Goal: Task Accomplishment & Management: Manage account settings

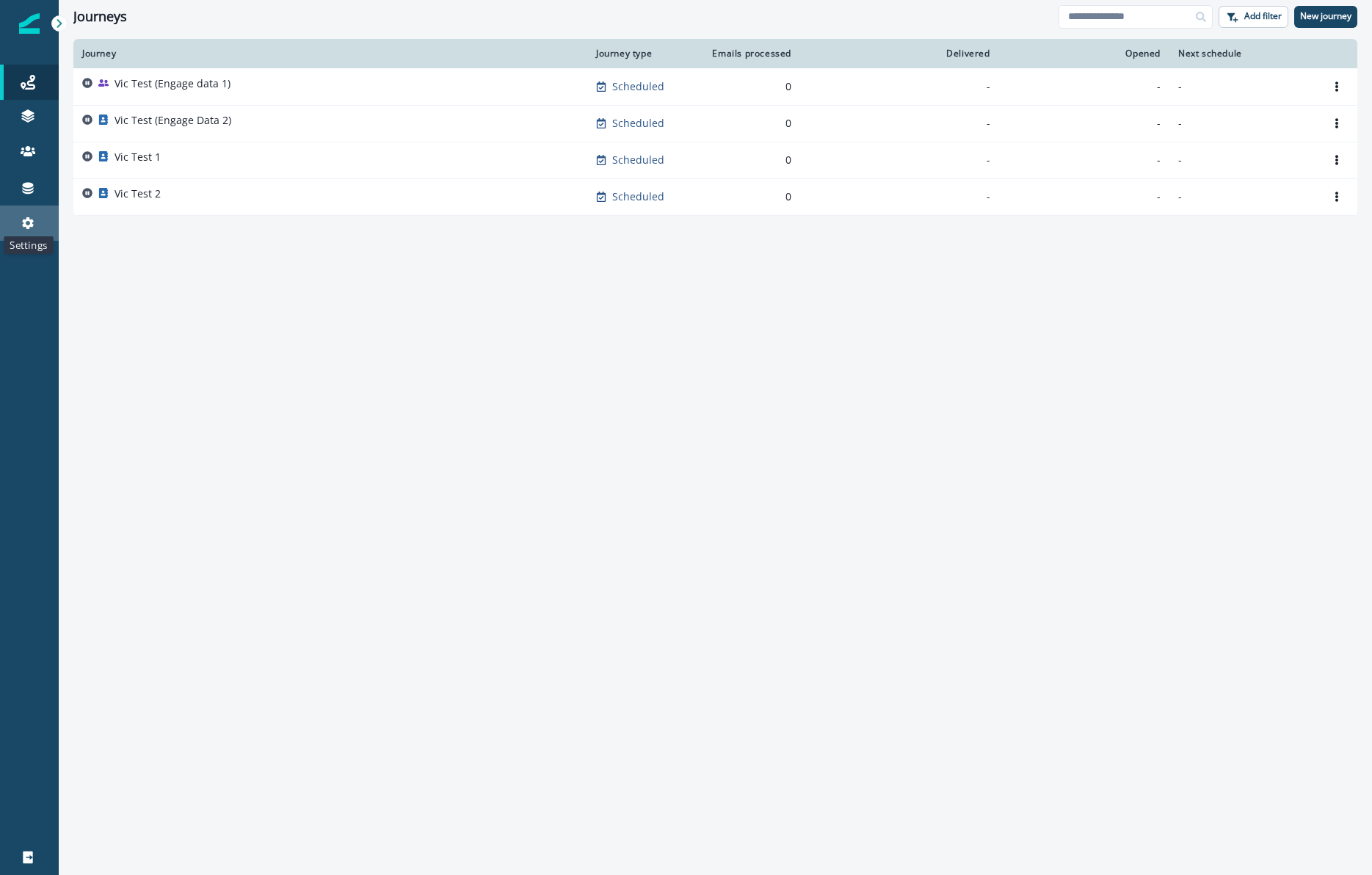
click at [23, 216] on icon at bounding box center [28, 223] width 15 height 15
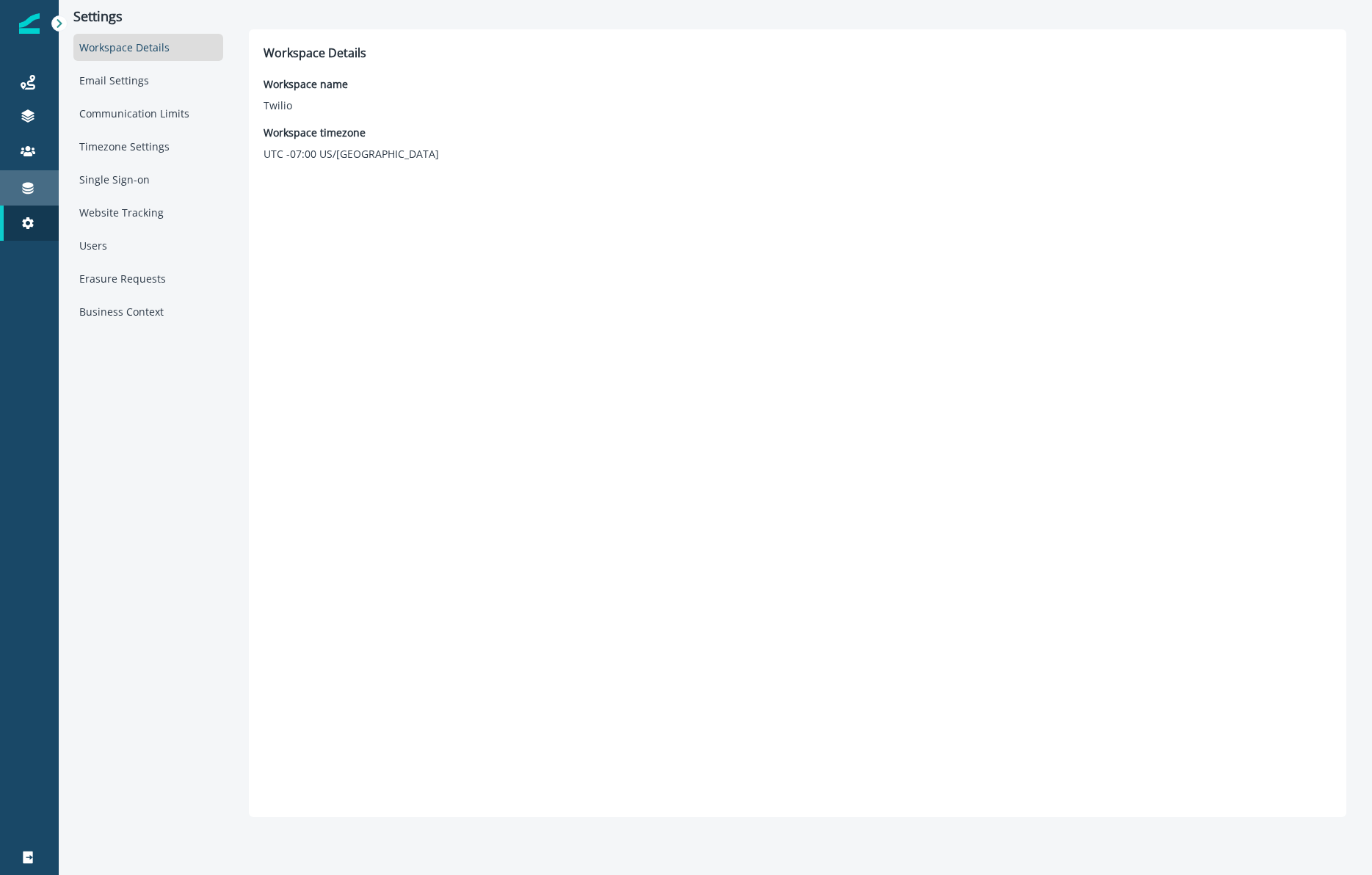
click at [39, 190] on div "Connections" at bounding box center [29, 187] width 47 height 18
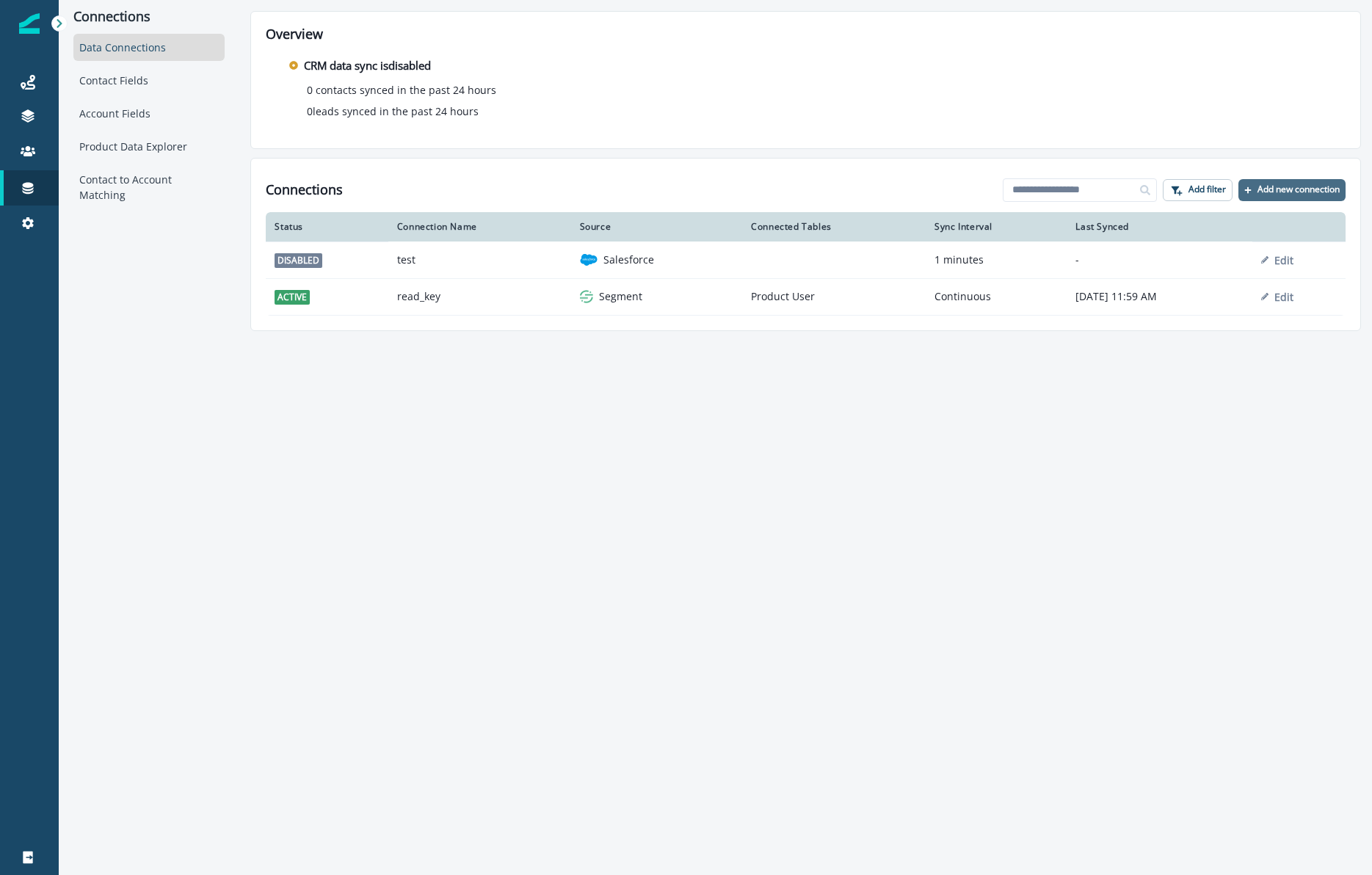
click at [1300, 189] on p "Add new connection" at bounding box center [1299, 189] width 83 height 10
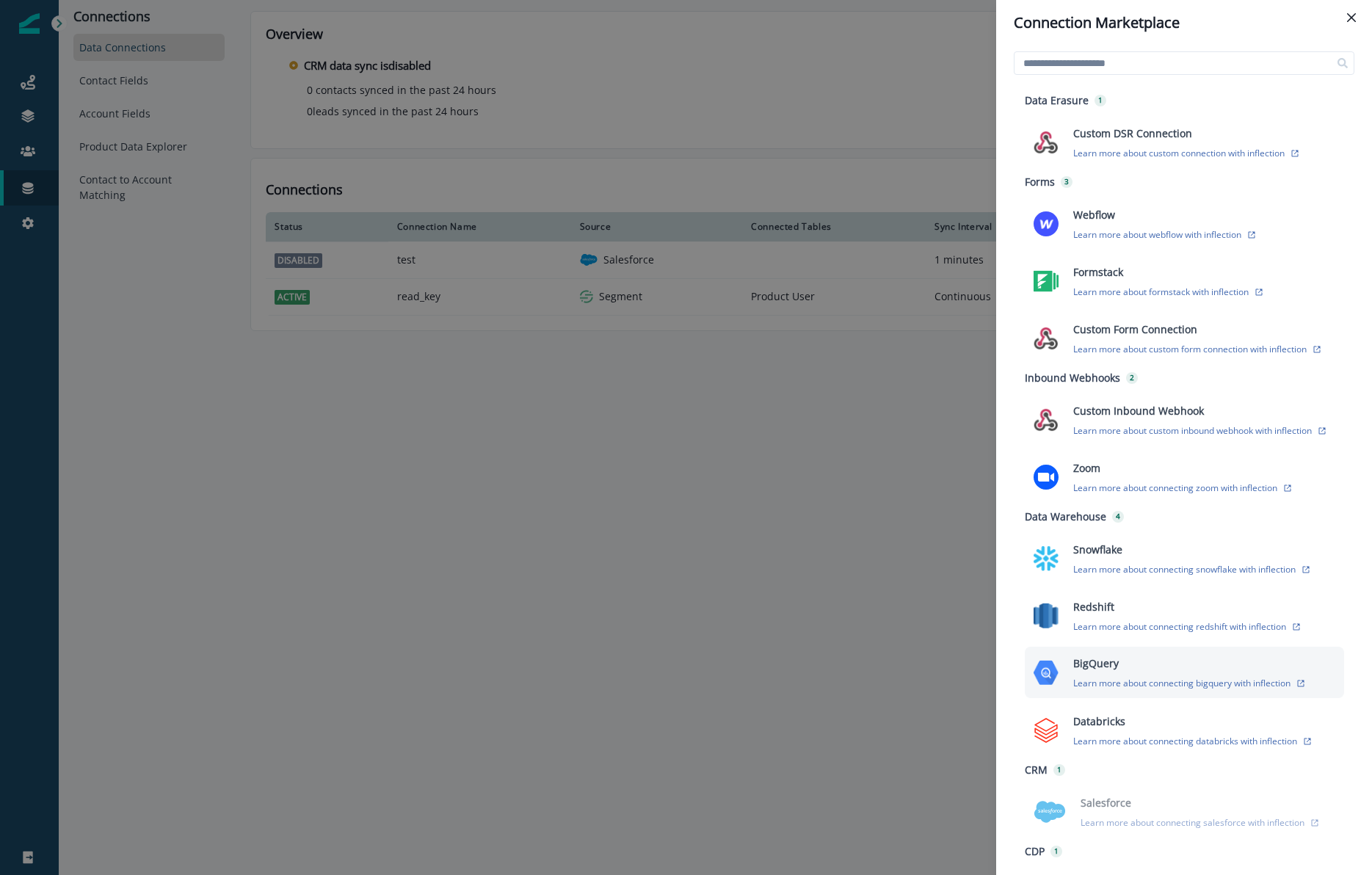
scroll to position [50, 0]
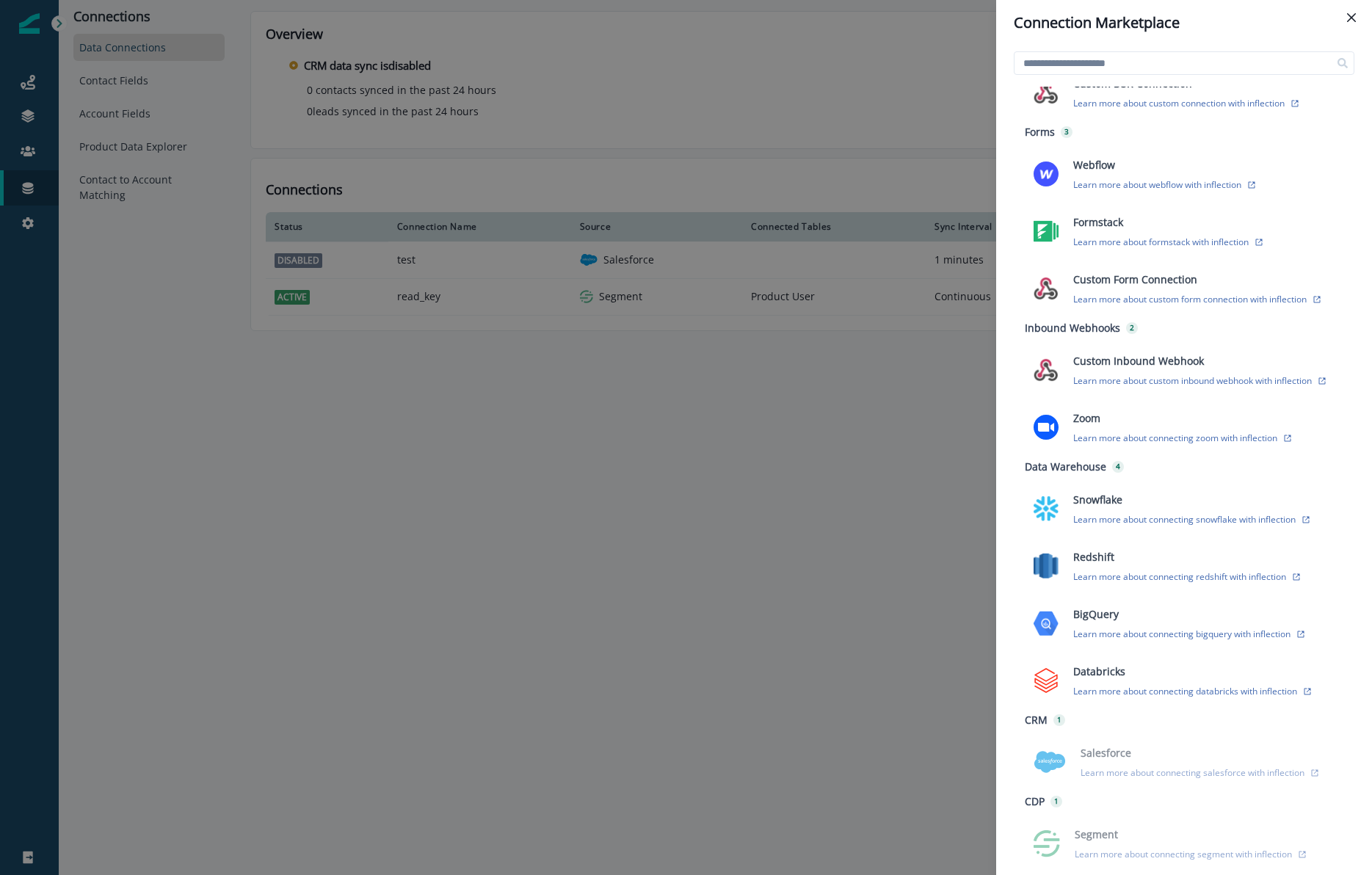
click at [734, 541] on div "Connection Marketplace Data Erasure 1 Custom DSR Connection Learn more about cu…" at bounding box center [686, 437] width 1372 height 875
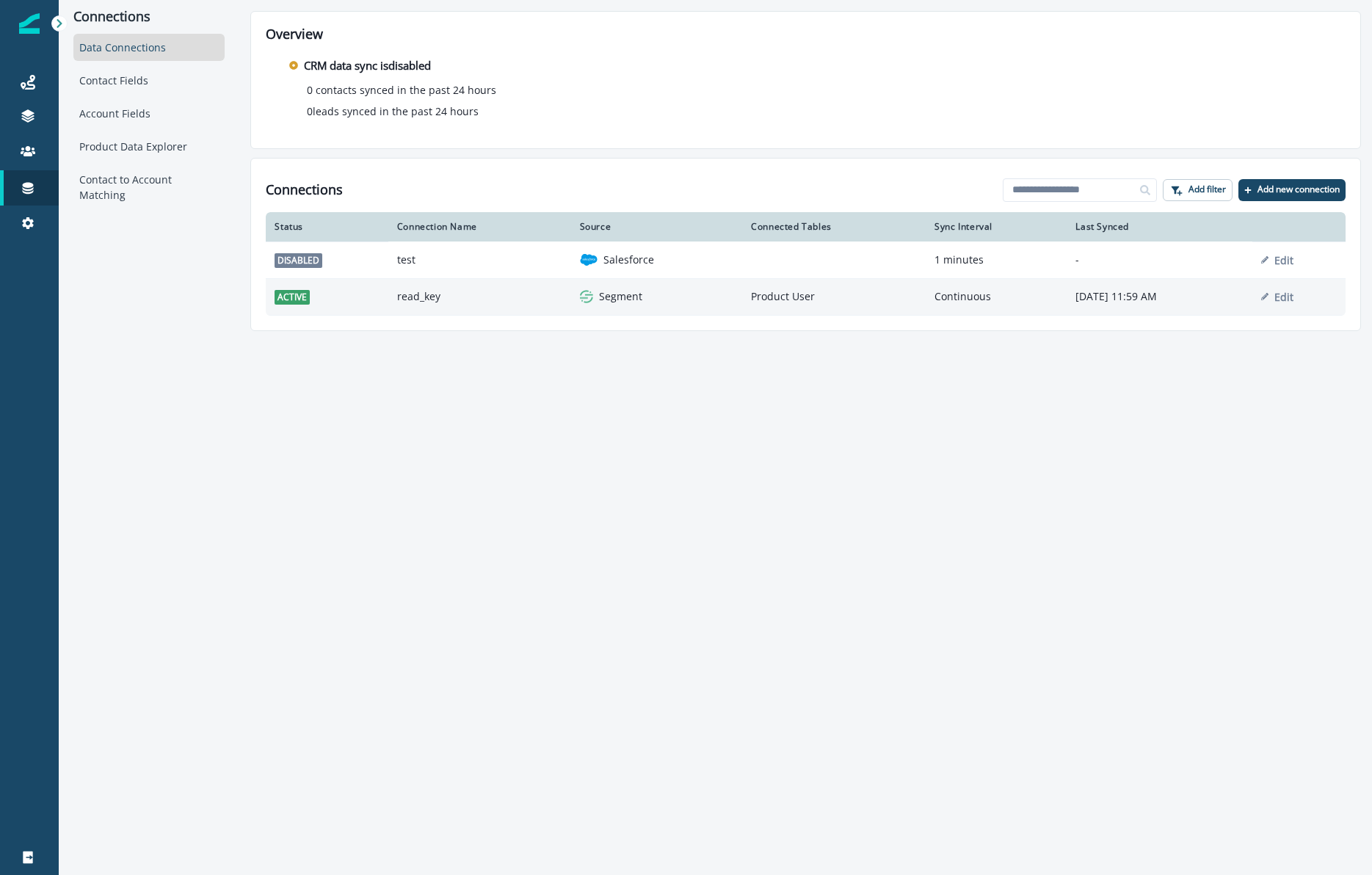
click at [664, 293] on div "Segment" at bounding box center [657, 296] width 154 height 15
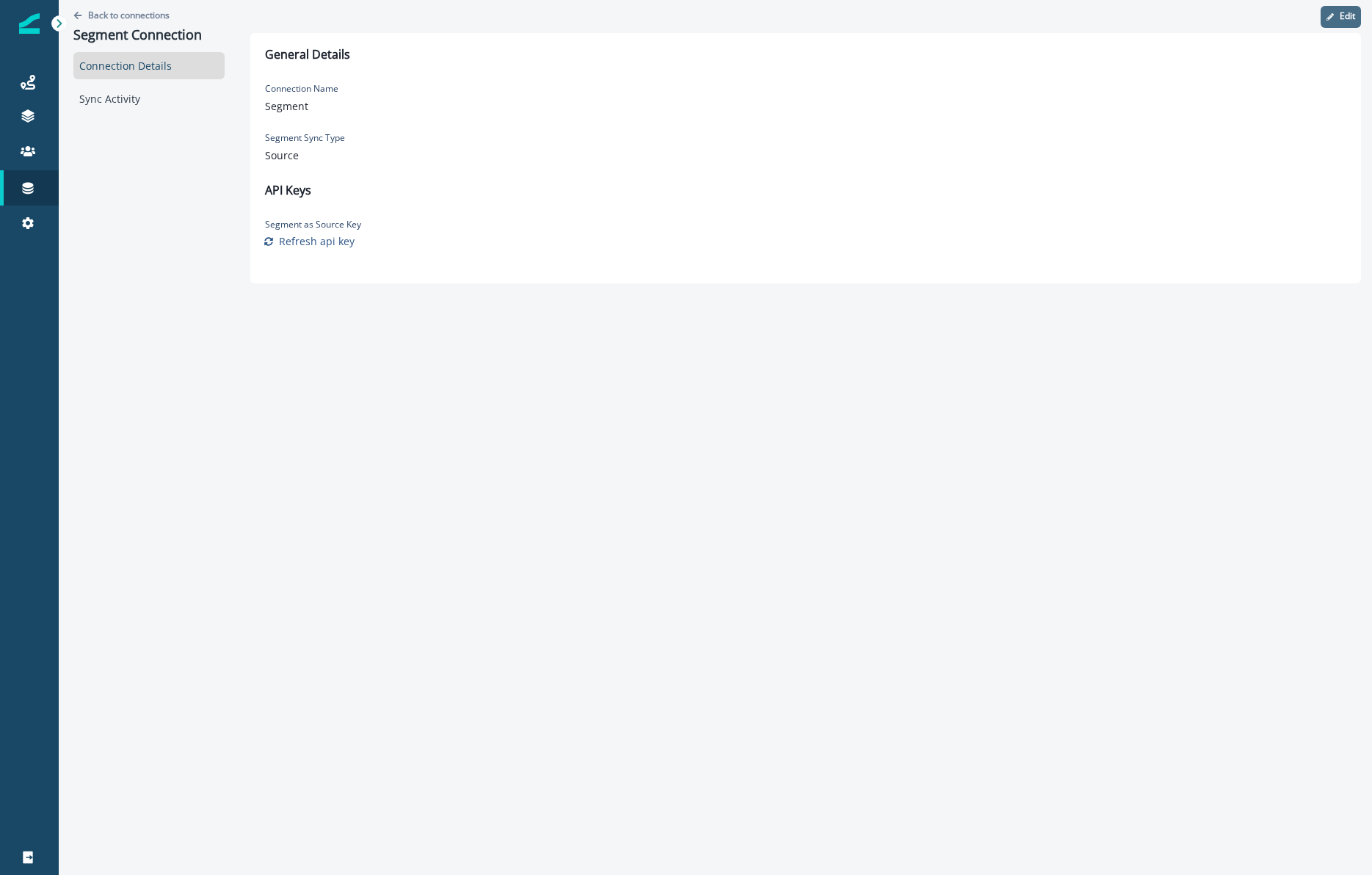
click at [1323, 22] on button "Edit" at bounding box center [1340, 17] width 40 height 22
click at [1286, 14] on button "Cancel" at bounding box center [1303, 17] width 41 height 22
click at [123, 106] on div "Sync Activity" at bounding box center [149, 98] width 151 height 27
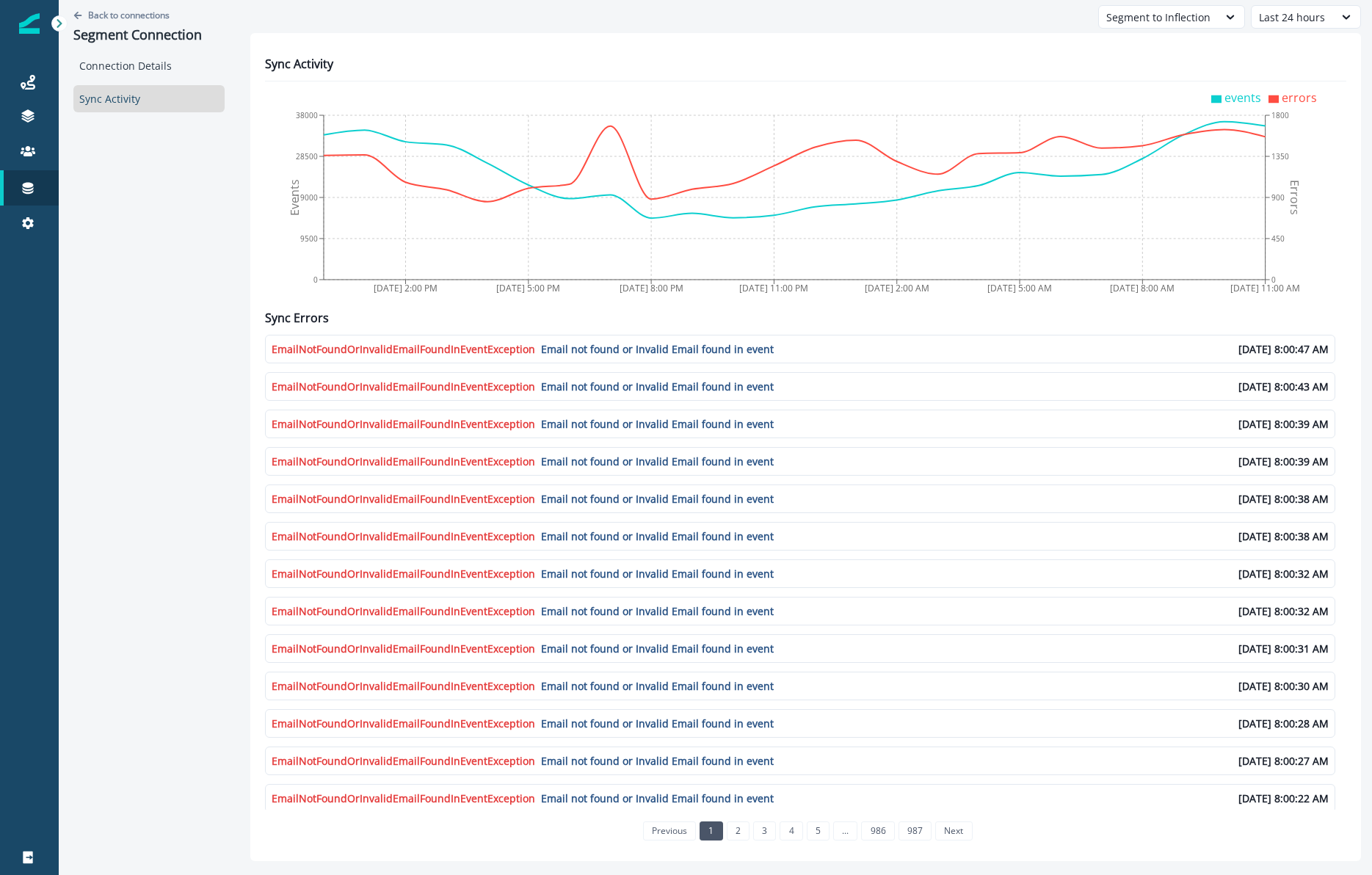
click at [430, 359] on div "EmailNotFoundOrInvalidEmailFoundInEventException Email not found or Invalid Ema…" at bounding box center [801, 348] width 1070 height 29
click at [622, 359] on div "EmailNotFoundOrInvalidEmailFoundInEventException Email not found or Invalid Ema…" at bounding box center [801, 348] width 1070 height 29
click at [621, 354] on span "Email not found or Invalid Email found in event" at bounding box center [658, 349] width 233 height 15
click at [607, 403] on div "EmailNotFoundOrInvalidEmailFoundInEventException Email not found or Invalid Ema…" at bounding box center [806, 572] width 1081 height 475
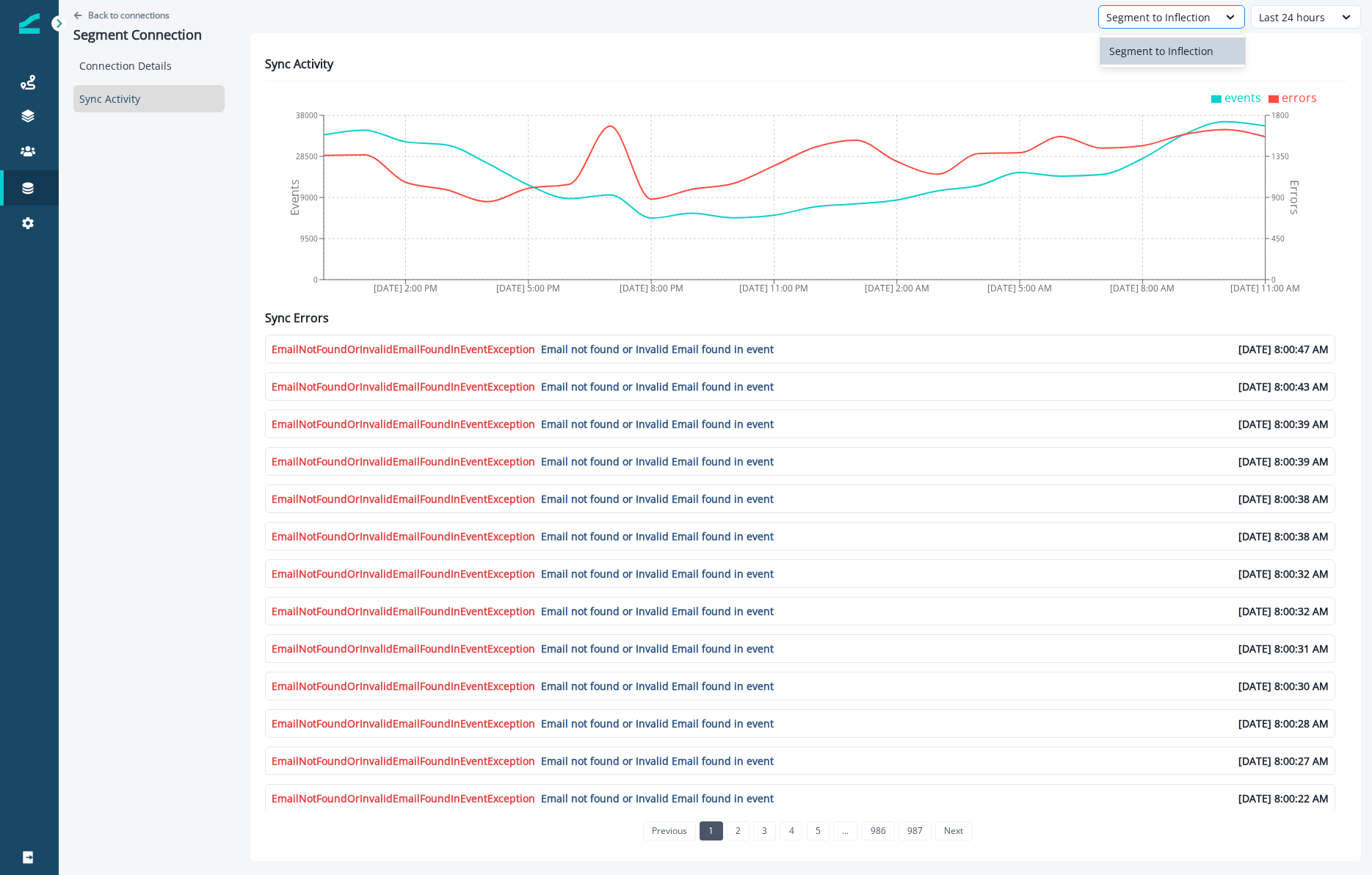
click at [1182, 18] on div "Segment to Inflection" at bounding box center [1158, 17] width 104 height 15
click at [141, 345] on div "Back to connections Segment Connection Connection Details Sync Activity" at bounding box center [149, 436] width 180 height 872
click at [76, 22] on div "Back to connections Segment Connection" at bounding box center [149, 26] width 151 height 52
click at [76, 15] on icon "Go back" at bounding box center [78, 15] width 8 height 8
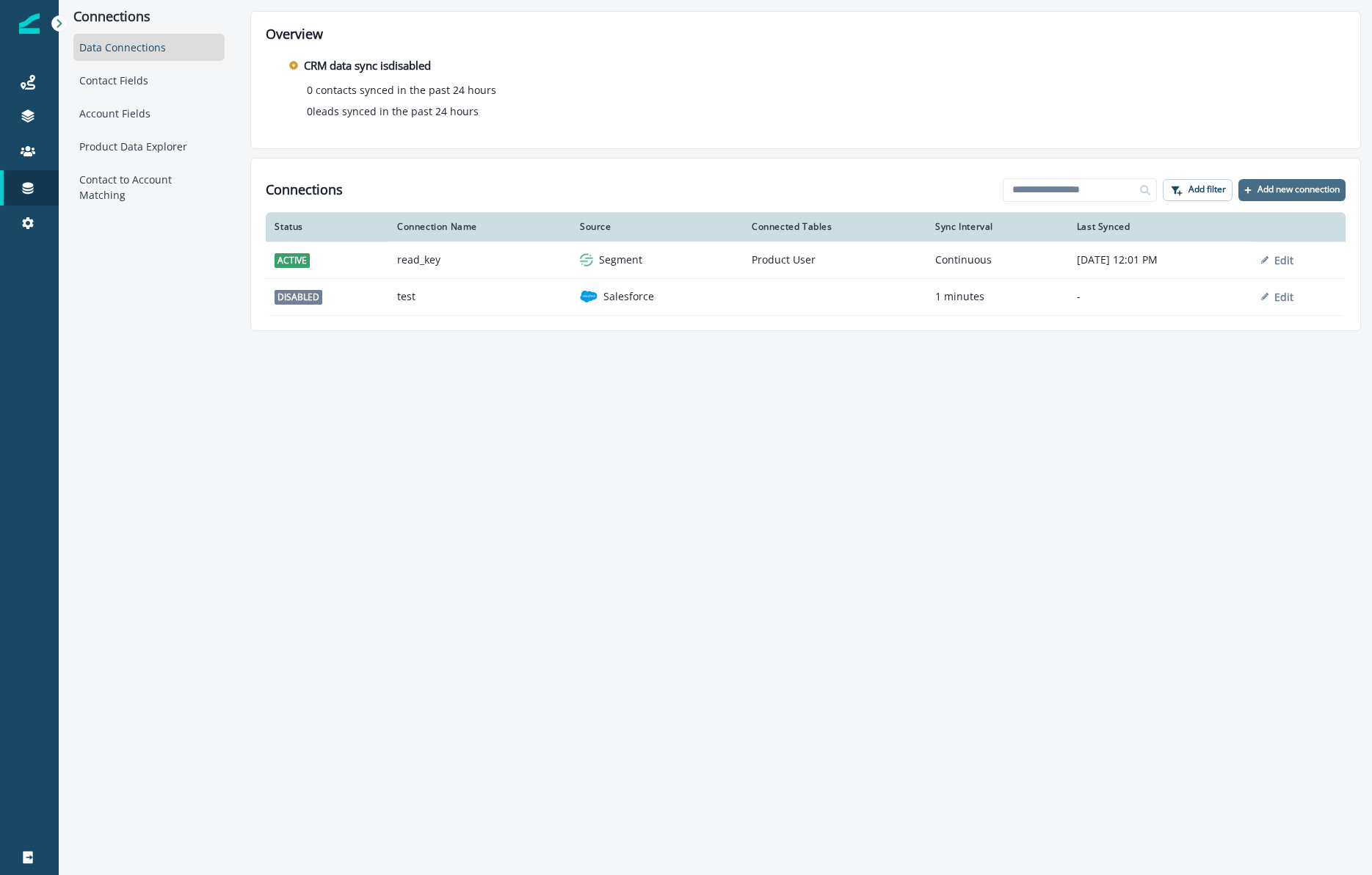
click at [1300, 190] on p "Add new connection" at bounding box center [1299, 189] width 83 height 10
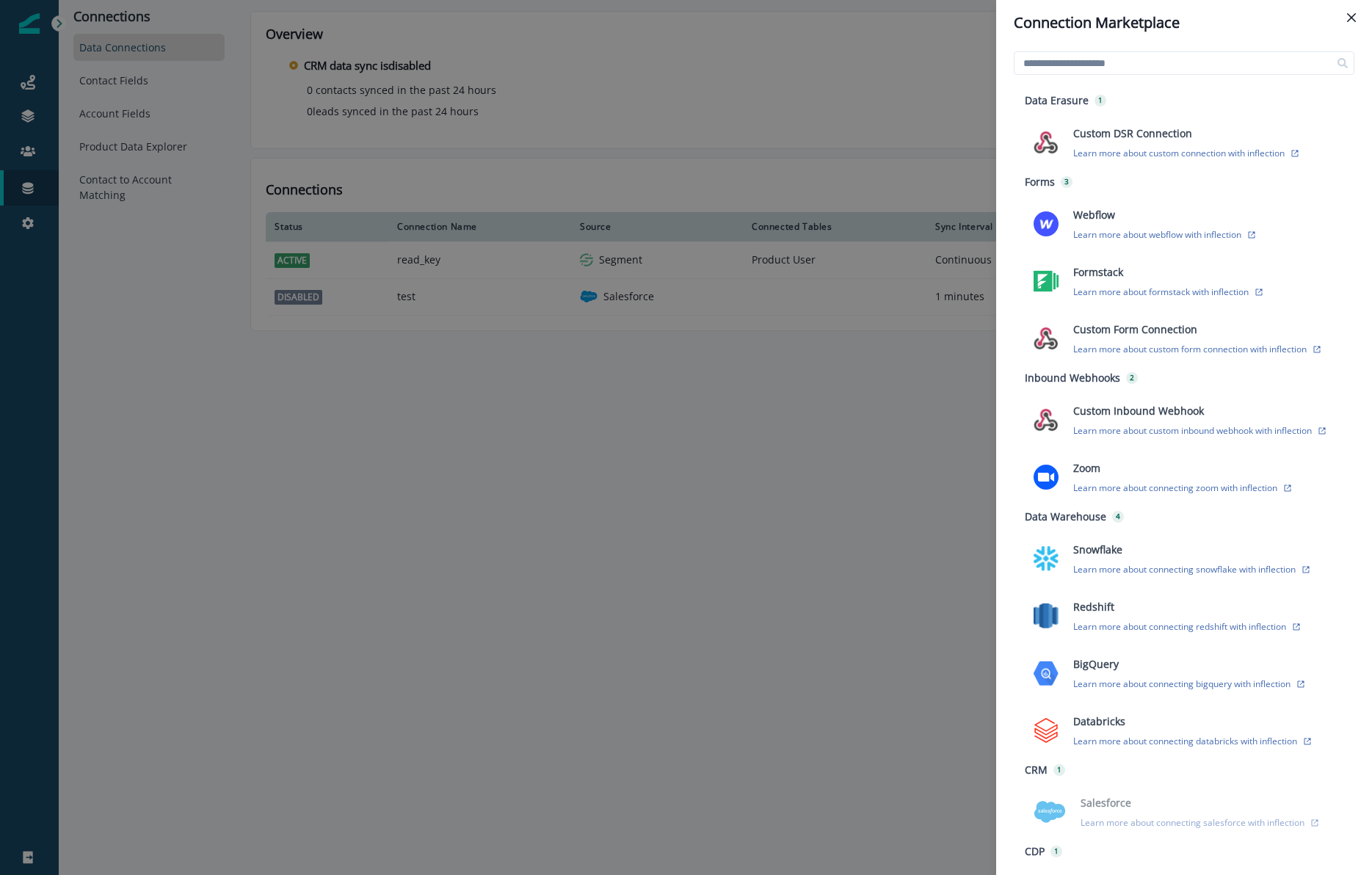
scroll to position [50, 0]
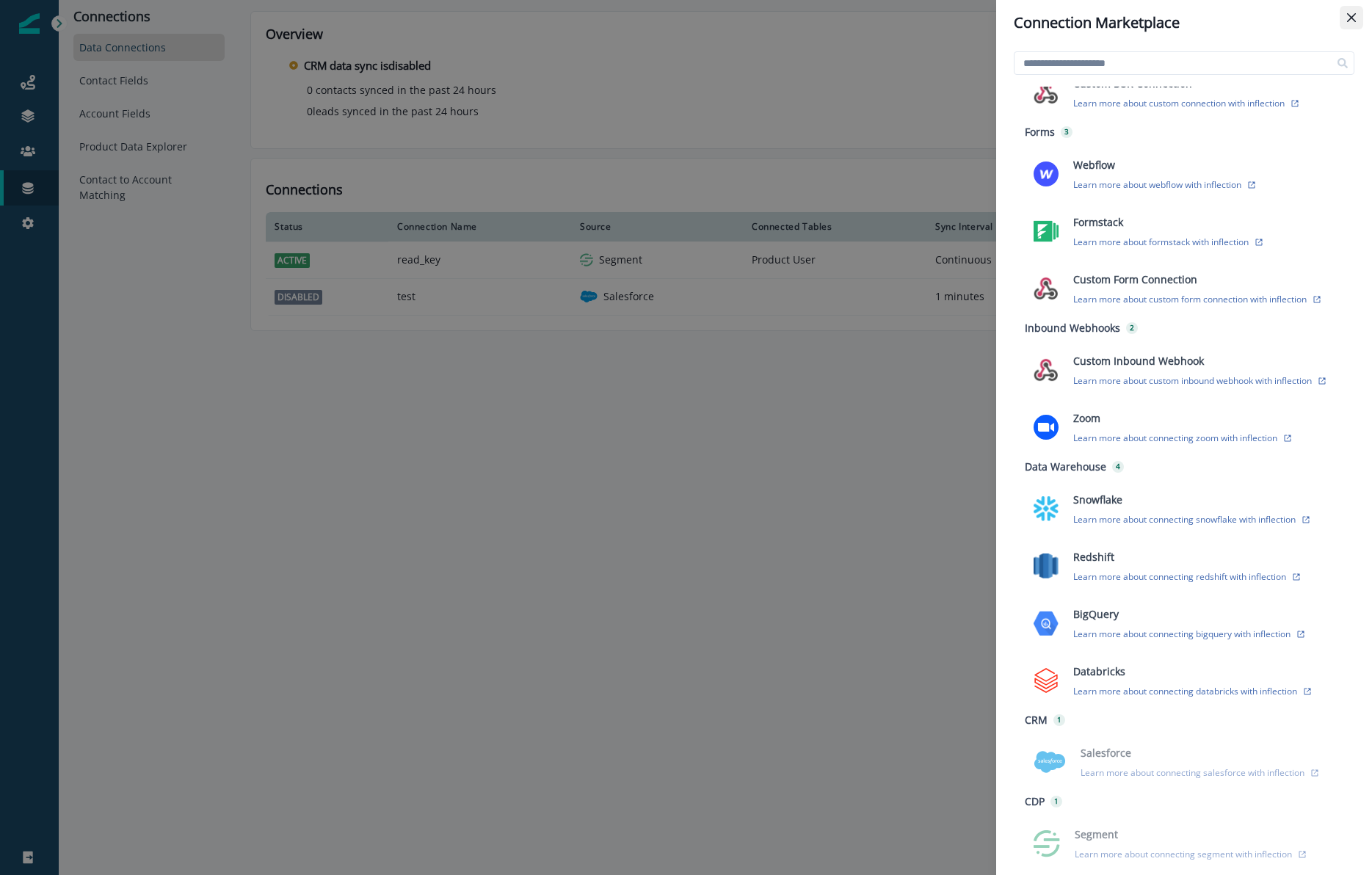
click at [1352, 15] on icon "Close" at bounding box center [1351, 17] width 8 height 8
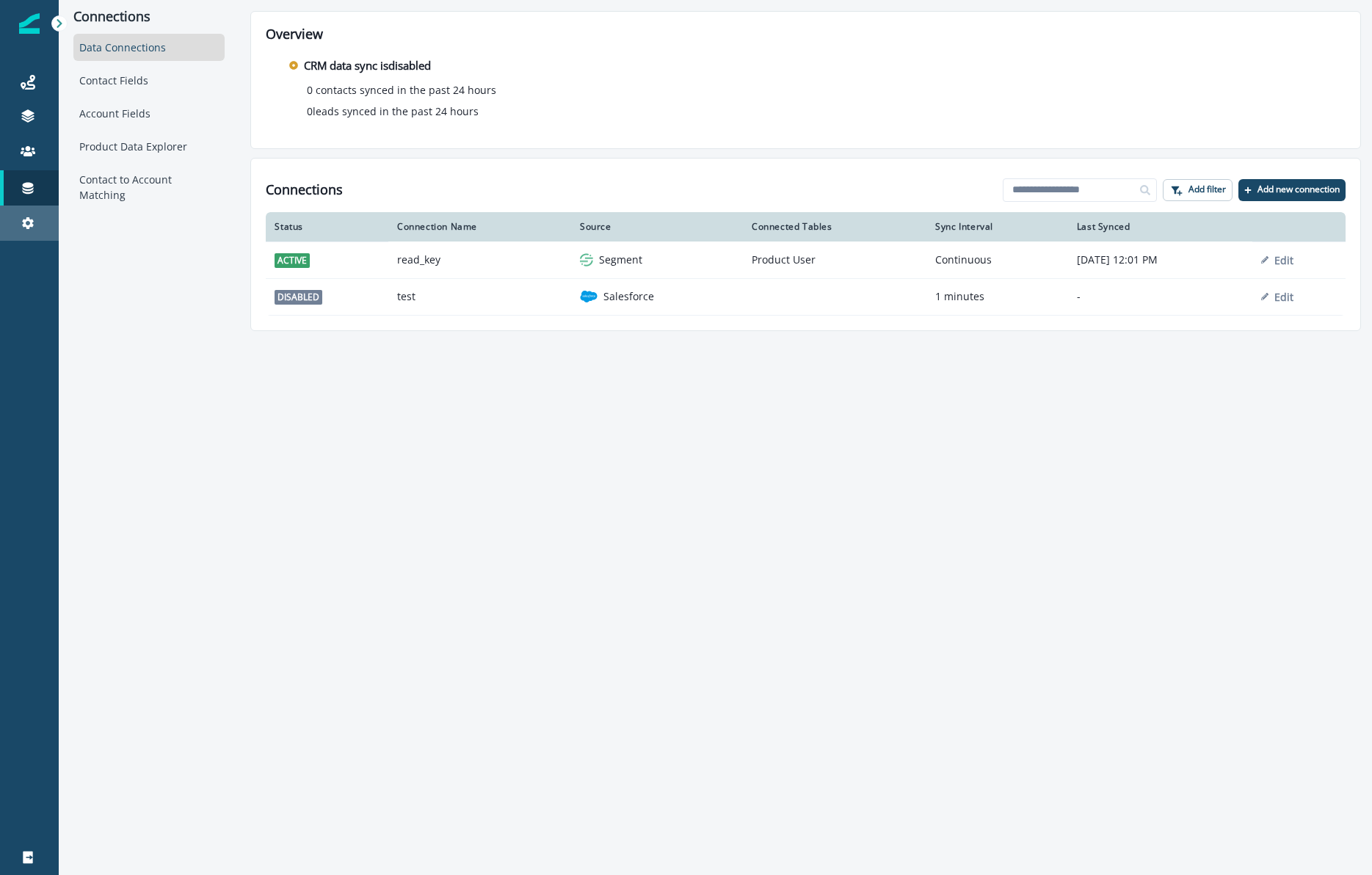
click at [38, 219] on div "Settings" at bounding box center [29, 223] width 47 height 18
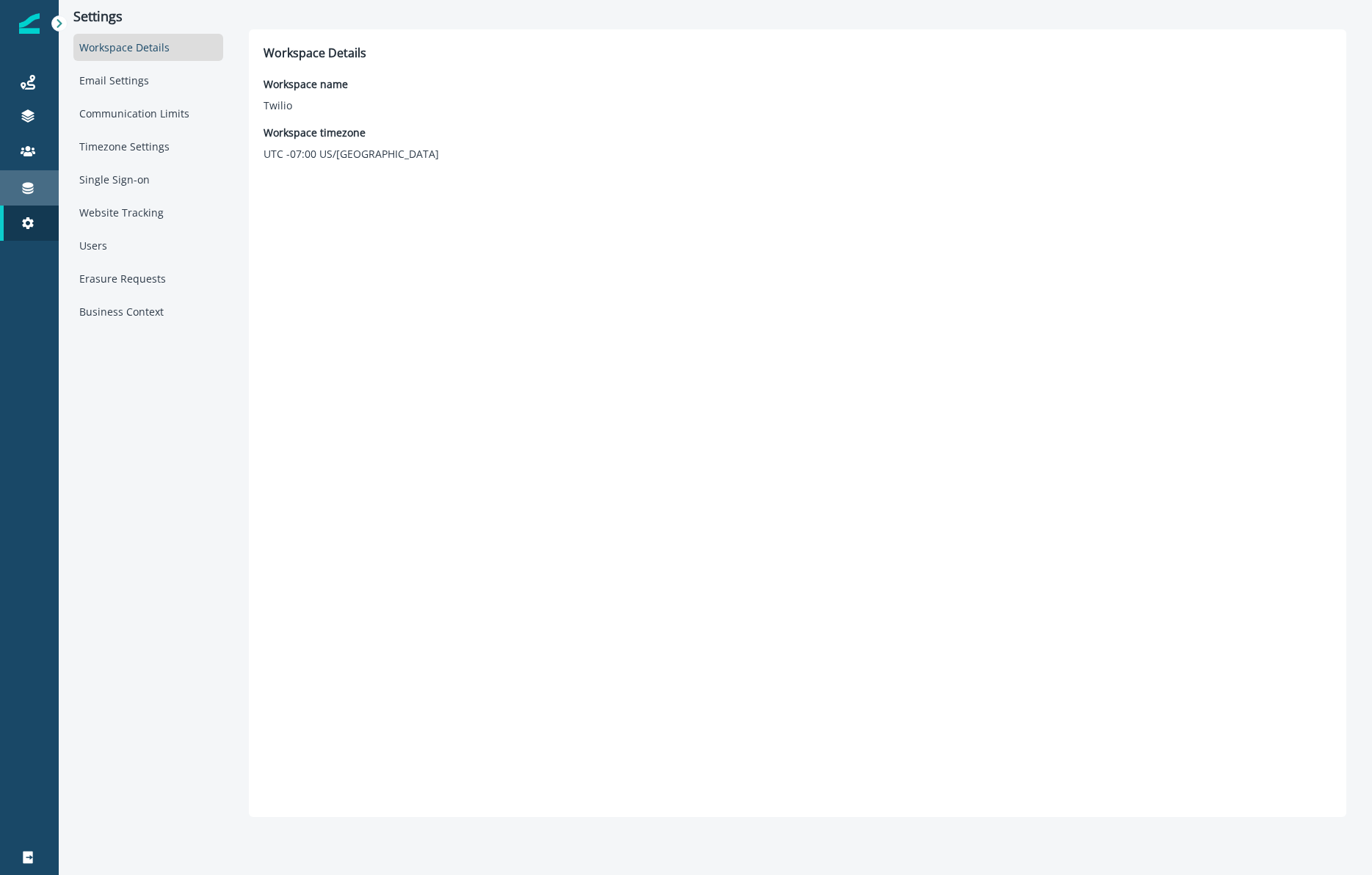
click at [30, 179] on div "Connections" at bounding box center [29, 187] width 47 height 18
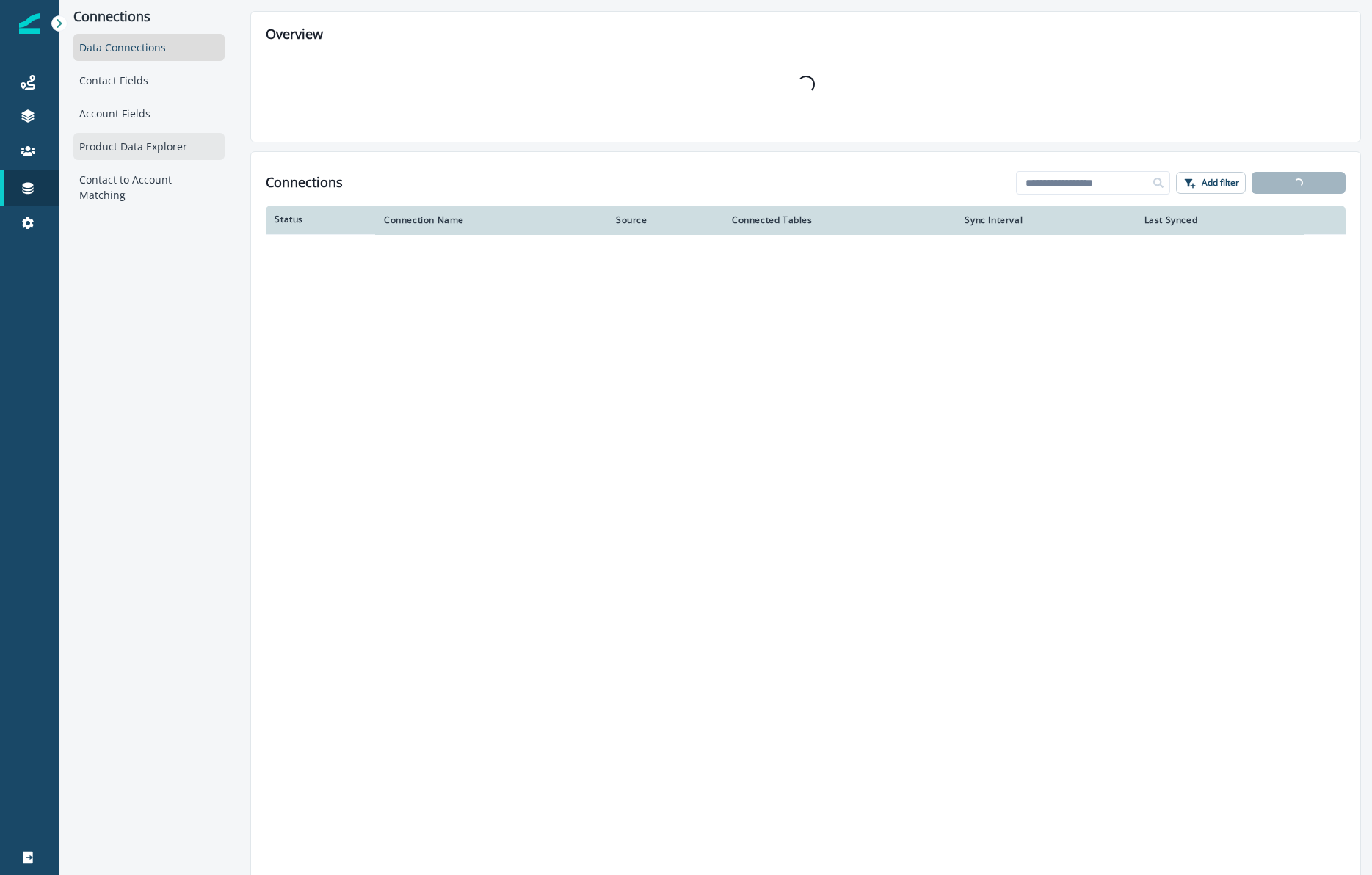
click at [130, 153] on div "Product Data Explorer" at bounding box center [149, 146] width 151 height 27
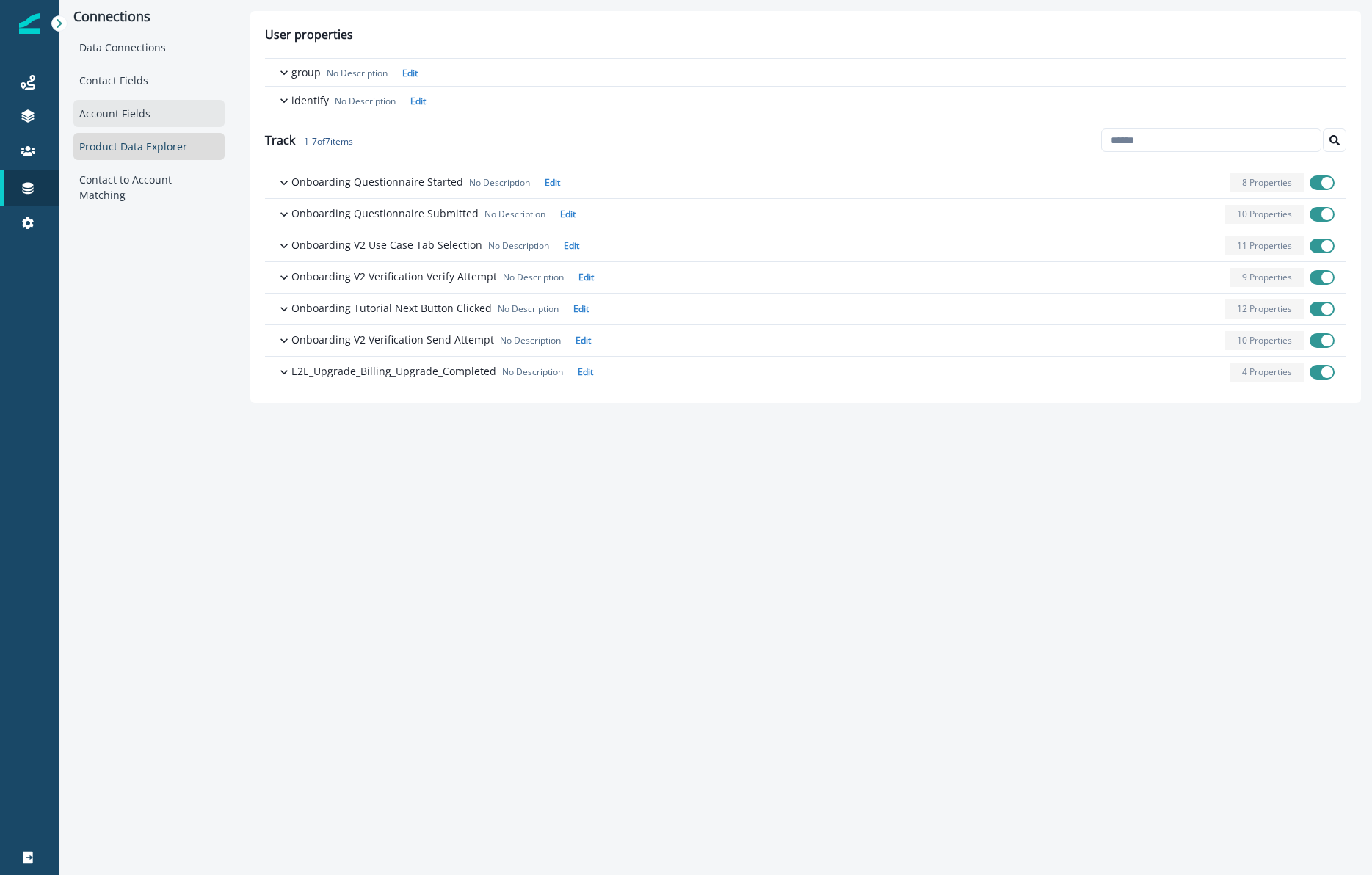
click at [135, 116] on div "Account Fields" at bounding box center [149, 113] width 151 height 27
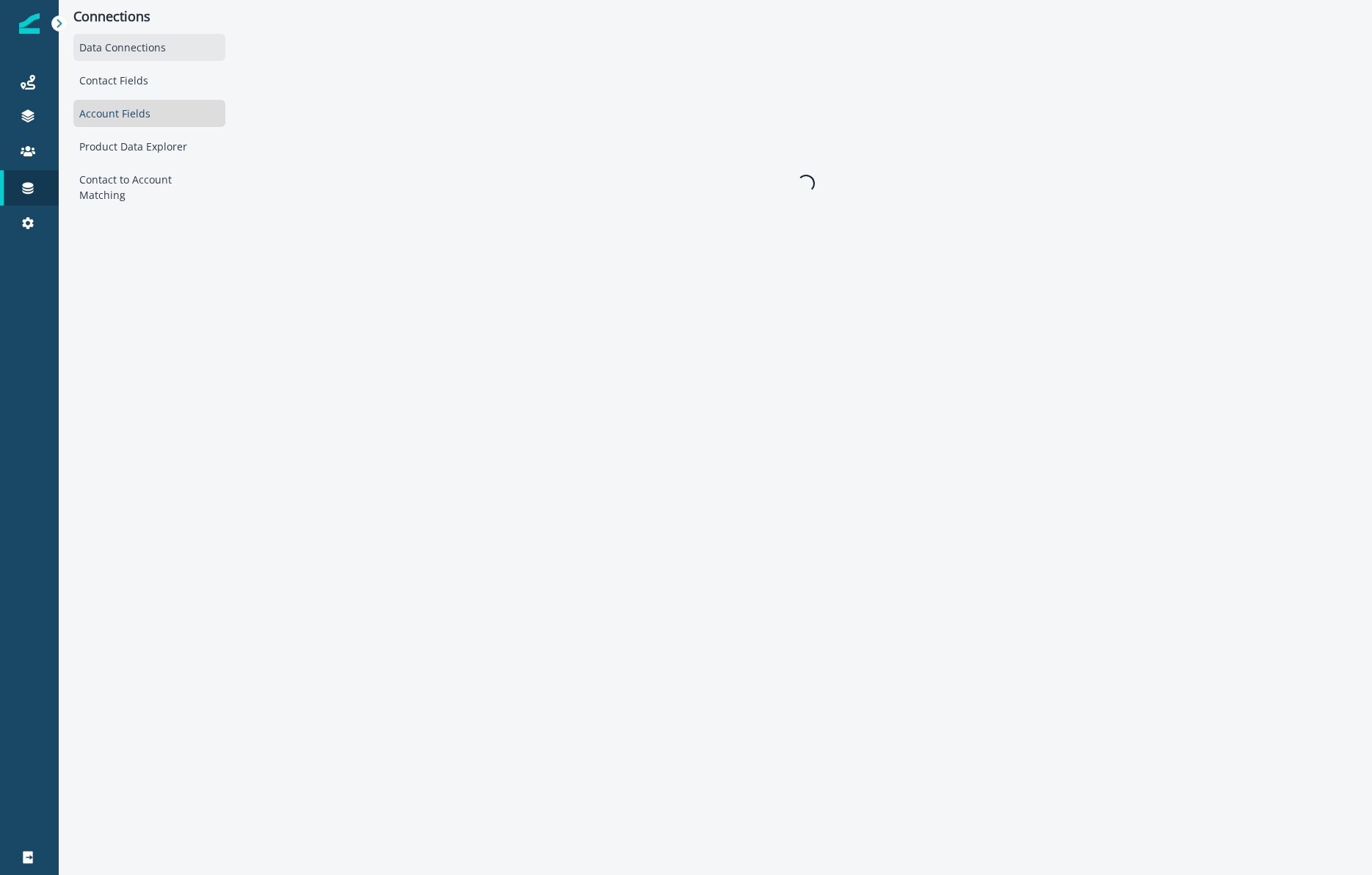
click at [150, 56] on div "Data Connections" at bounding box center [149, 47] width 152 height 27
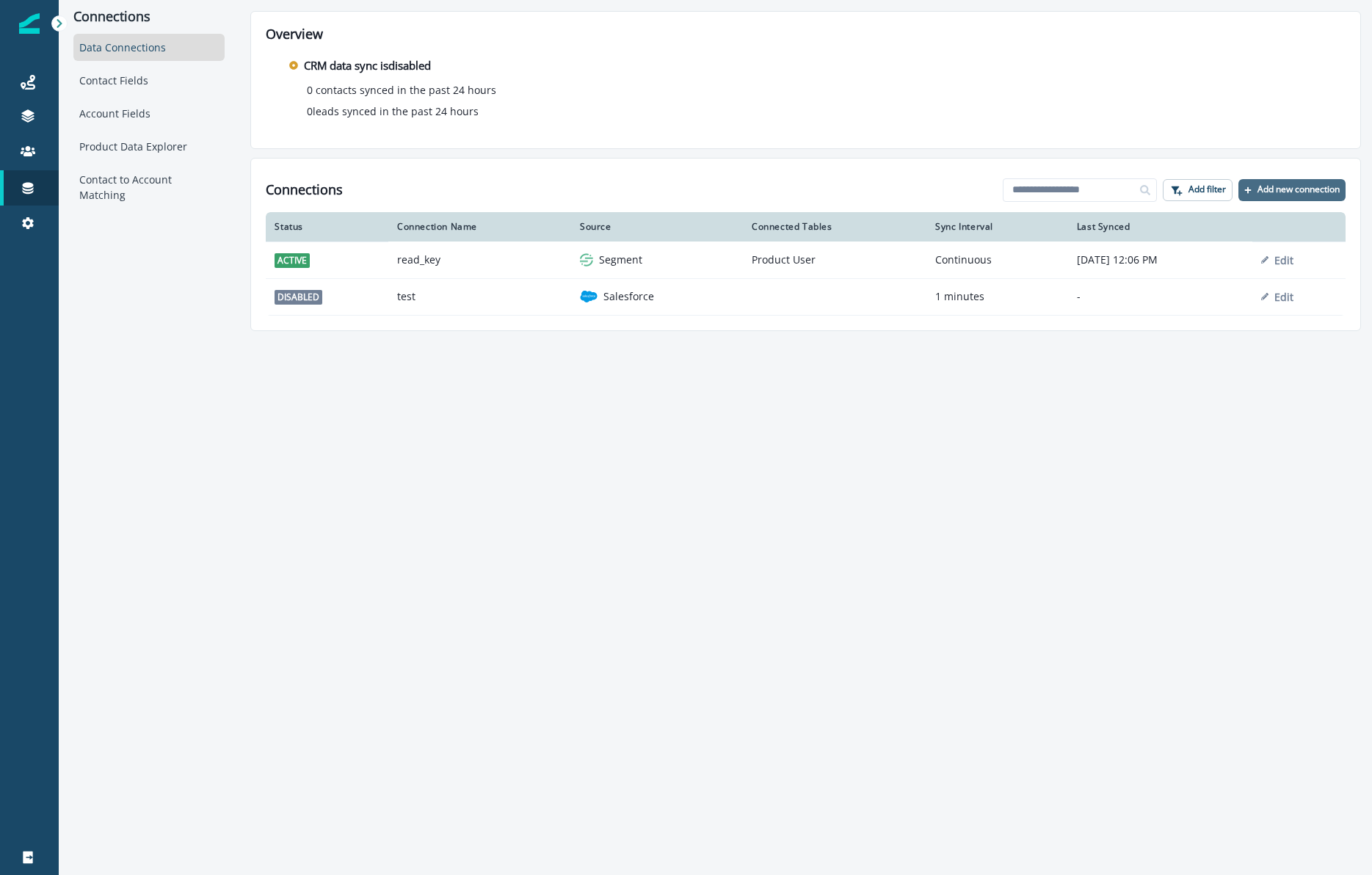
click at [1269, 190] on p "Add new connection" at bounding box center [1299, 189] width 83 height 10
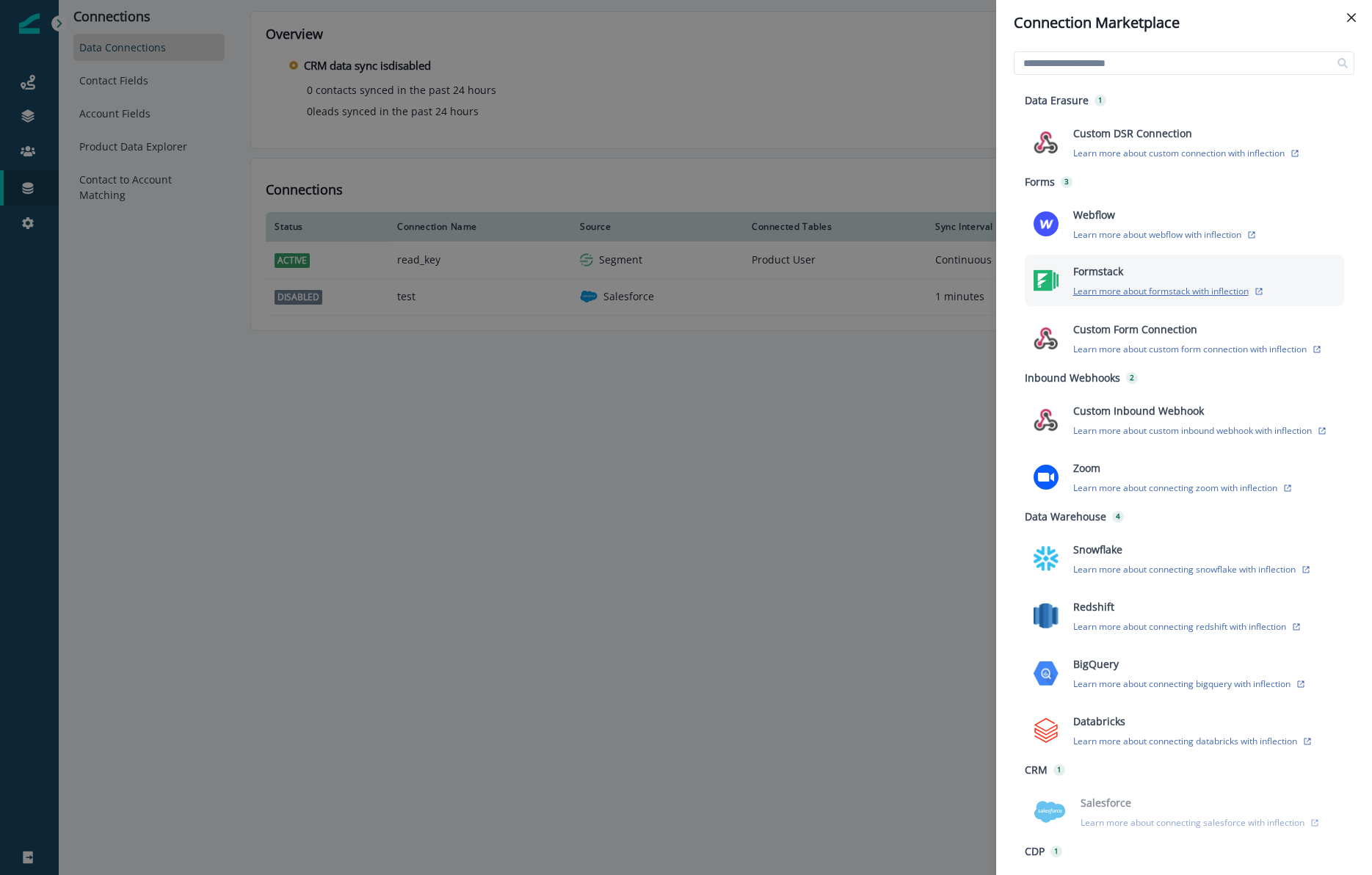
scroll to position [50, 0]
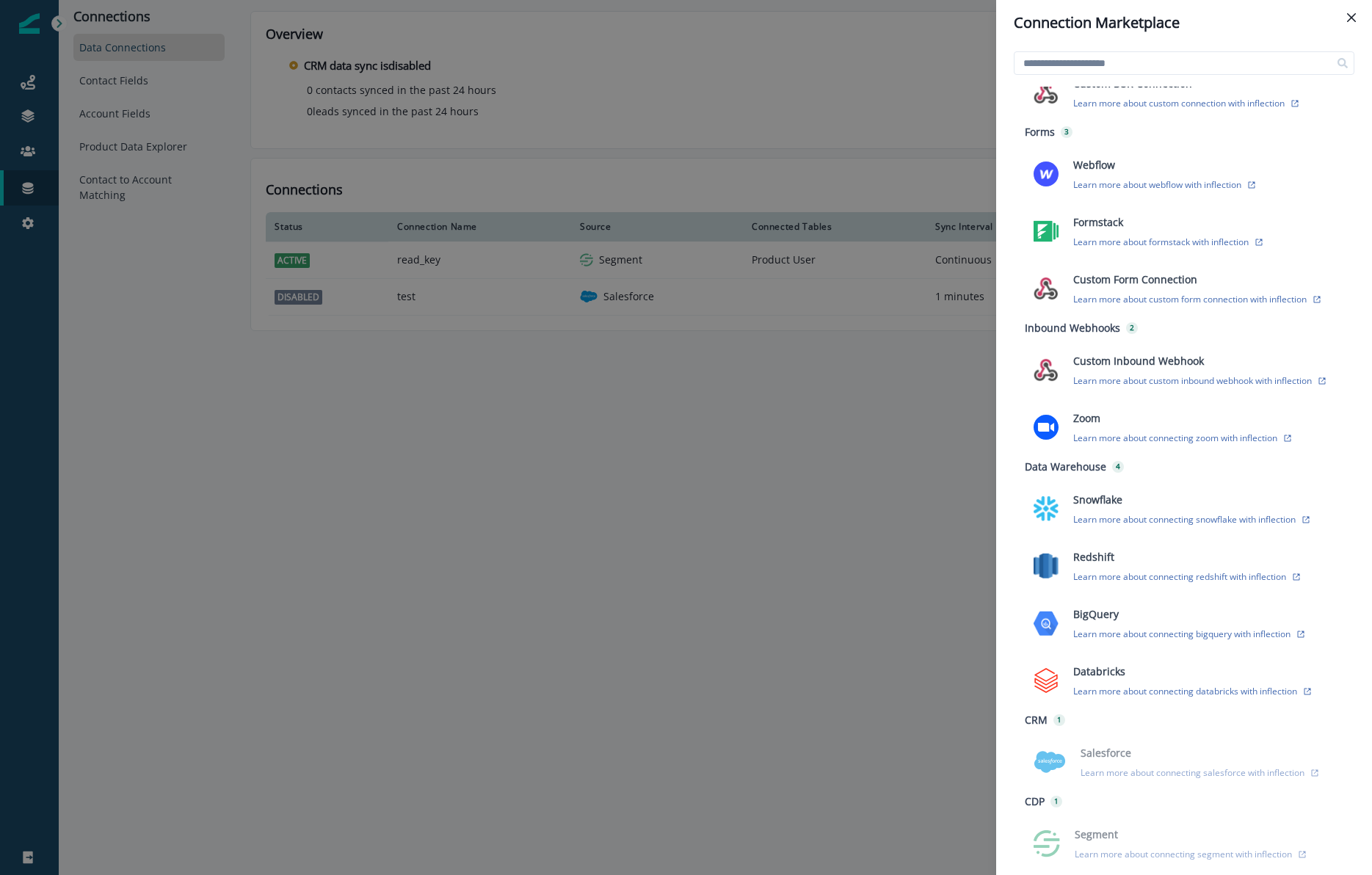
click at [610, 510] on div "Connection Marketplace Data Erasure 1 Custom DSR Connection Learn more about cu…" at bounding box center [686, 437] width 1372 height 875
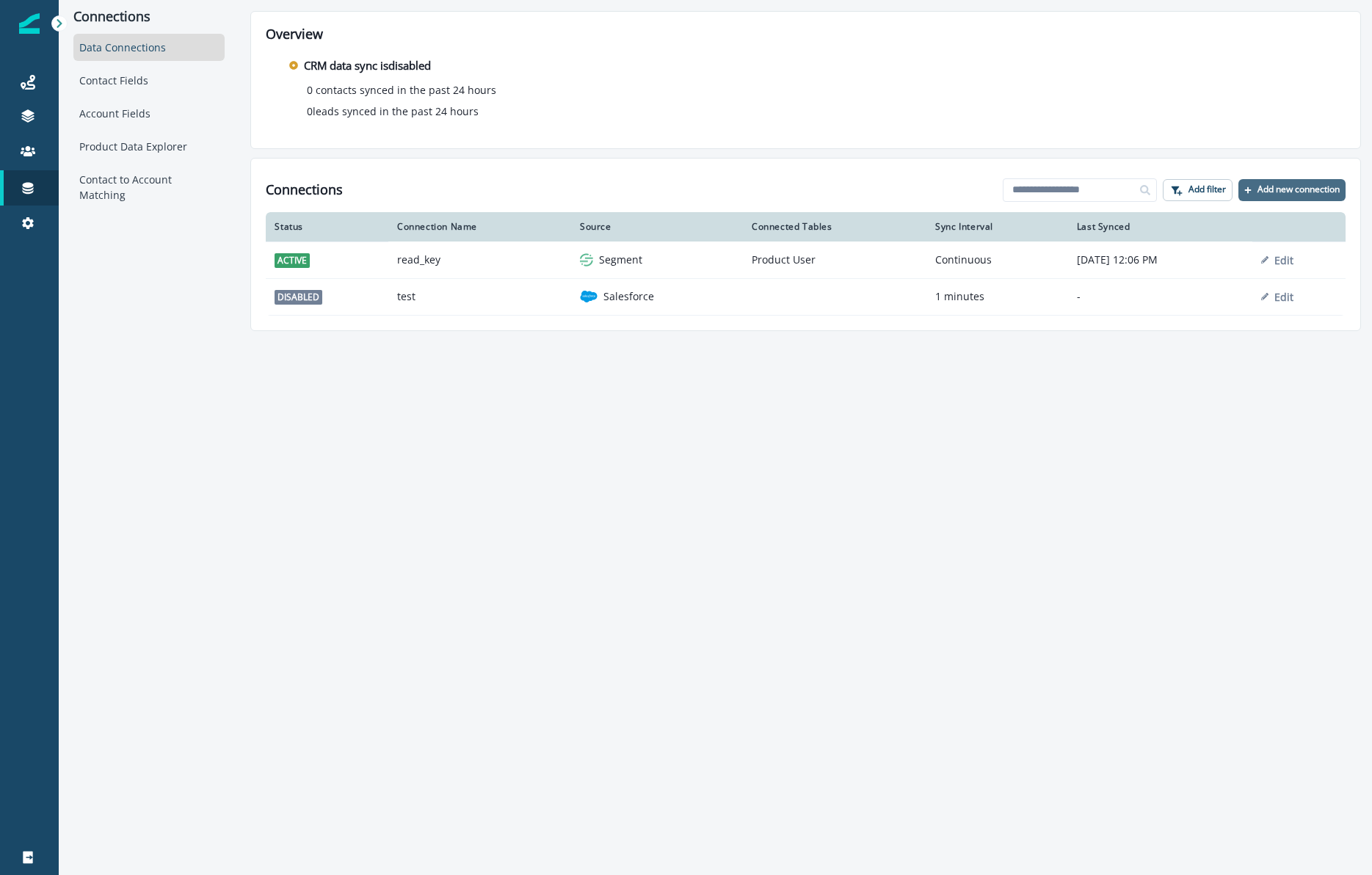
click at [1310, 187] on p "Add new connection" at bounding box center [1299, 189] width 83 height 10
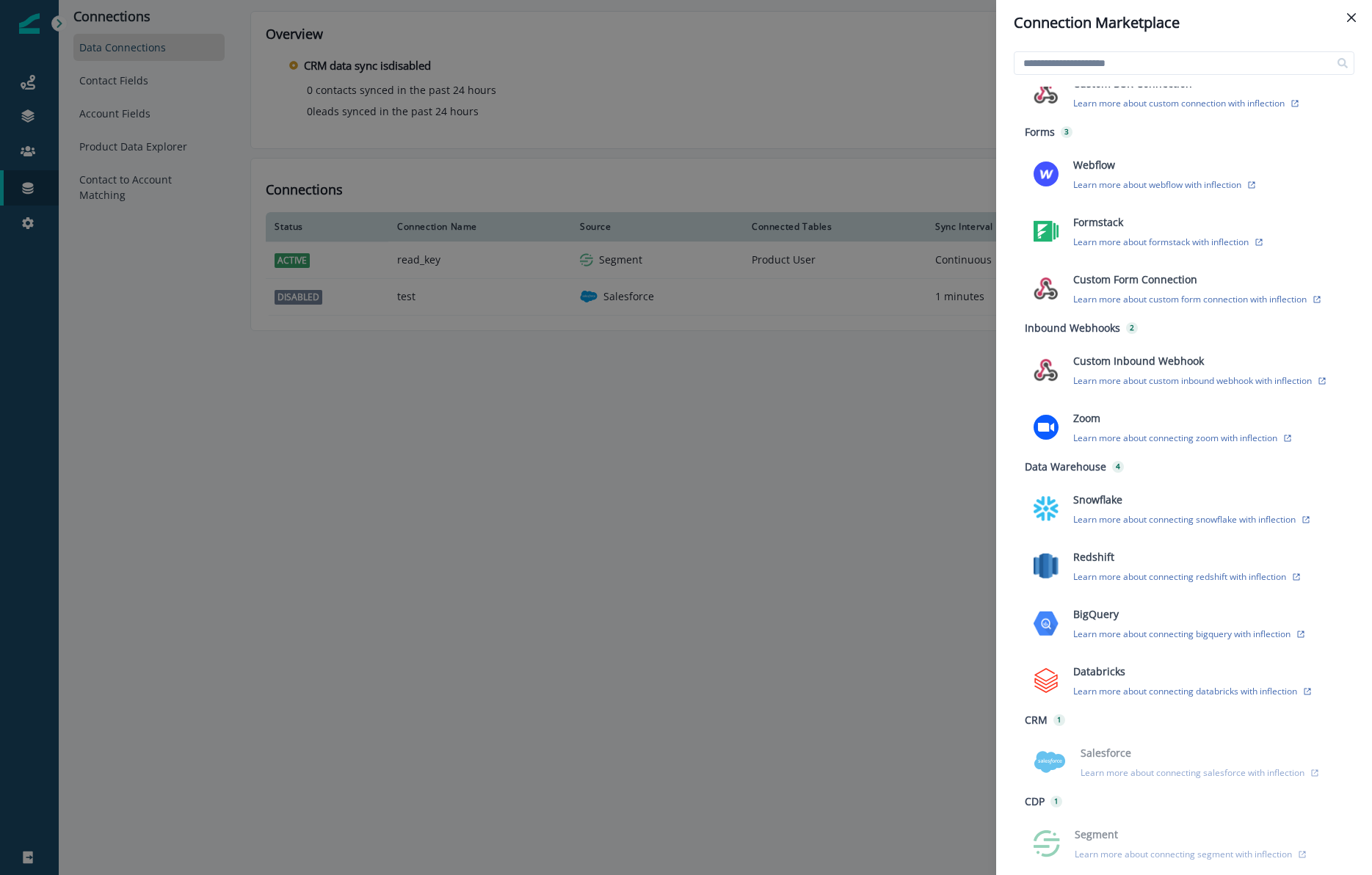
click at [889, 435] on div "Connection Marketplace Data Erasure 1 Custom DSR Connection Learn more about cu…" at bounding box center [686, 437] width 1372 height 875
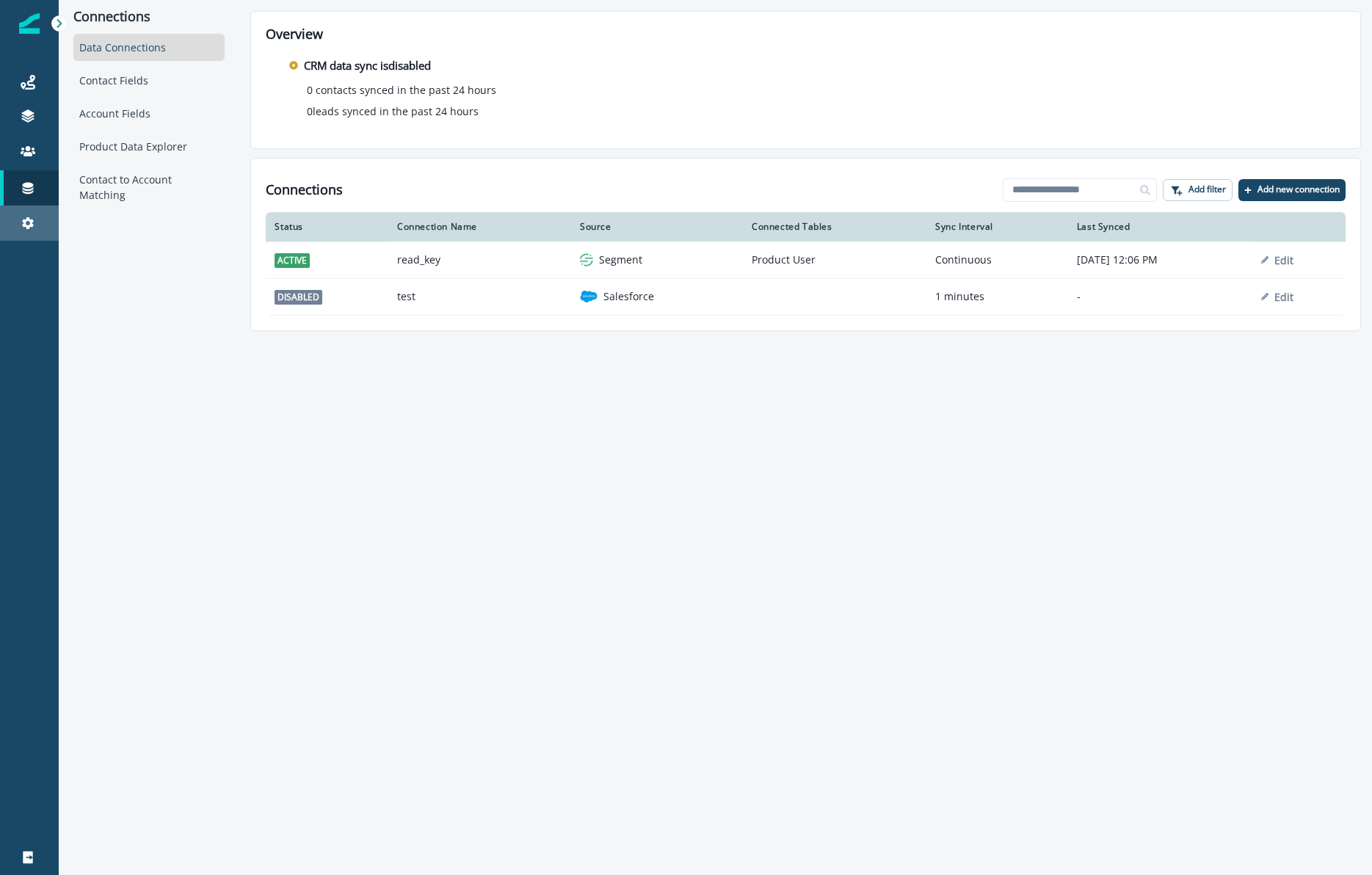
click at [38, 235] on link "Settings" at bounding box center [29, 224] width 59 height 35
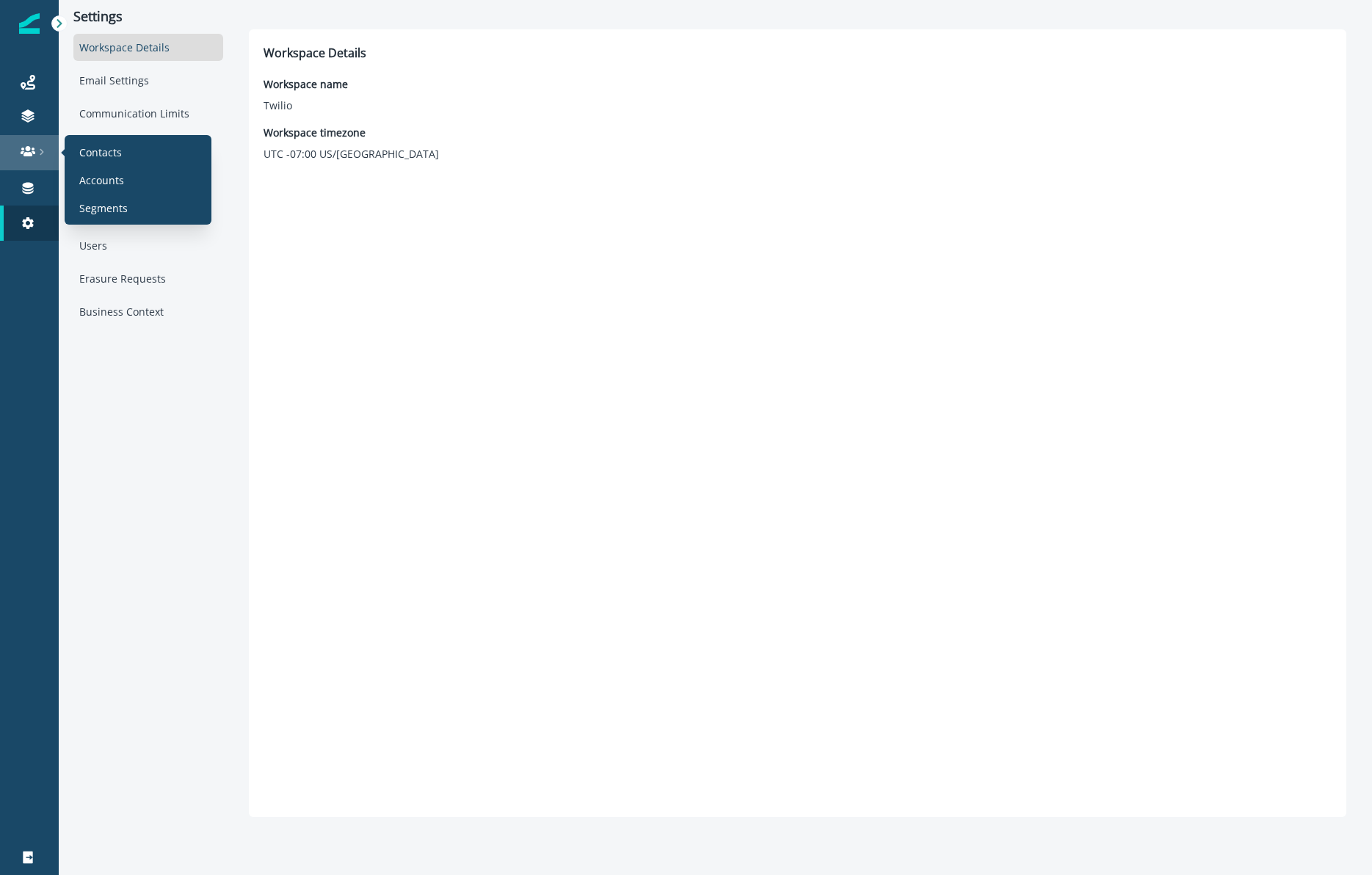
click at [41, 145] on div at bounding box center [29, 151] width 47 height 15
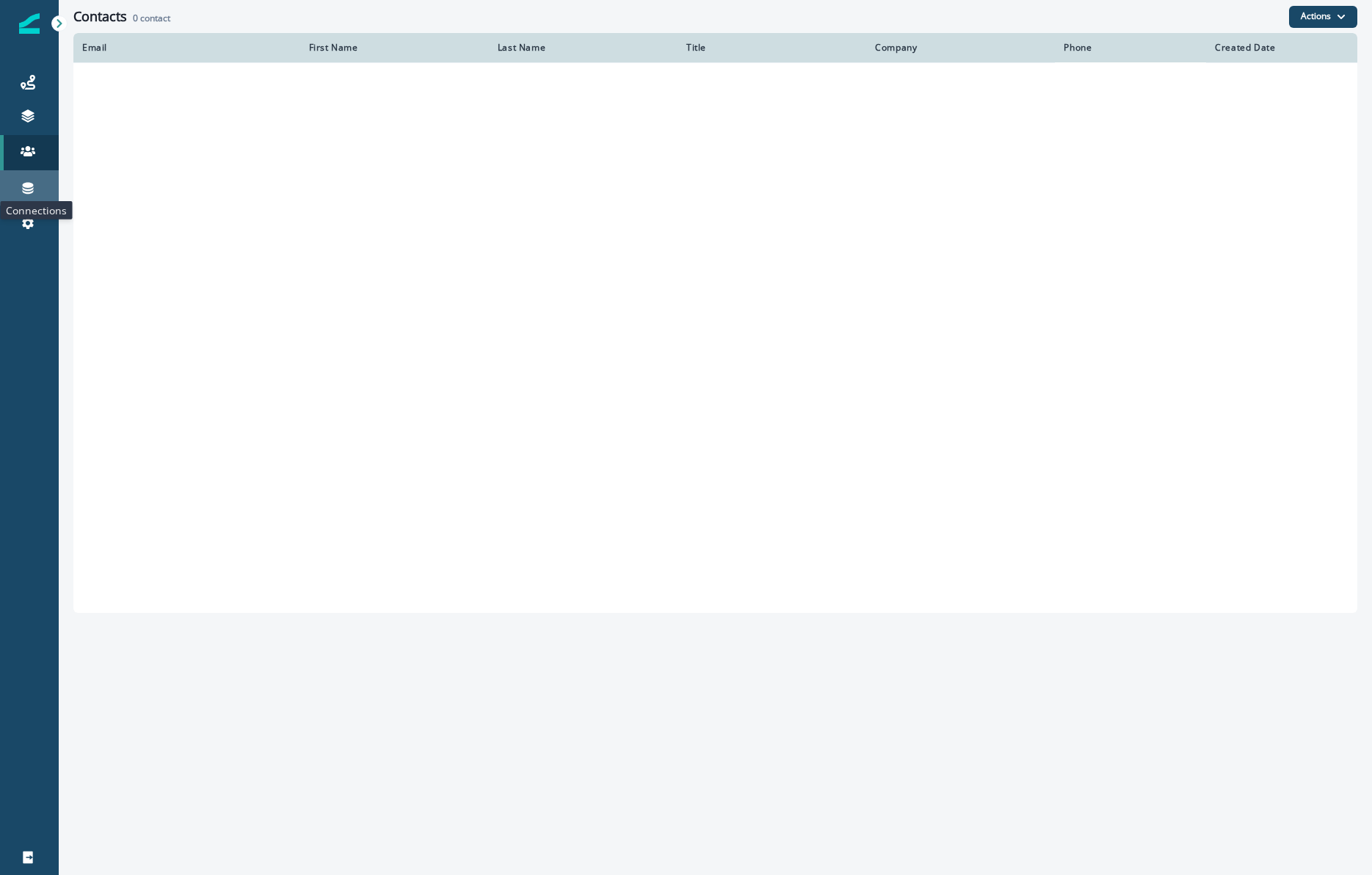
click at [29, 184] on icon at bounding box center [29, 188] width 11 height 12
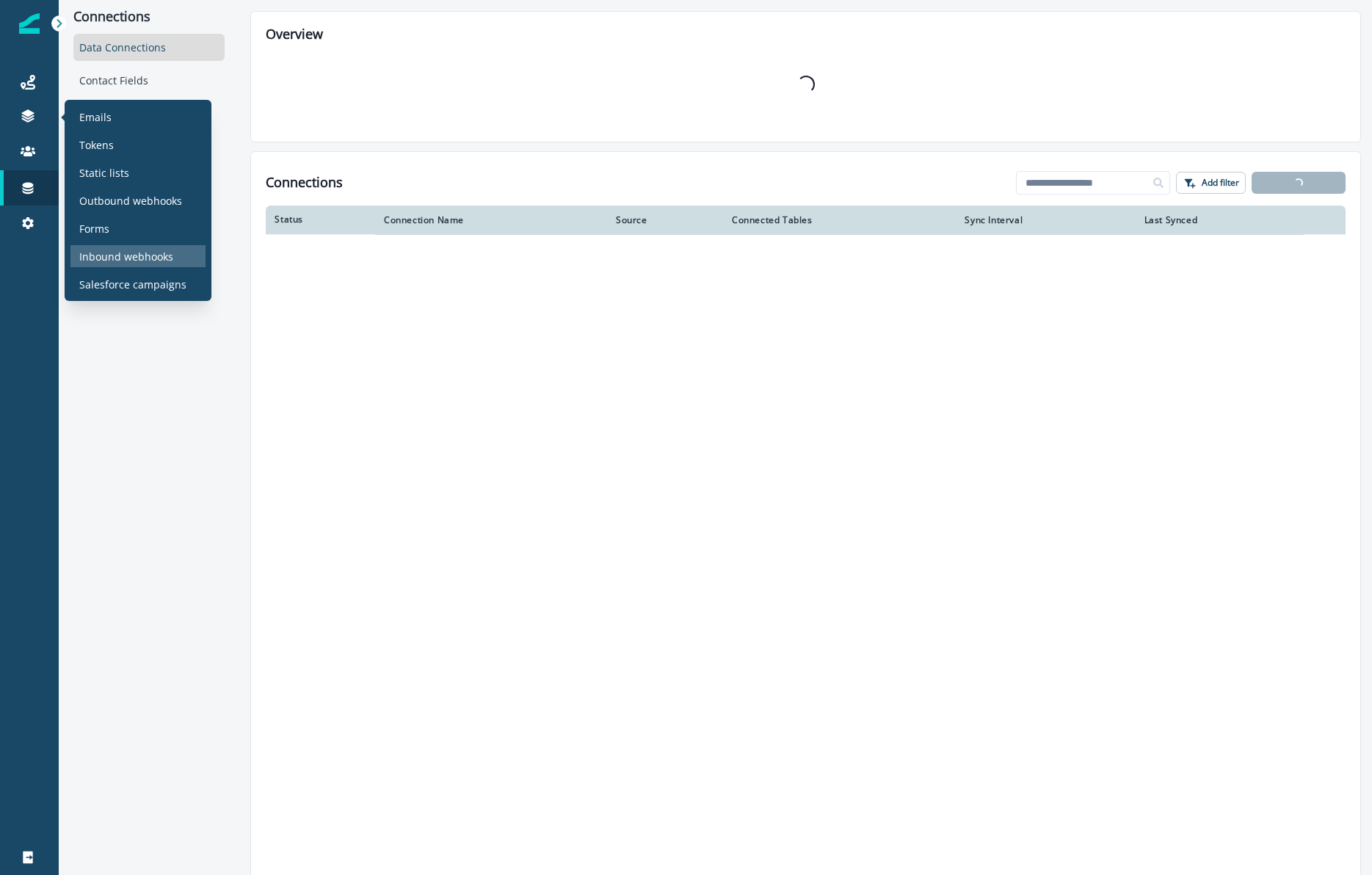
click at [103, 252] on p "Inbound webhooks" at bounding box center [126, 257] width 94 height 15
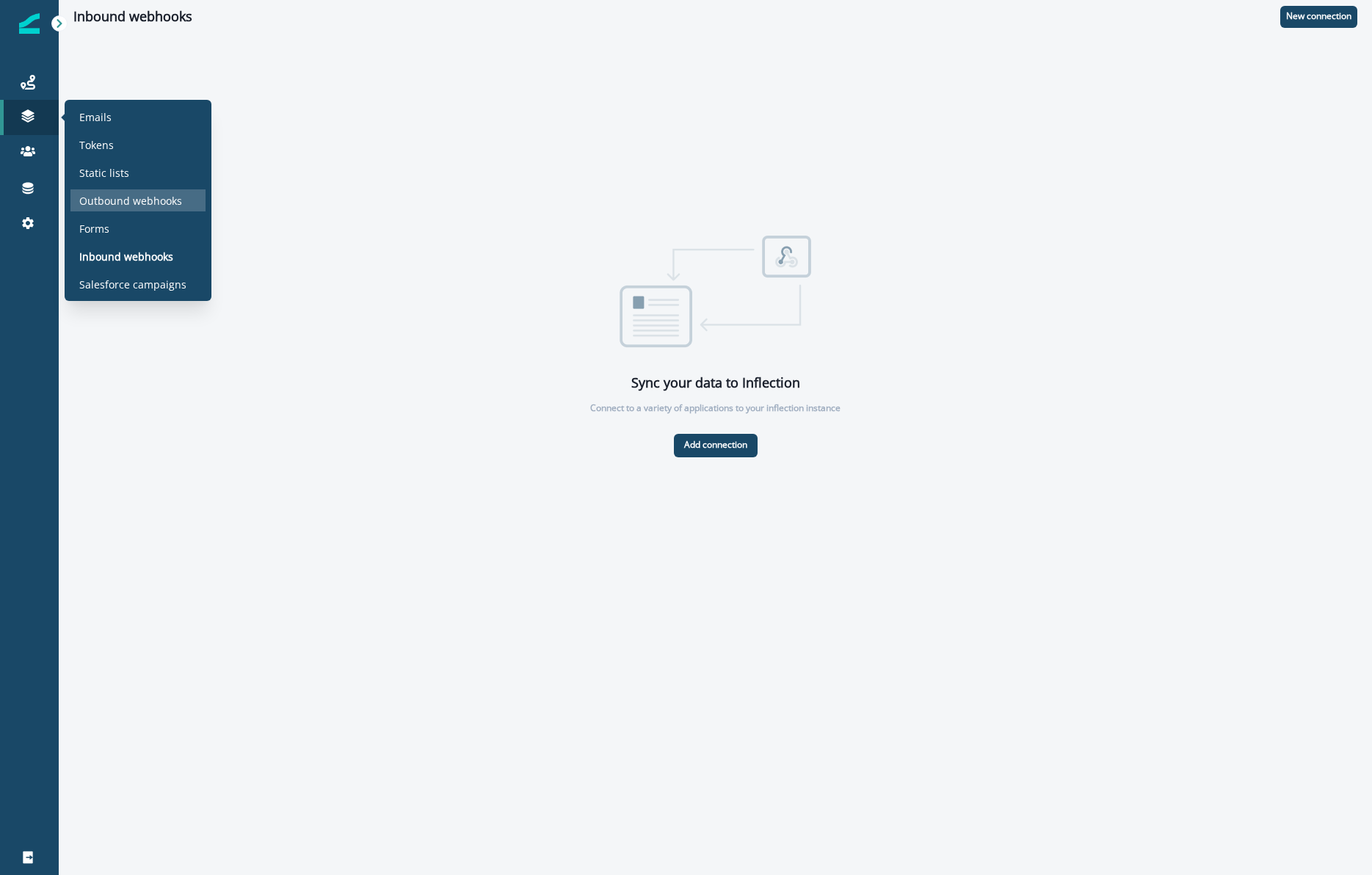
click at [123, 197] on p "Outbound webhooks" at bounding box center [130, 200] width 103 height 15
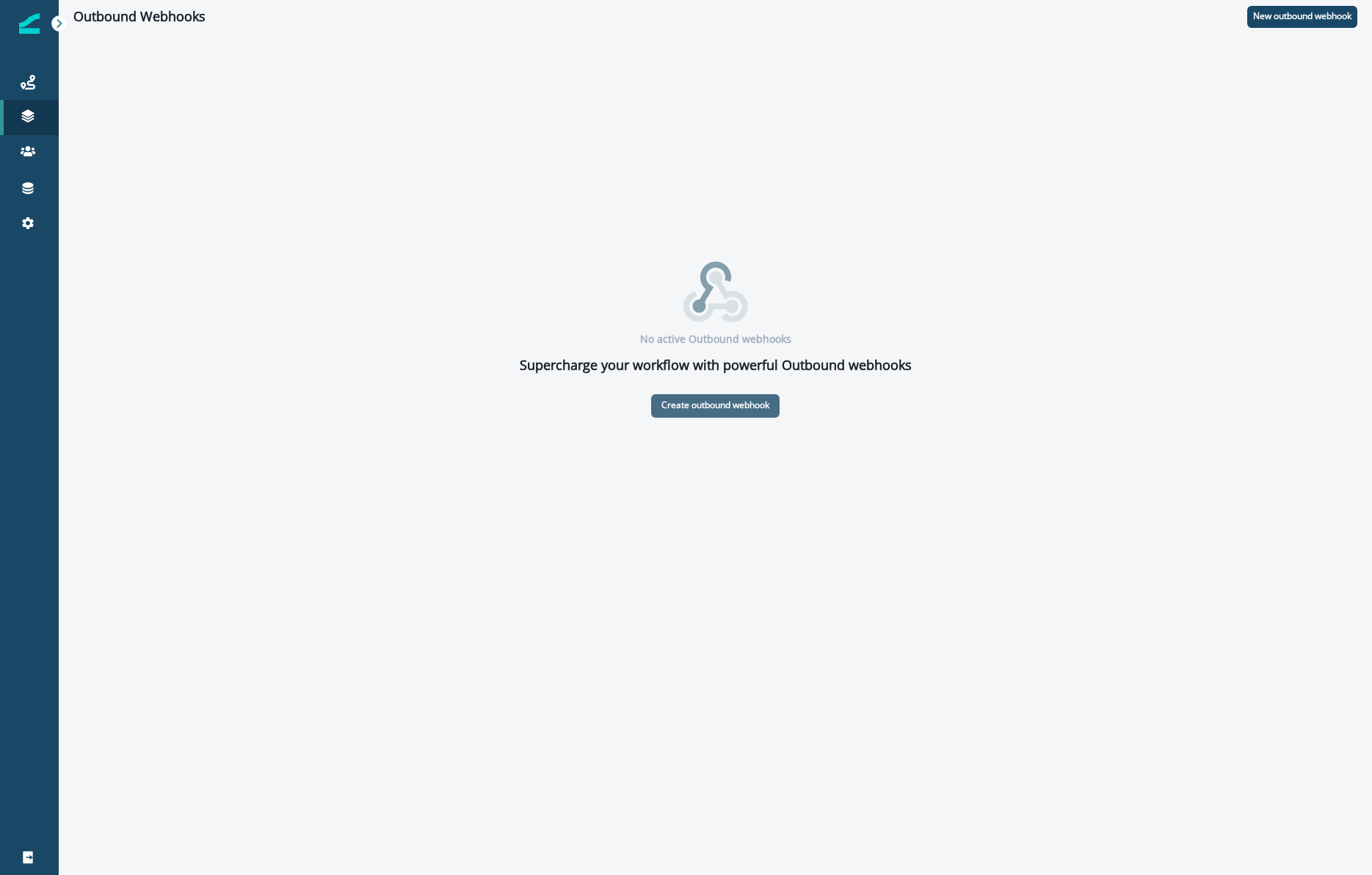
click at [733, 407] on p "Create outbound webhook" at bounding box center [716, 405] width 108 height 10
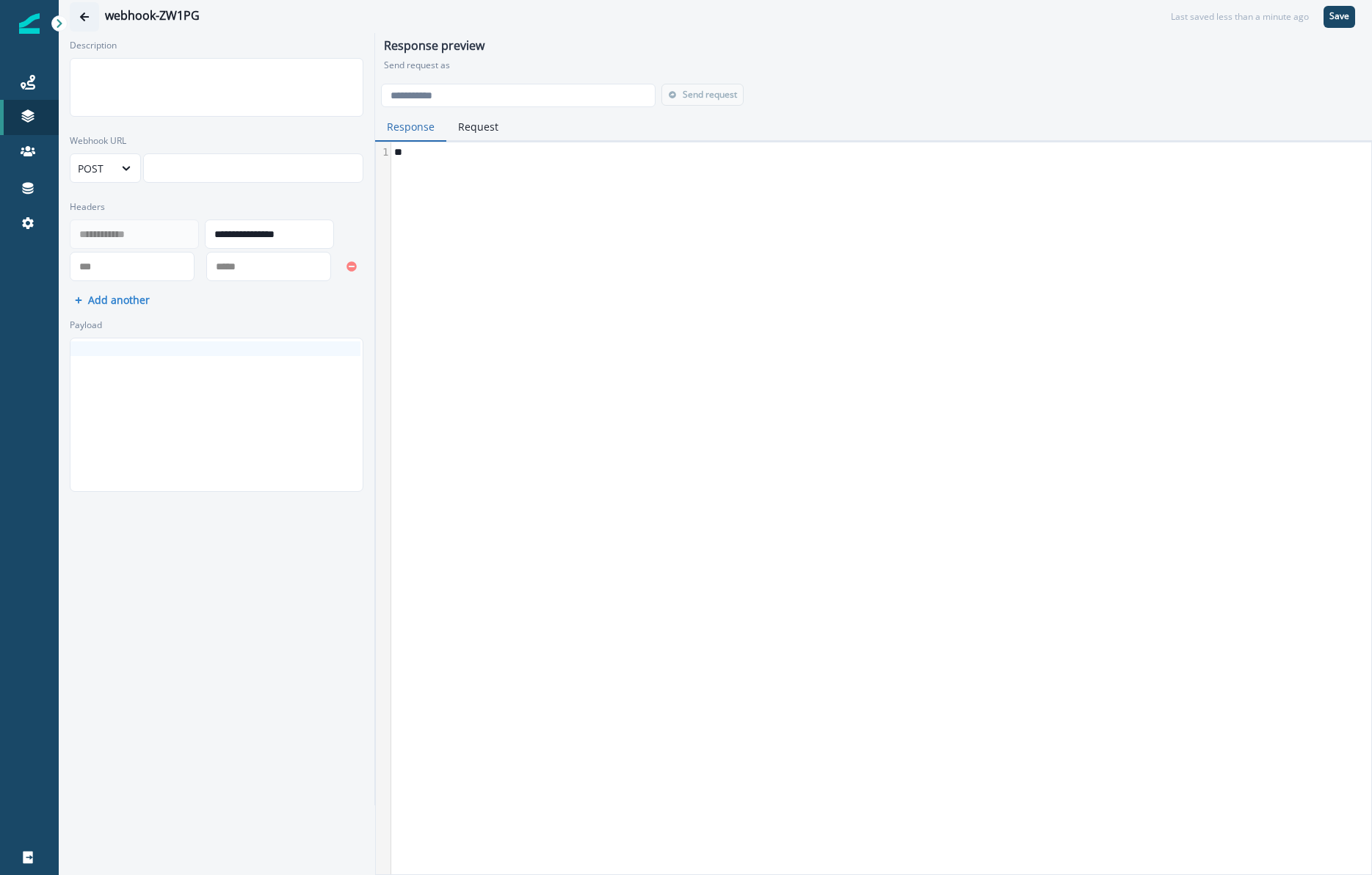
click at [83, 18] on icon "Go back" at bounding box center [84, 16] width 8 height 8
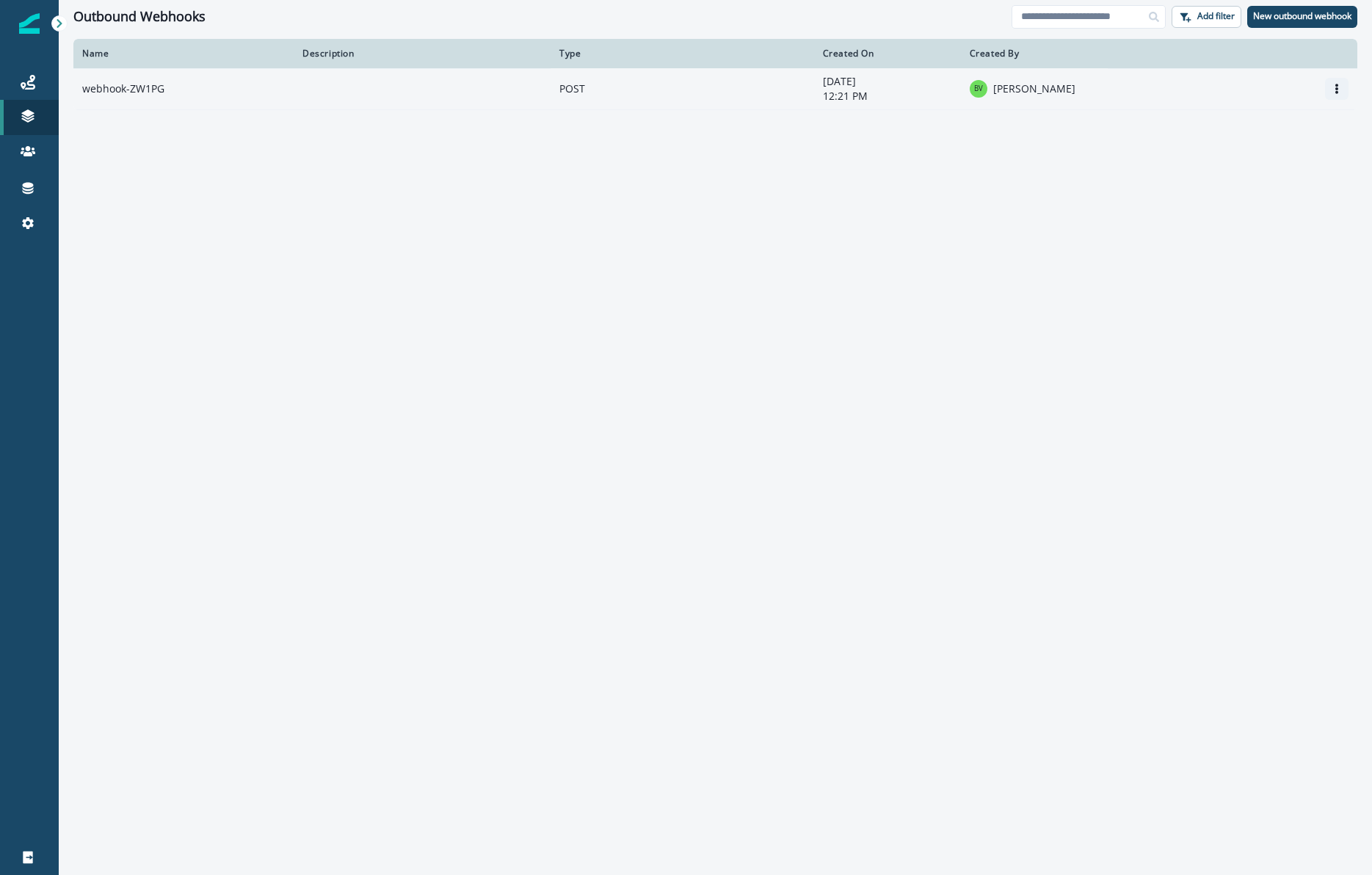
click at [1339, 90] on icon "Options" at bounding box center [1337, 89] width 10 height 10
click at [1229, 150] on button "Remove" at bounding box center [1266, 148] width 163 height 23
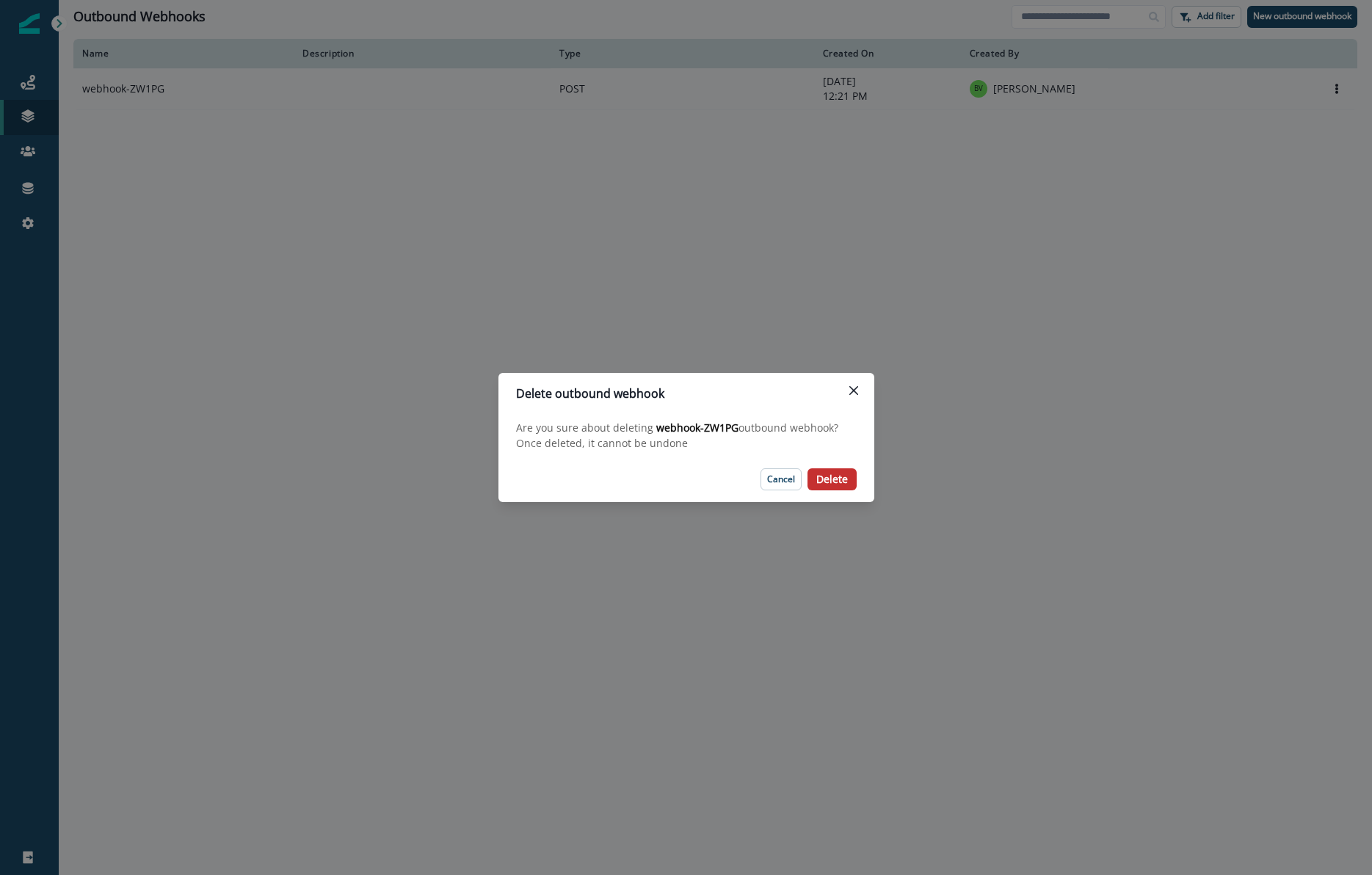
click at [846, 477] on p "Delete" at bounding box center [832, 480] width 32 height 12
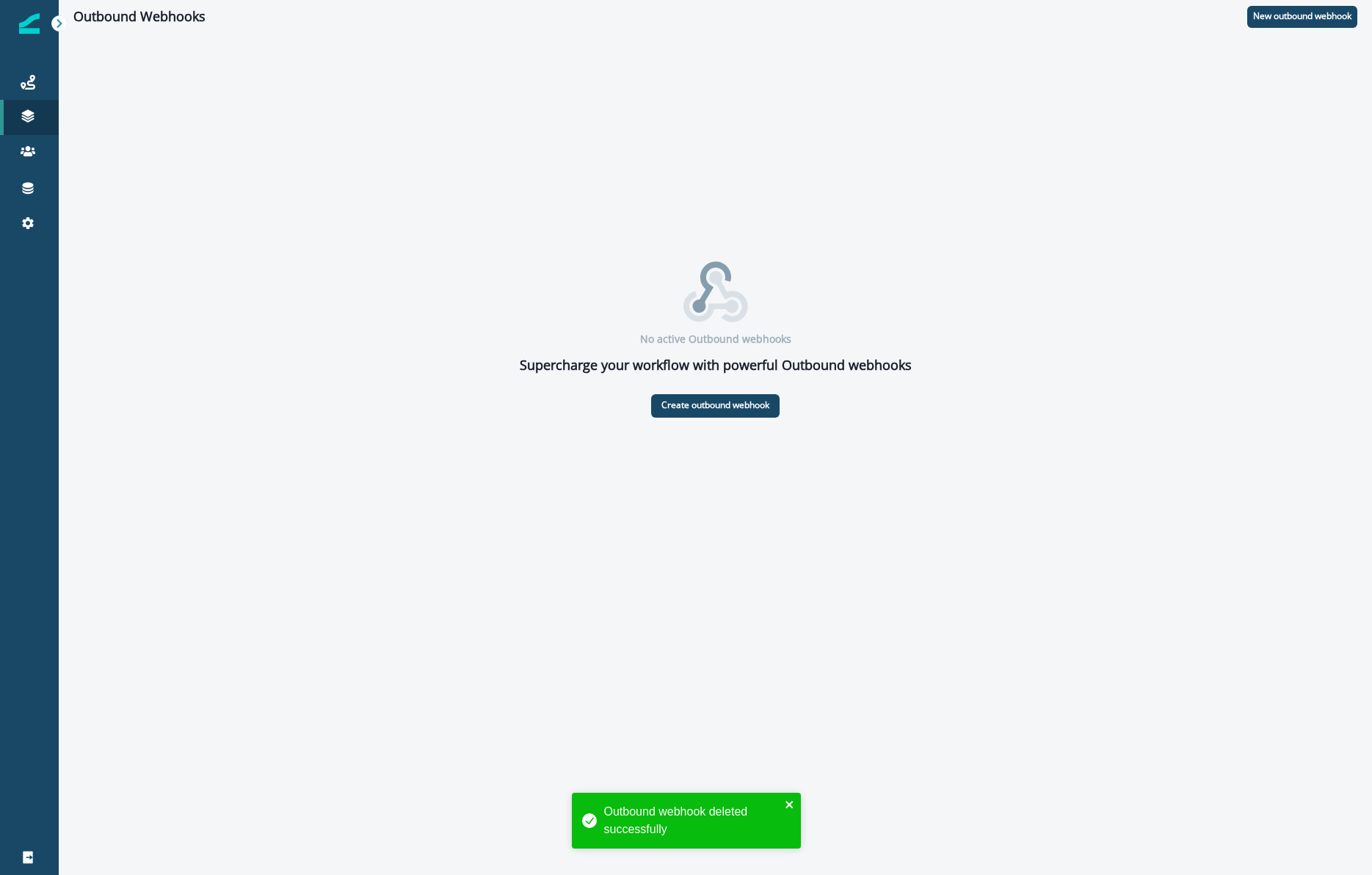
click at [788, 801] on icon "close" at bounding box center [790, 804] width 10 height 12
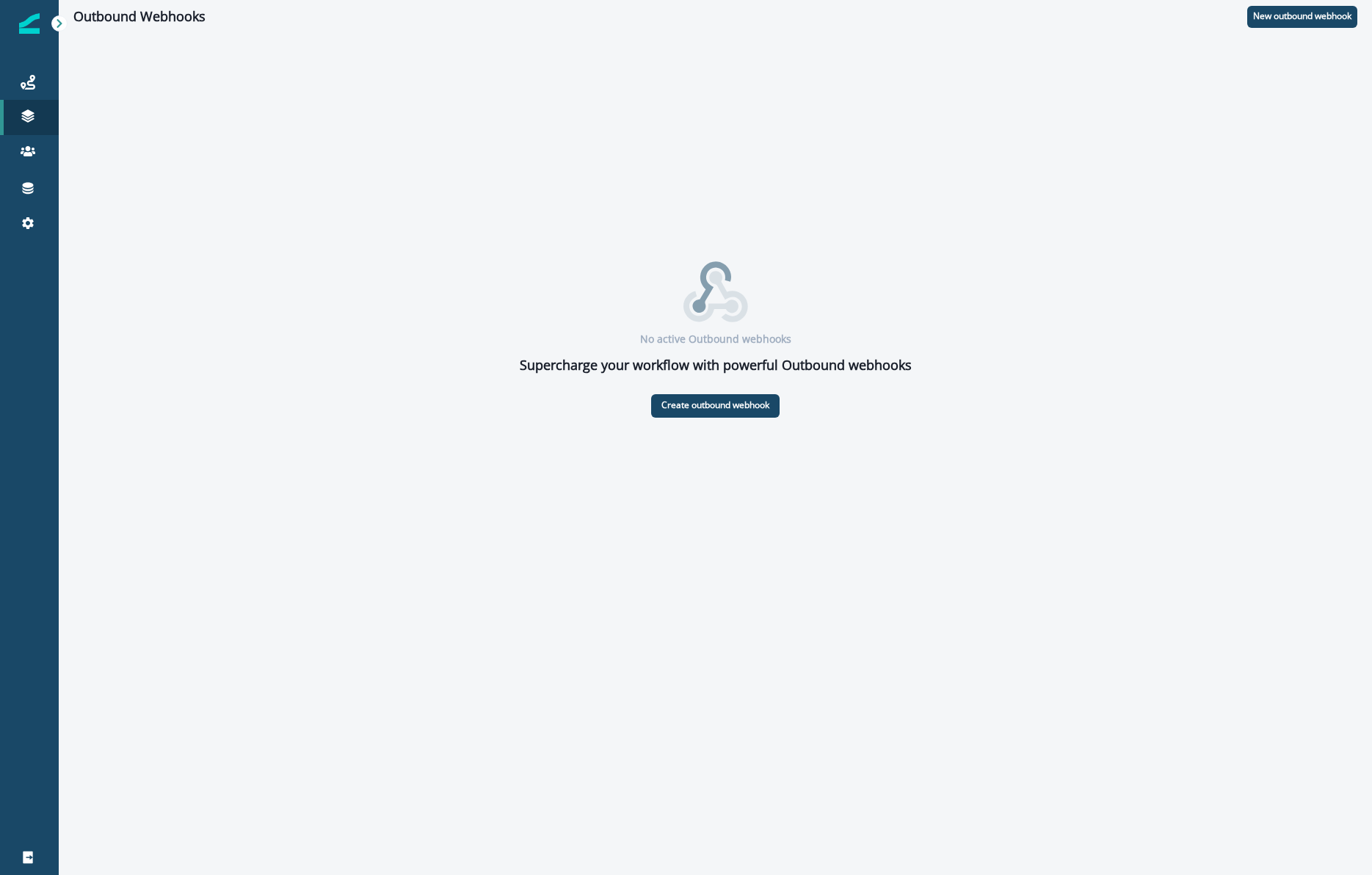
click at [56, 22] on icon at bounding box center [59, 23] width 10 height 10
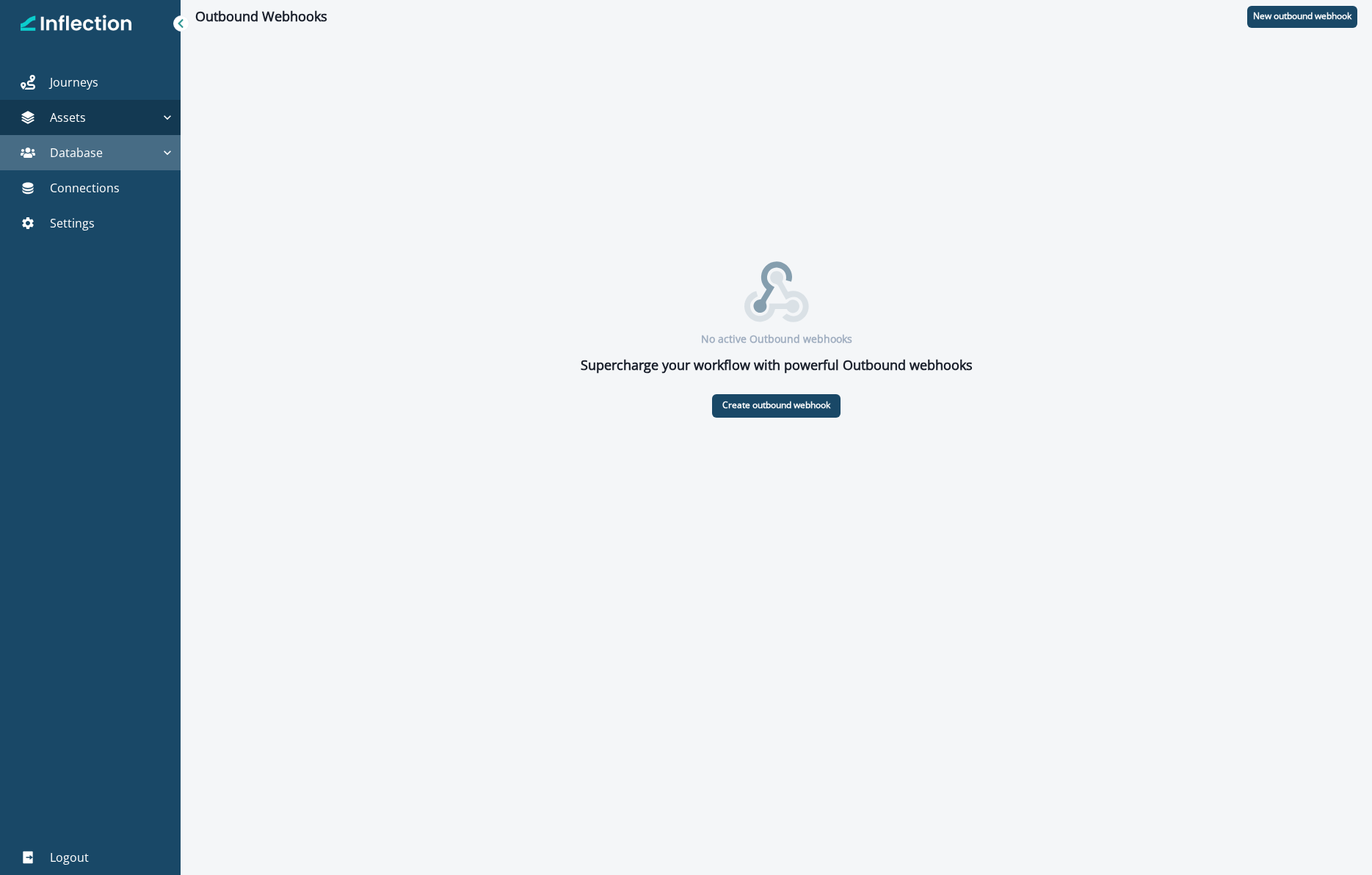
click at [76, 160] on button "Database" at bounding box center [90, 153] width 180 height 35
click at [76, 160] on p "Database" at bounding box center [76, 153] width 53 height 18
click at [74, 185] on p "Connections" at bounding box center [85, 187] width 69 height 18
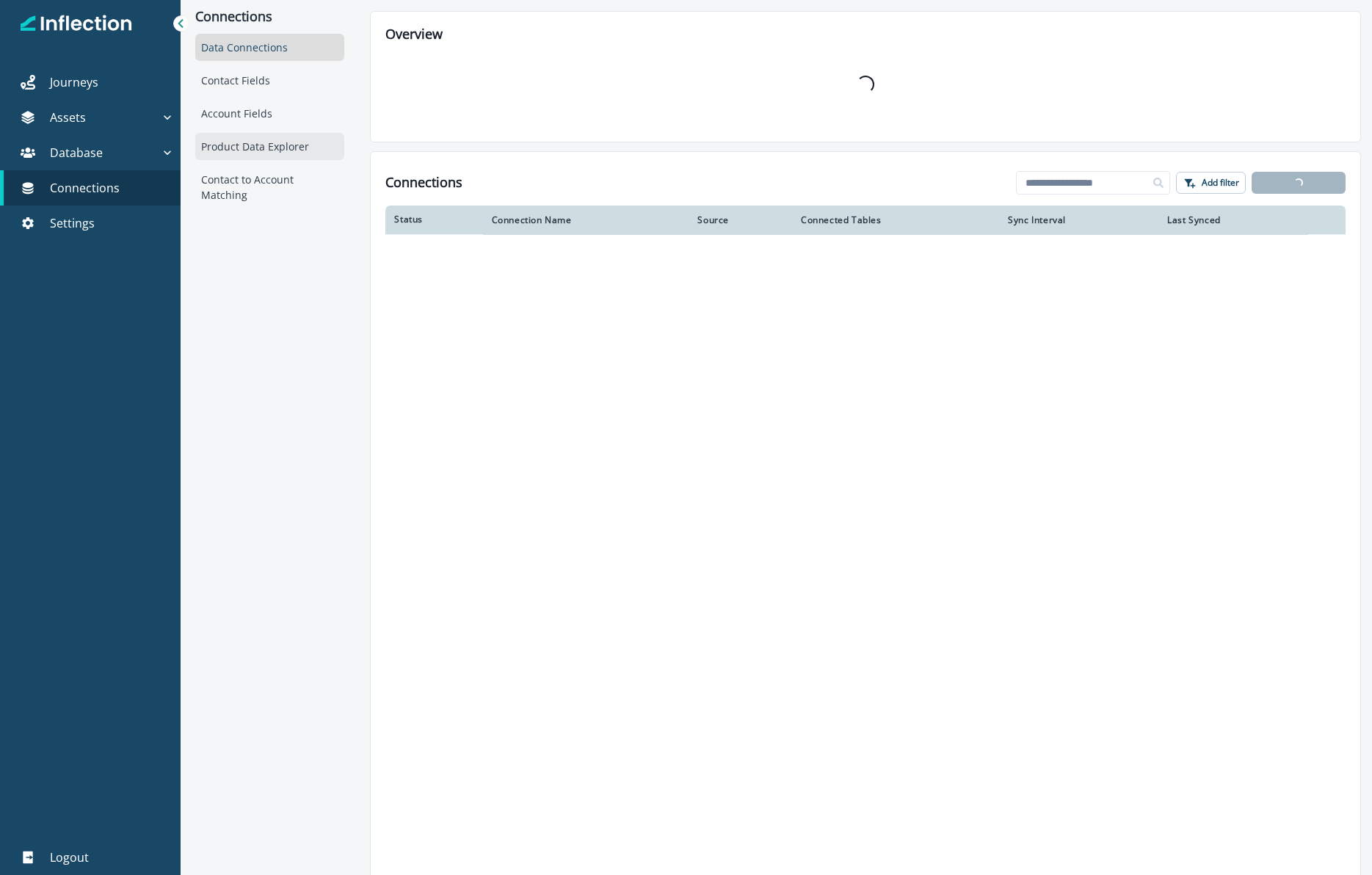
click at [264, 135] on div "Product Data Explorer" at bounding box center [269, 146] width 149 height 27
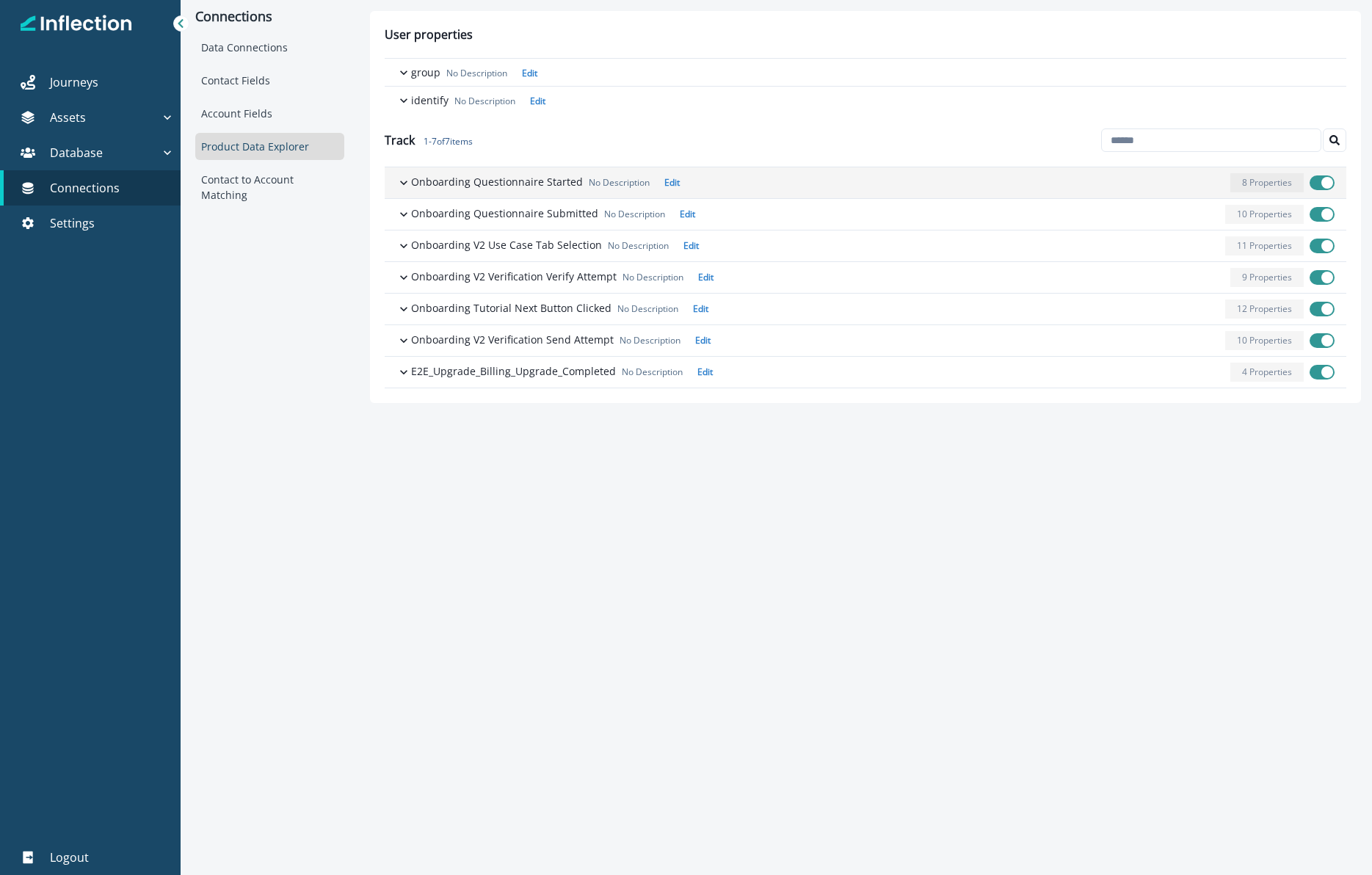
click at [406, 182] on icon "button" at bounding box center [403, 183] width 15 height 15
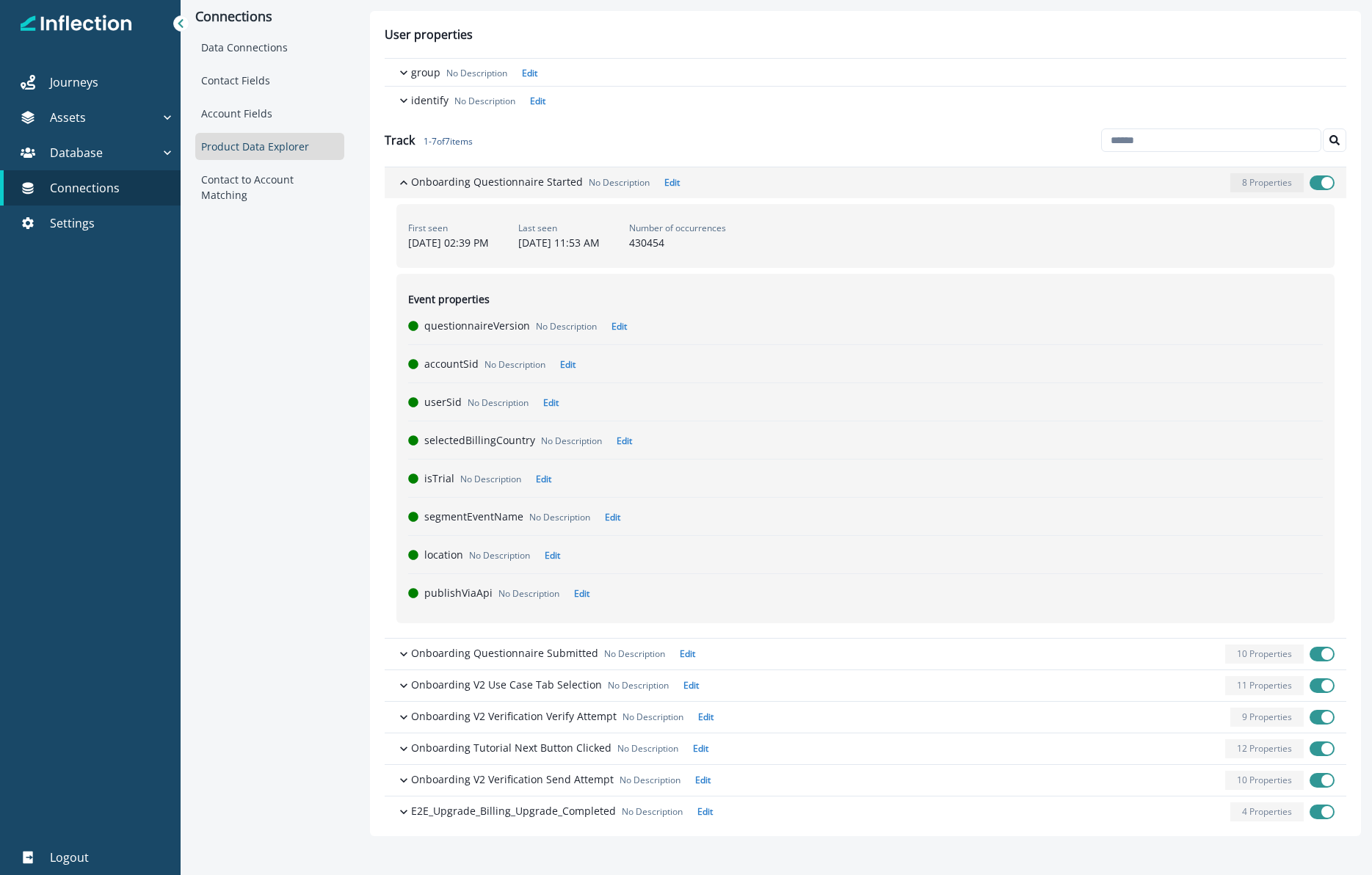
click at [406, 182] on icon "button" at bounding box center [403, 183] width 15 height 15
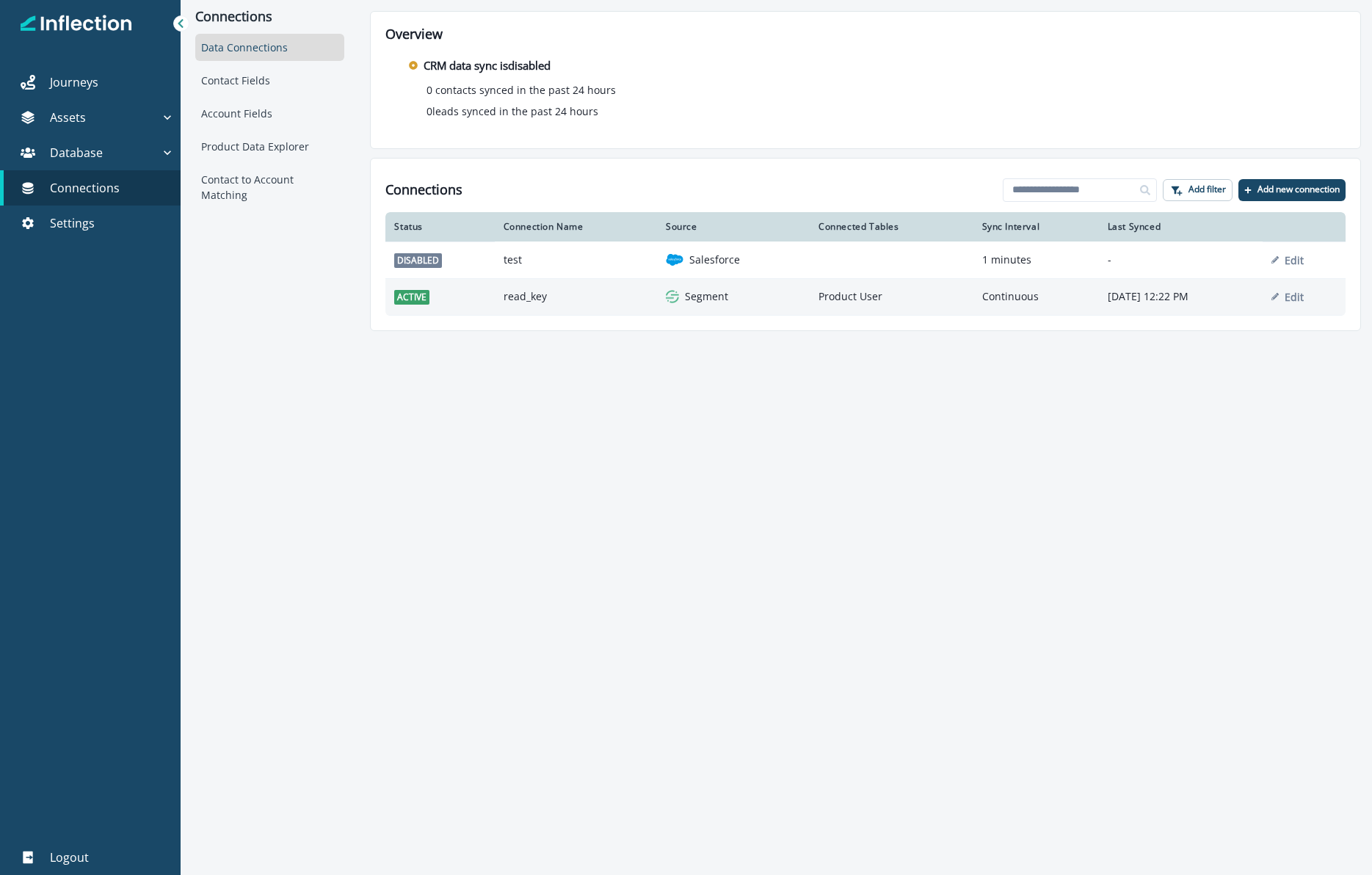
click at [733, 288] on td "Segment" at bounding box center [733, 297] width 153 height 37
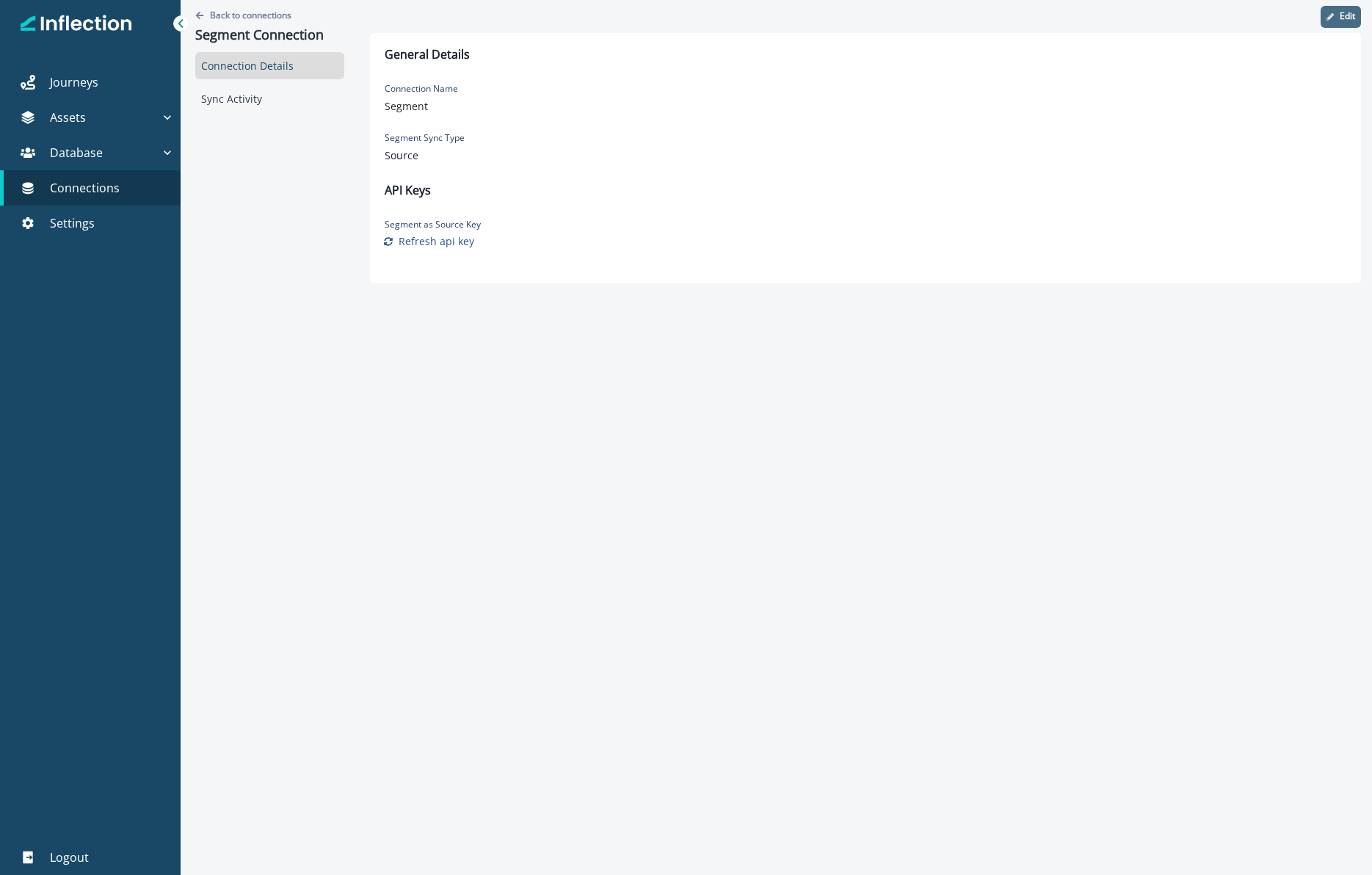
click at [1347, 17] on p "Edit" at bounding box center [1347, 15] width 15 height 10
click at [426, 170] on div "Source" at bounding box center [495, 159] width 221 height 23
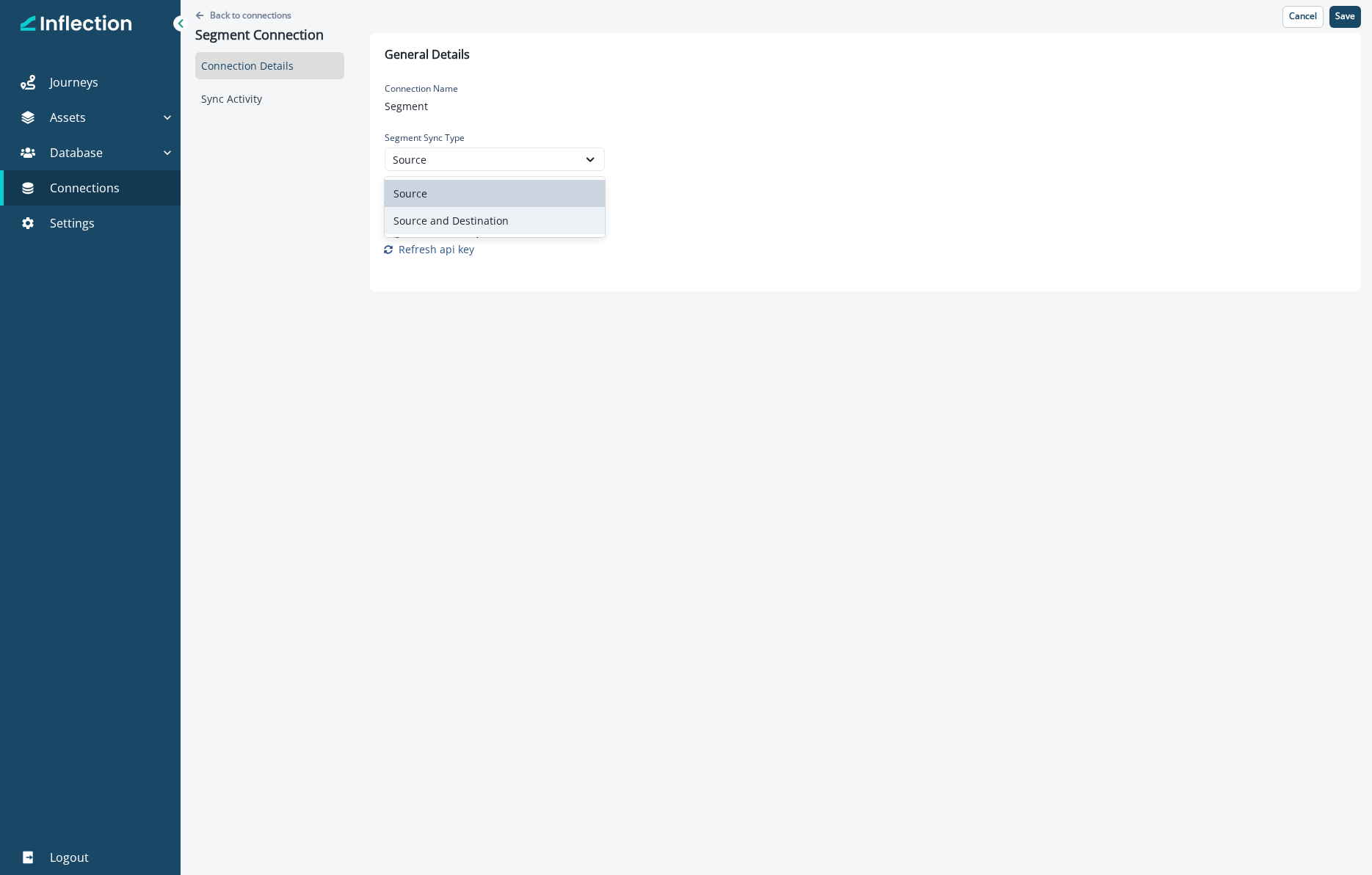
click at [421, 214] on div "Source and Destination" at bounding box center [495, 220] width 221 height 27
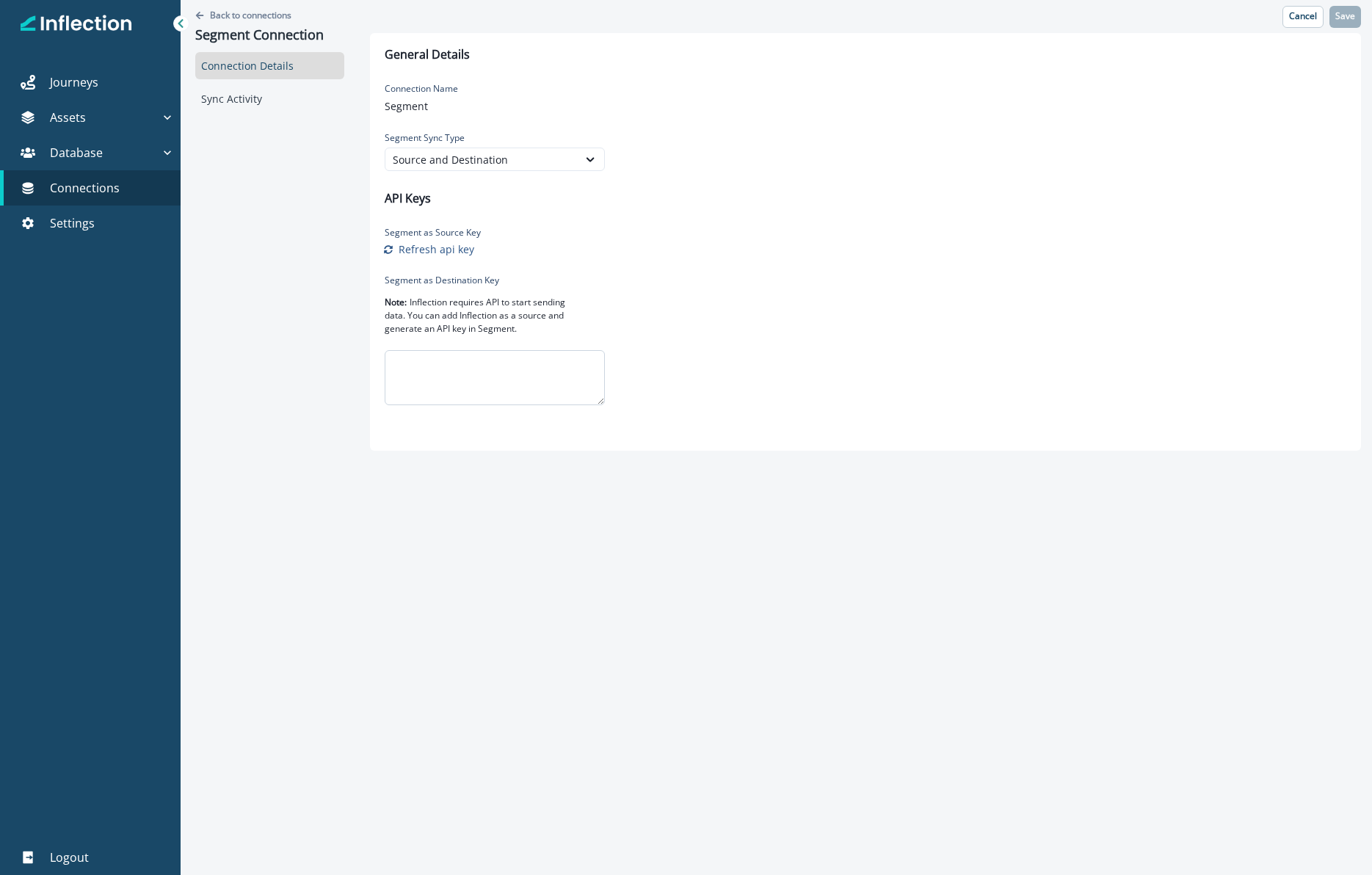
click at [408, 360] on textarea at bounding box center [495, 377] width 221 height 55
click at [429, 373] on textarea at bounding box center [495, 377] width 221 height 55
paste textarea "**********"
type textarea "**********"
click at [839, 333] on div "**********" at bounding box center [865, 242] width 991 height 418
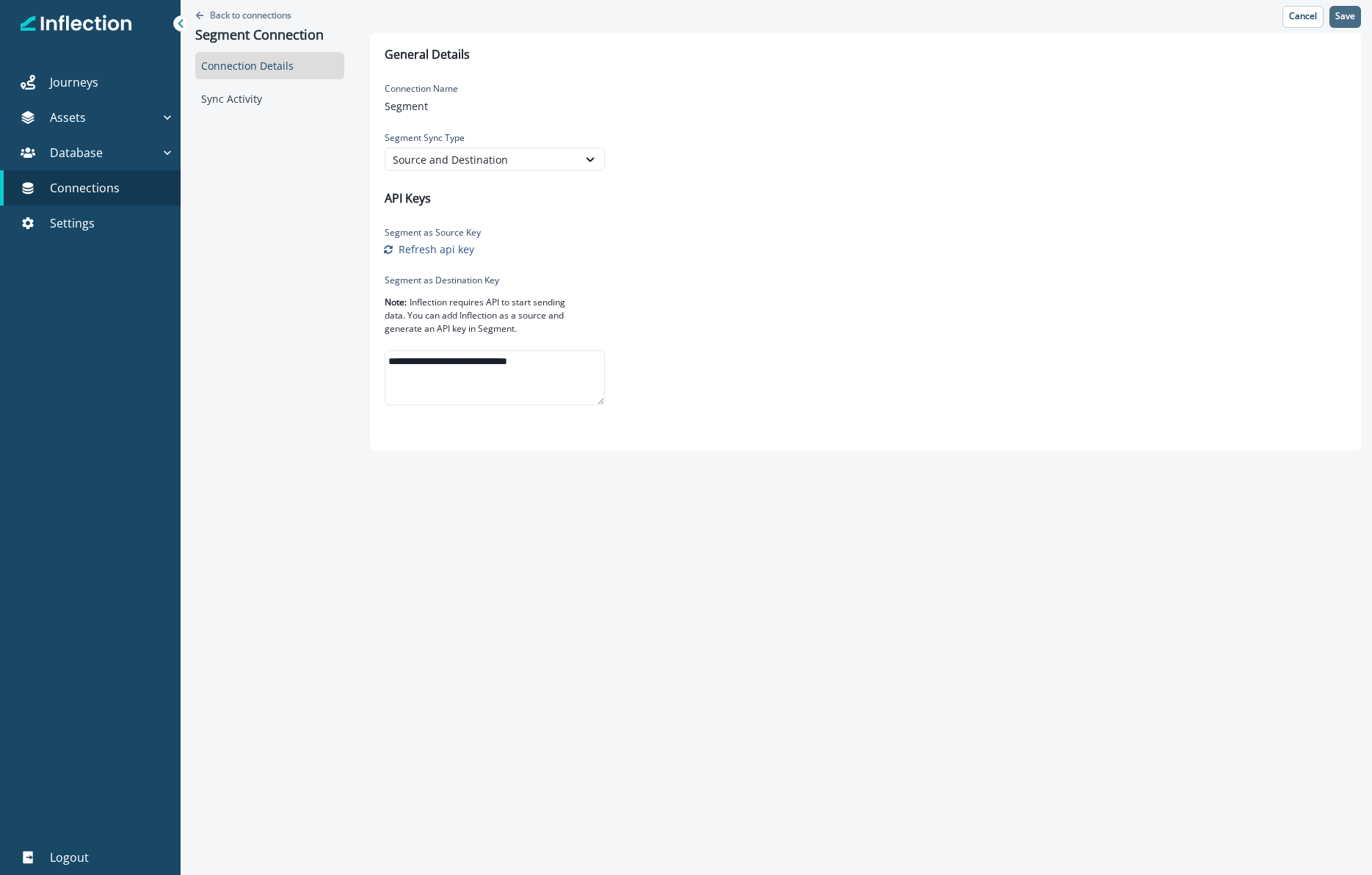
click at [1346, 19] on p "Save" at bounding box center [1346, 15] width 20 height 10
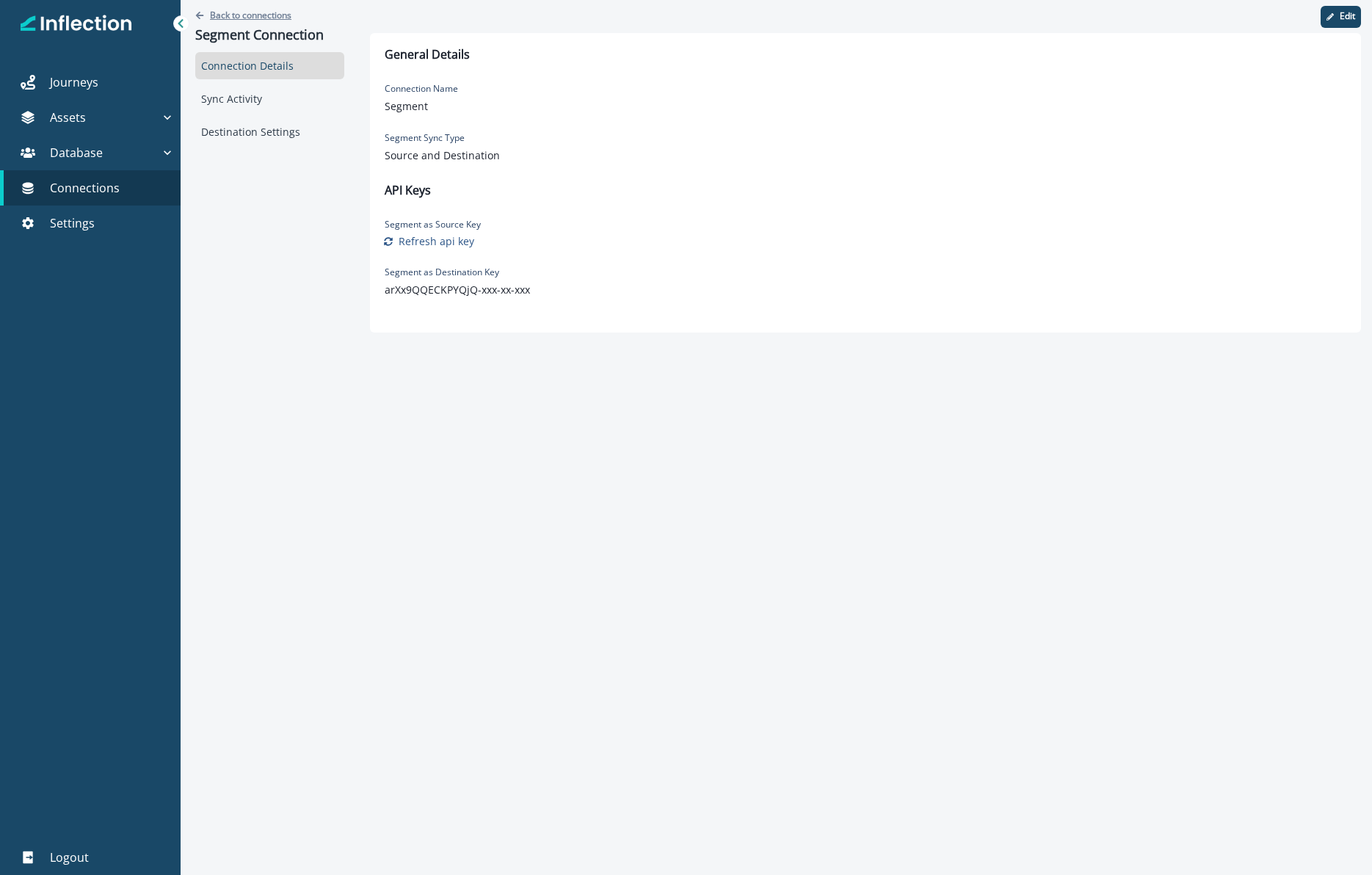
click at [214, 18] on p "Back to connections" at bounding box center [251, 15] width 82 height 12
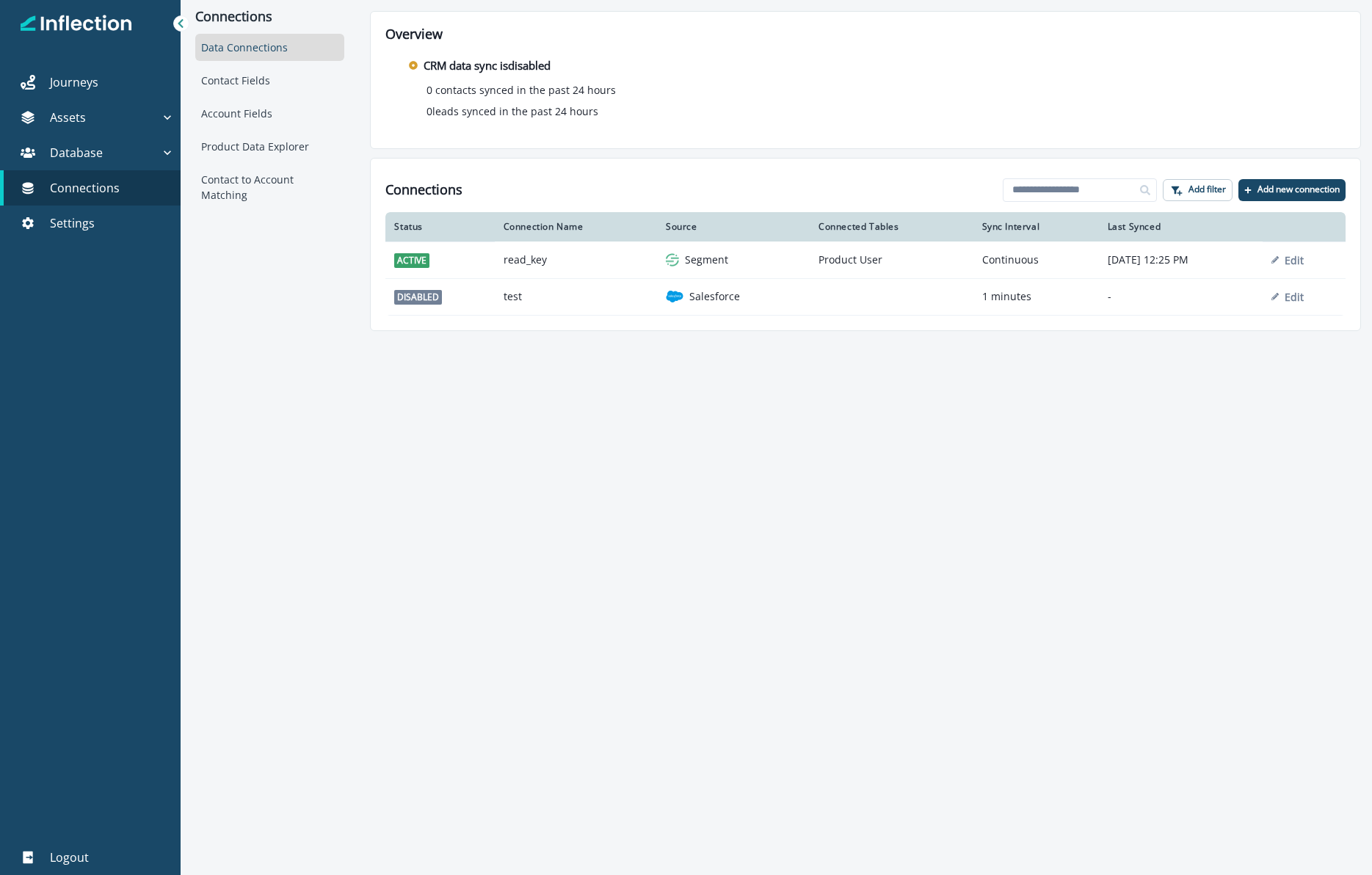
click at [568, 574] on div "Connections Data Connections Contact Fields Account Fields Product Data Explore…" at bounding box center [776, 437] width 1192 height 875
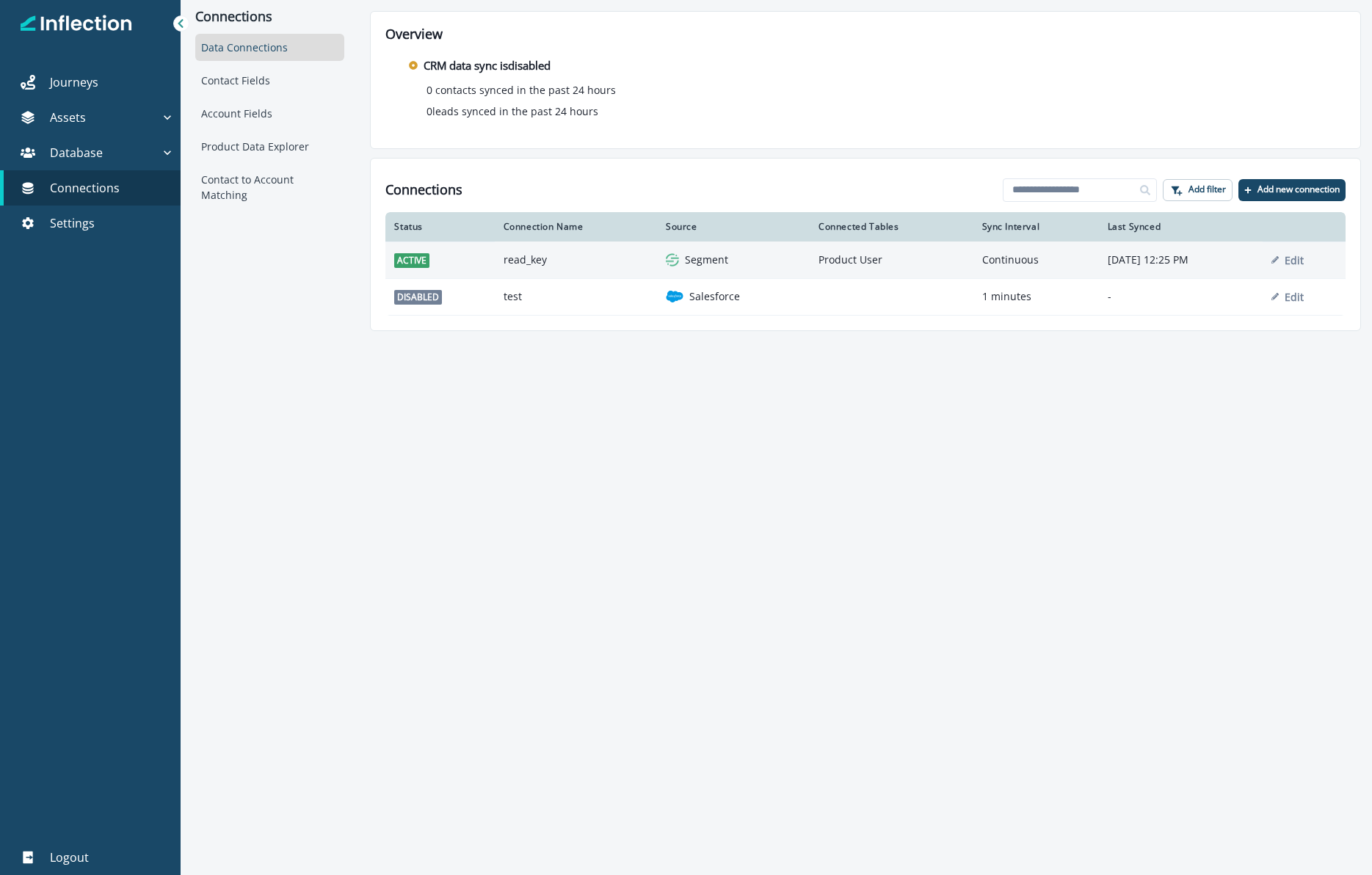
click at [573, 263] on td "read_key" at bounding box center [576, 260] width 162 height 37
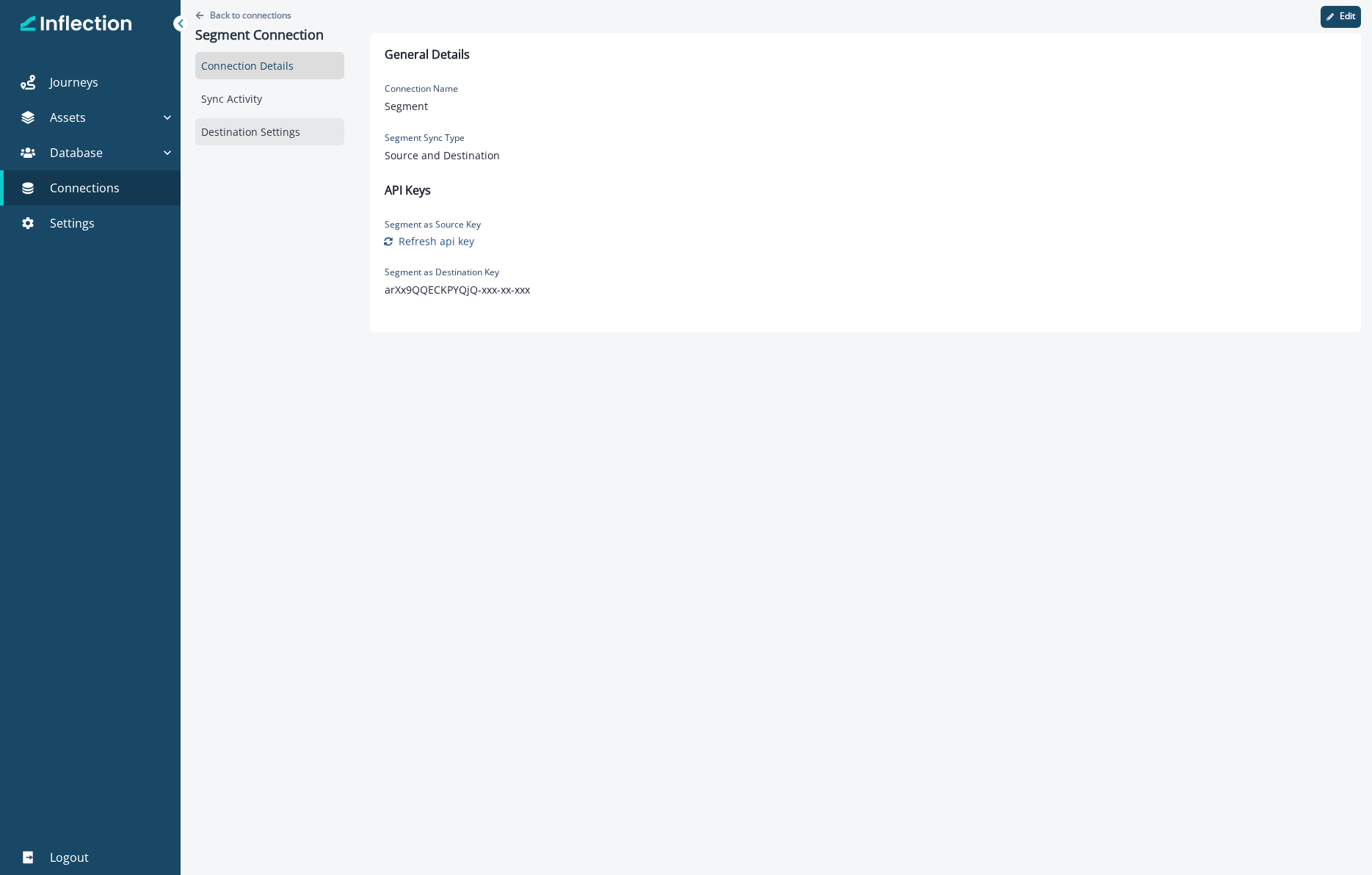
click at [234, 141] on div "Destination Settings" at bounding box center [269, 131] width 149 height 27
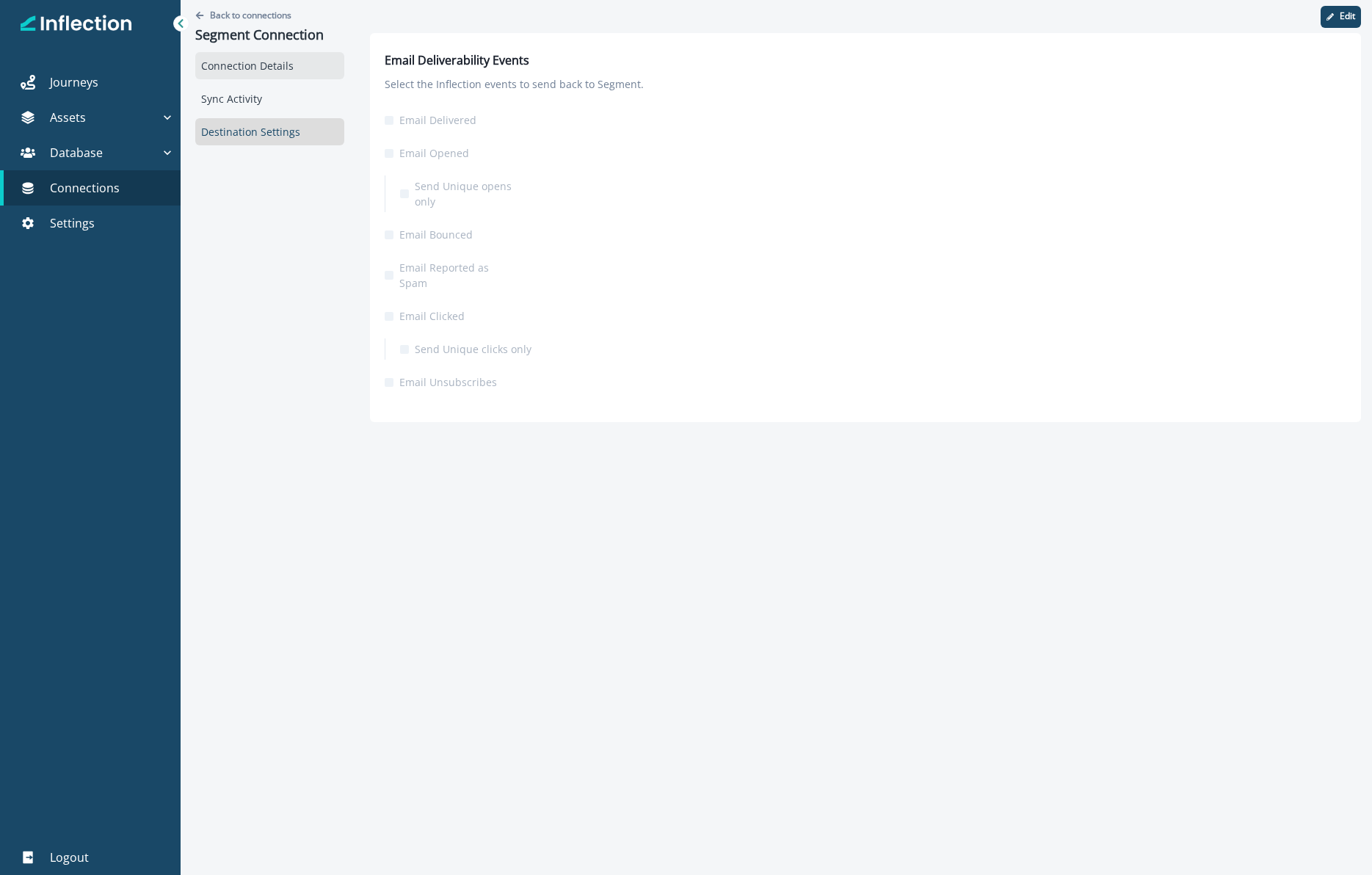
click at [232, 69] on div "Connection Details" at bounding box center [269, 66] width 149 height 27
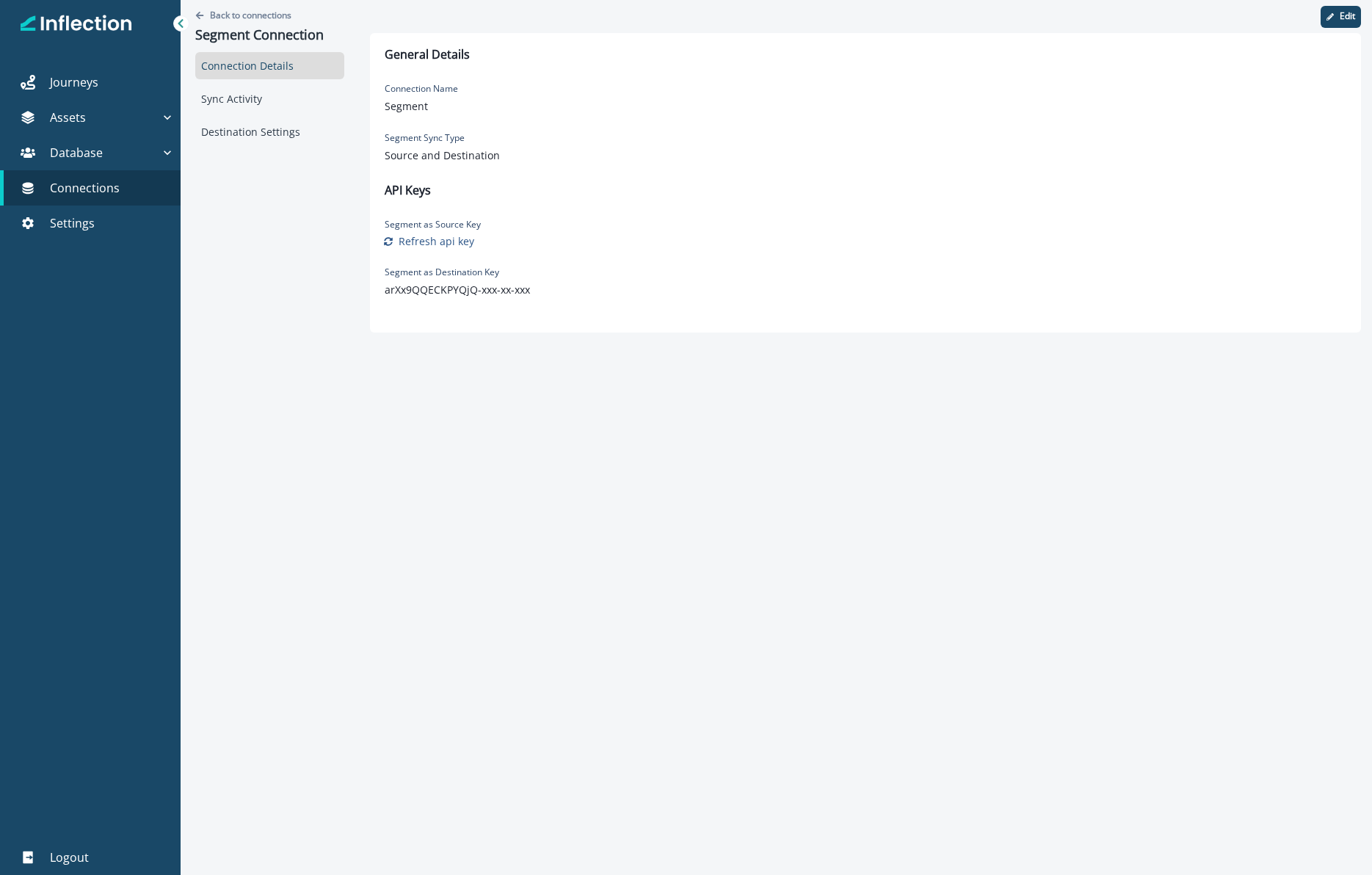
click at [242, 325] on div "Back to connections Segment Connection Connection Details Sync Activity Destina…" at bounding box center [269, 171] width 178 height 343
click at [269, 134] on div "Destination Settings" at bounding box center [269, 131] width 149 height 27
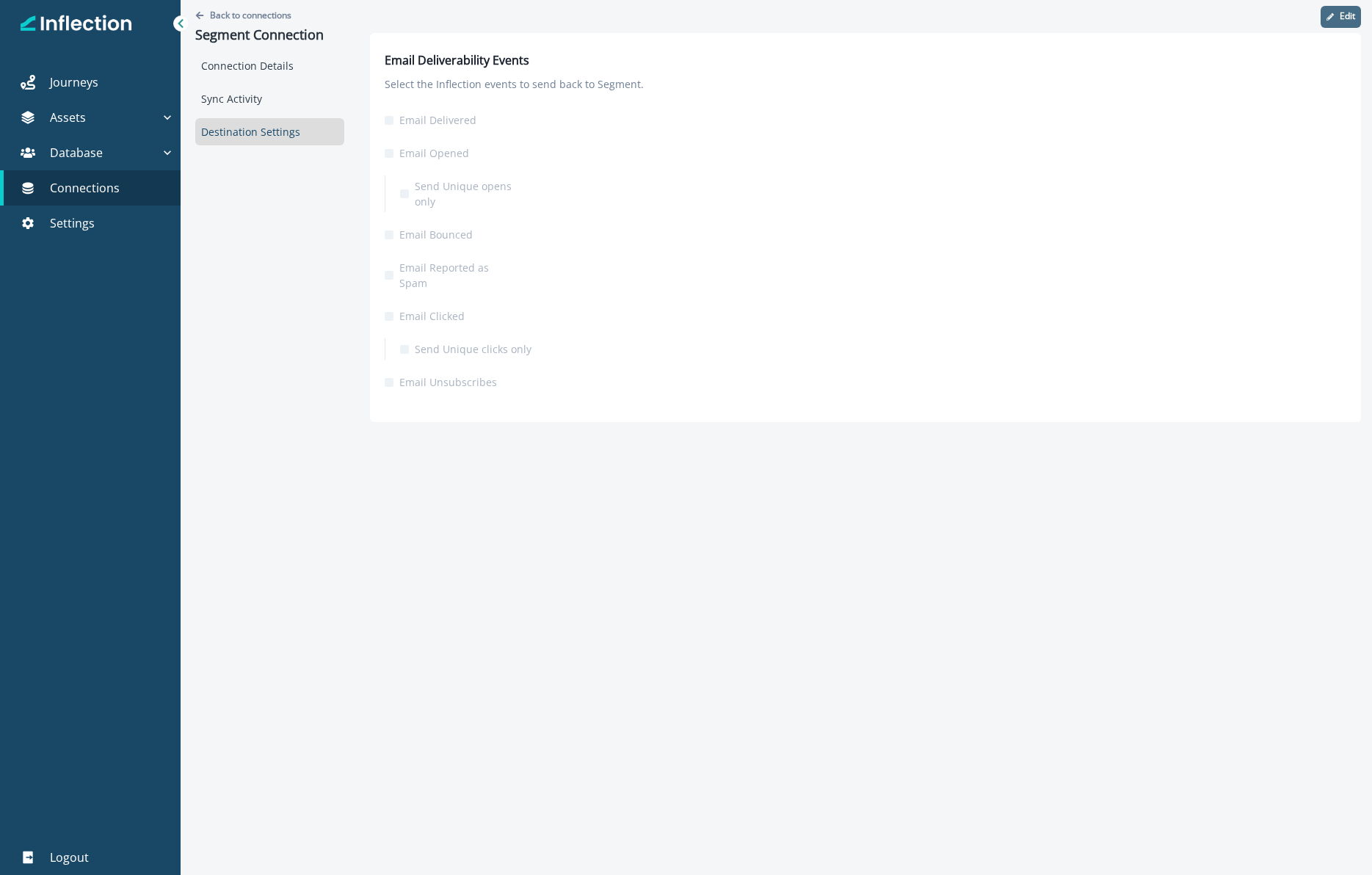
click at [1333, 23] on button "Edit" at bounding box center [1340, 17] width 40 height 22
click at [381, 358] on div "Email Deliverability Events Select the Inflection events to send back to Segmen…" at bounding box center [865, 227] width 991 height 389
click at [387, 378] on span at bounding box center [389, 382] width 8 height 8
click at [402, 118] on span "Email Delivered" at bounding box center [438, 120] width 77 height 15
click at [1348, 23] on button "Save" at bounding box center [1345, 17] width 32 height 22
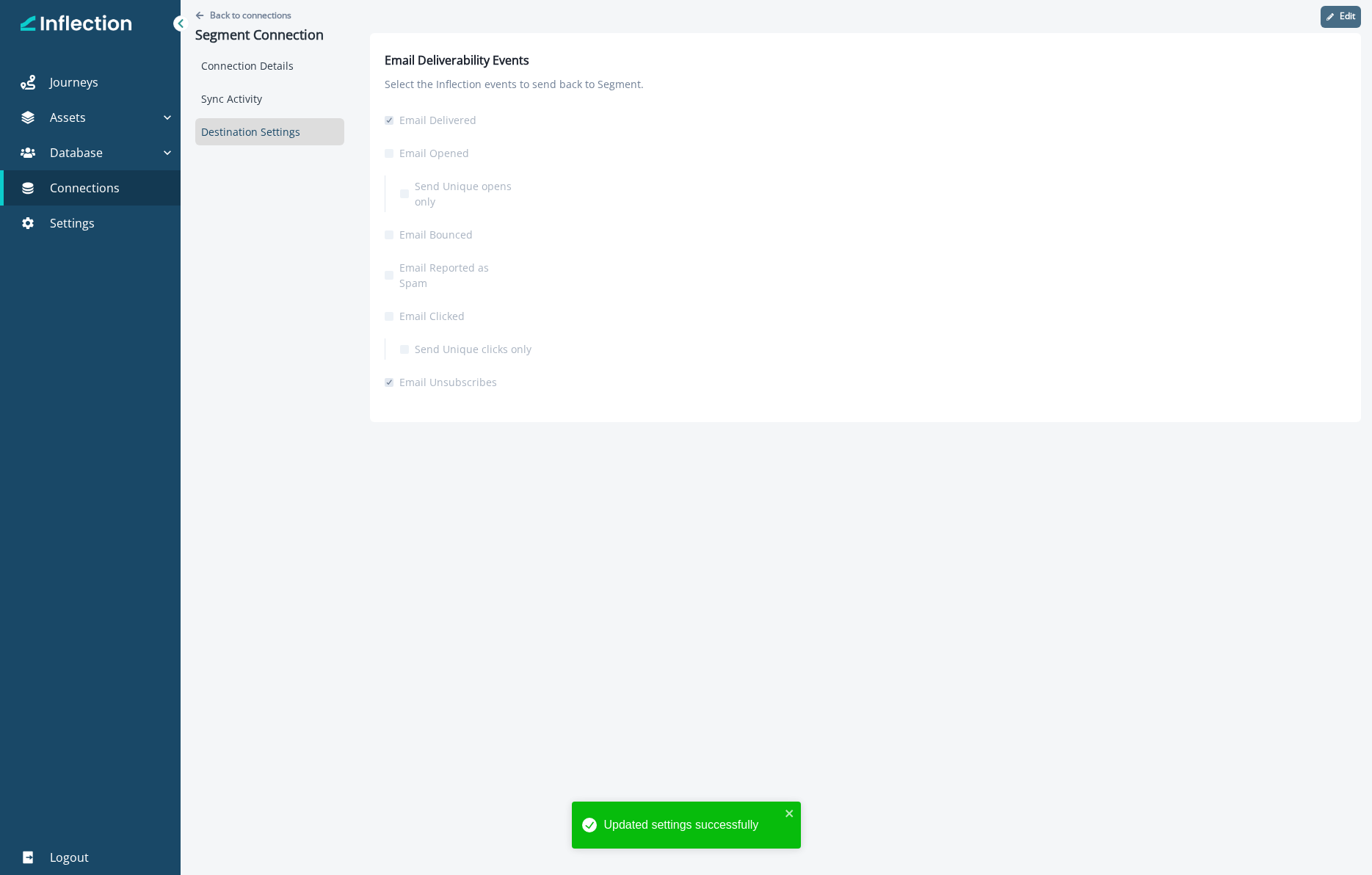
click at [1331, 17] on icon "button" at bounding box center [1330, 17] width 8 height 8
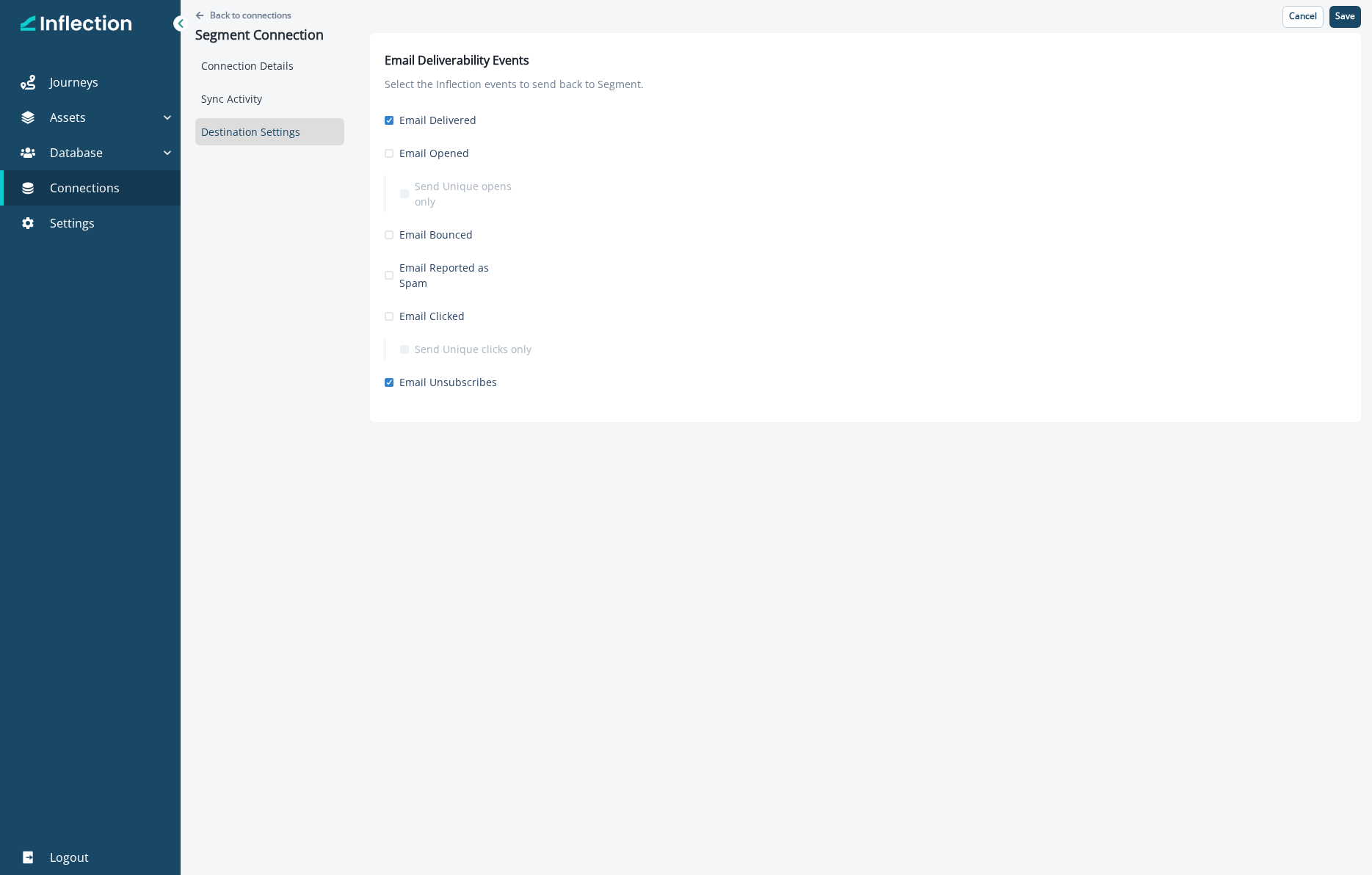
click at [383, 287] on div "Email Deliverability Events Select the Inflection events to send back to Segmen…" at bounding box center [865, 227] width 991 height 389
click at [383, 283] on div "Email Deliverability Events Select the Inflection events to send back to Segmen…" at bounding box center [865, 227] width 991 height 389
click at [389, 312] on span at bounding box center [389, 316] width 8 height 8
click at [389, 271] on span at bounding box center [389, 274] width 8 height 8
click at [389, 231] on span at bounding box center [389, 234] width 8 height 8
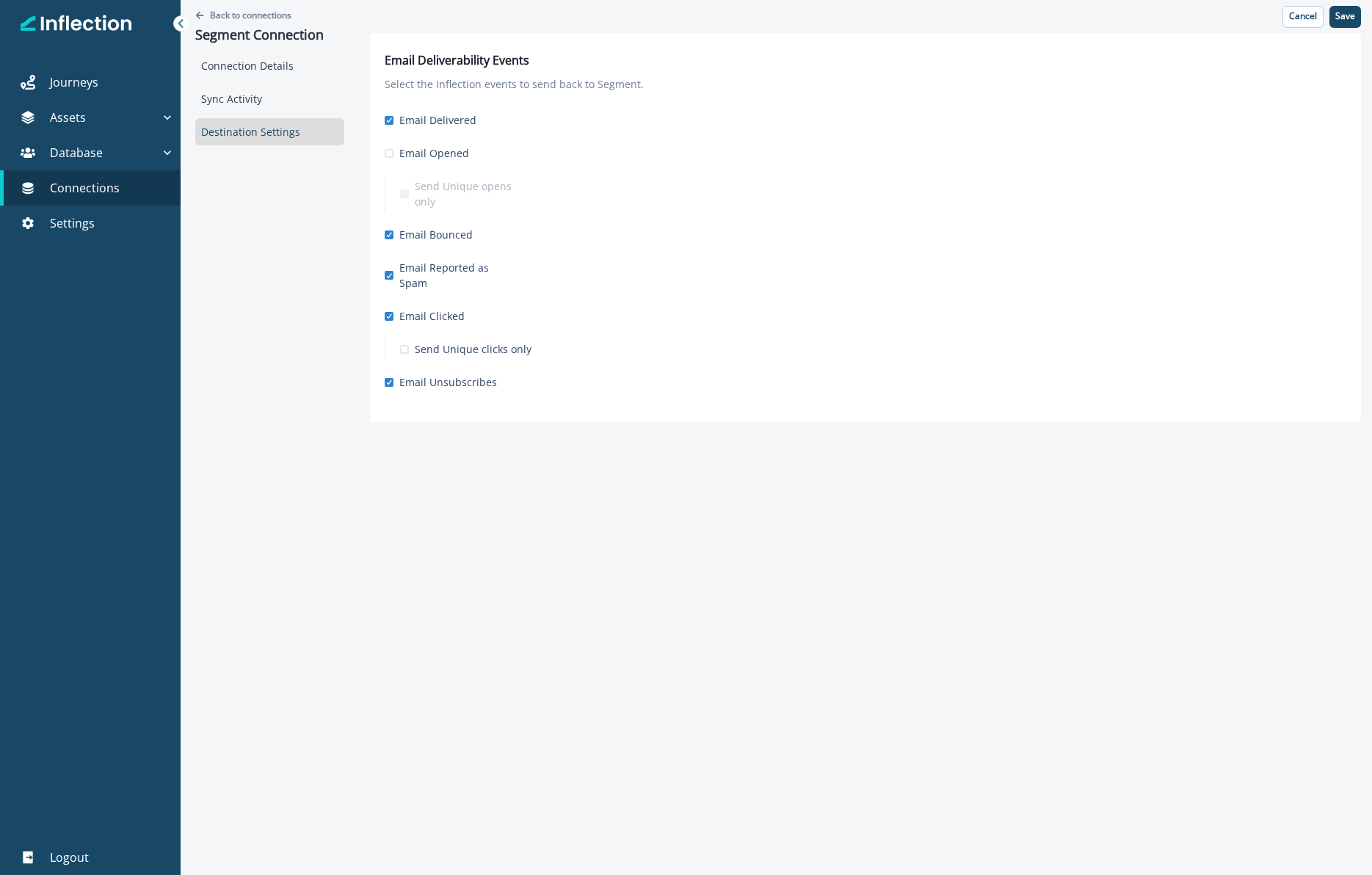
click at [389, 150] on span at bounding box center [389, 153] width 8 height 8
click at [1341, 21] on p "Save" at bounding box center [1346, 15] width 20 height 10
click at [237, 103] on div "Sync Activity" at bounding box center [269, 98] width 149 height 27
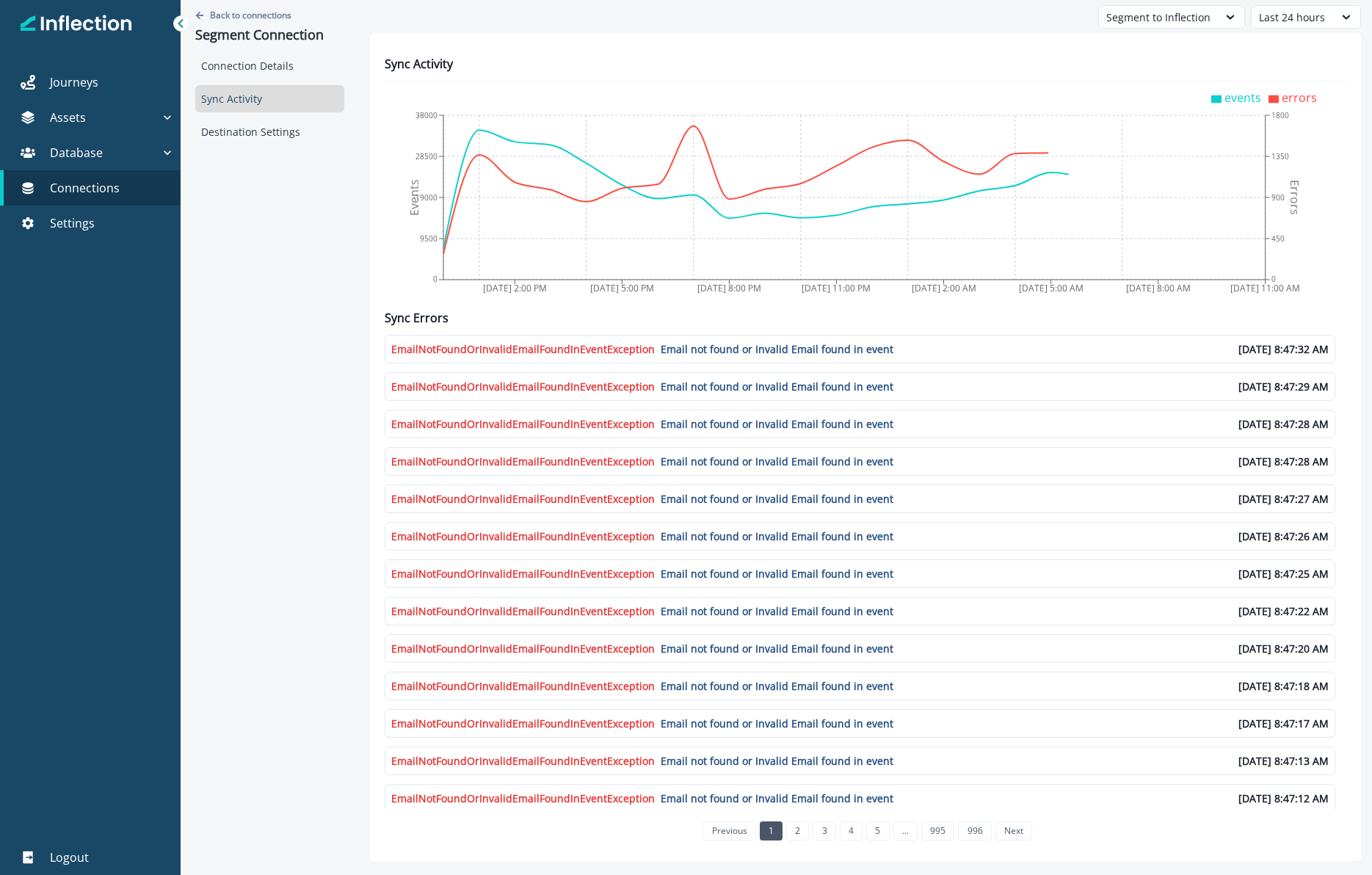
click at [237, 81] on div "Connection Details Sync Activity Destination Settings" at bounding box center [269, 99] width 149 height 93
click at [237, 69] on div "Connection Details" at bounding box center [269, 66] width 149 height 27
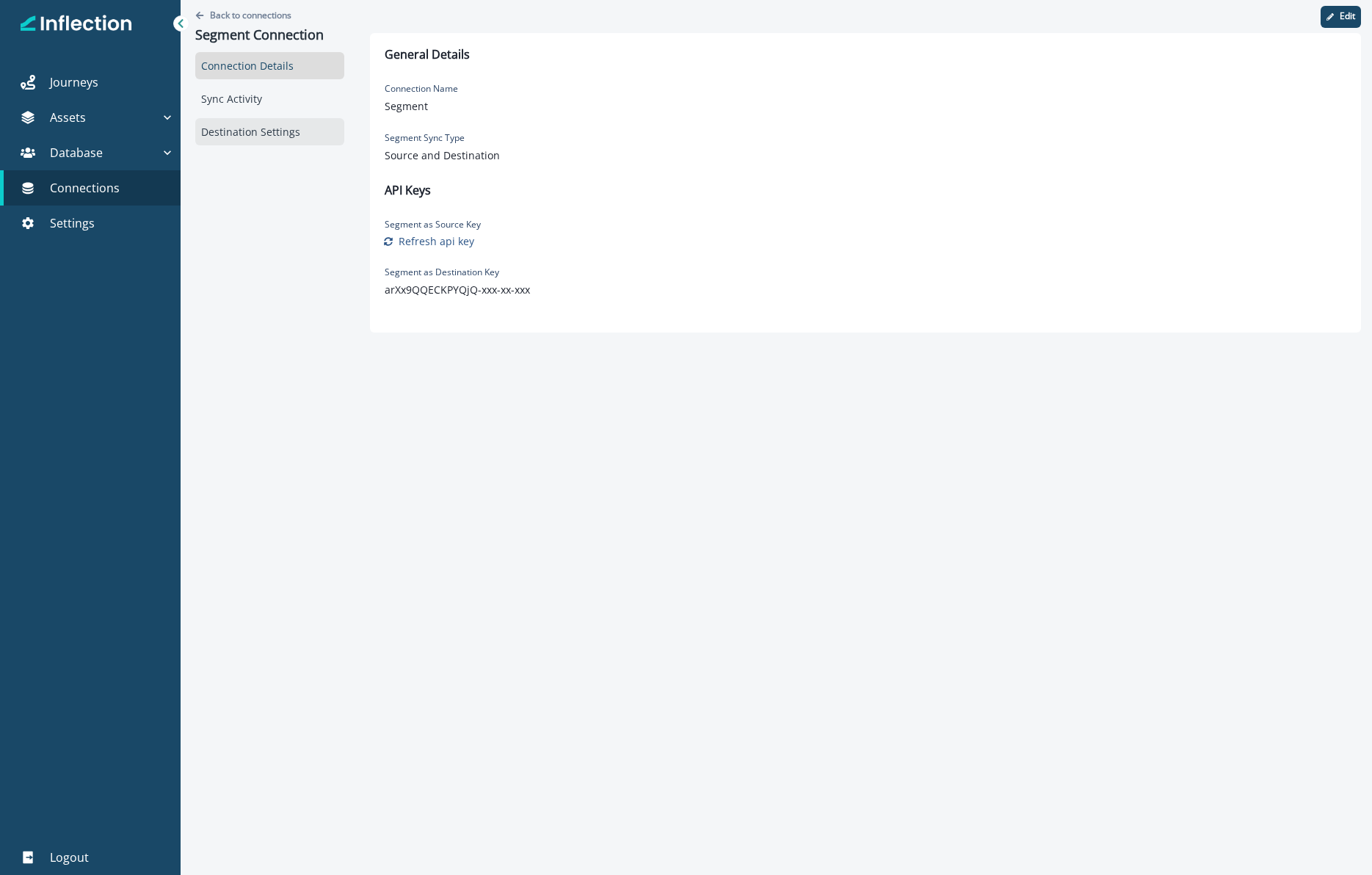
click at [255, 133] on div "Destination Settings" at bounding box center [269, 131] width 149 height 27
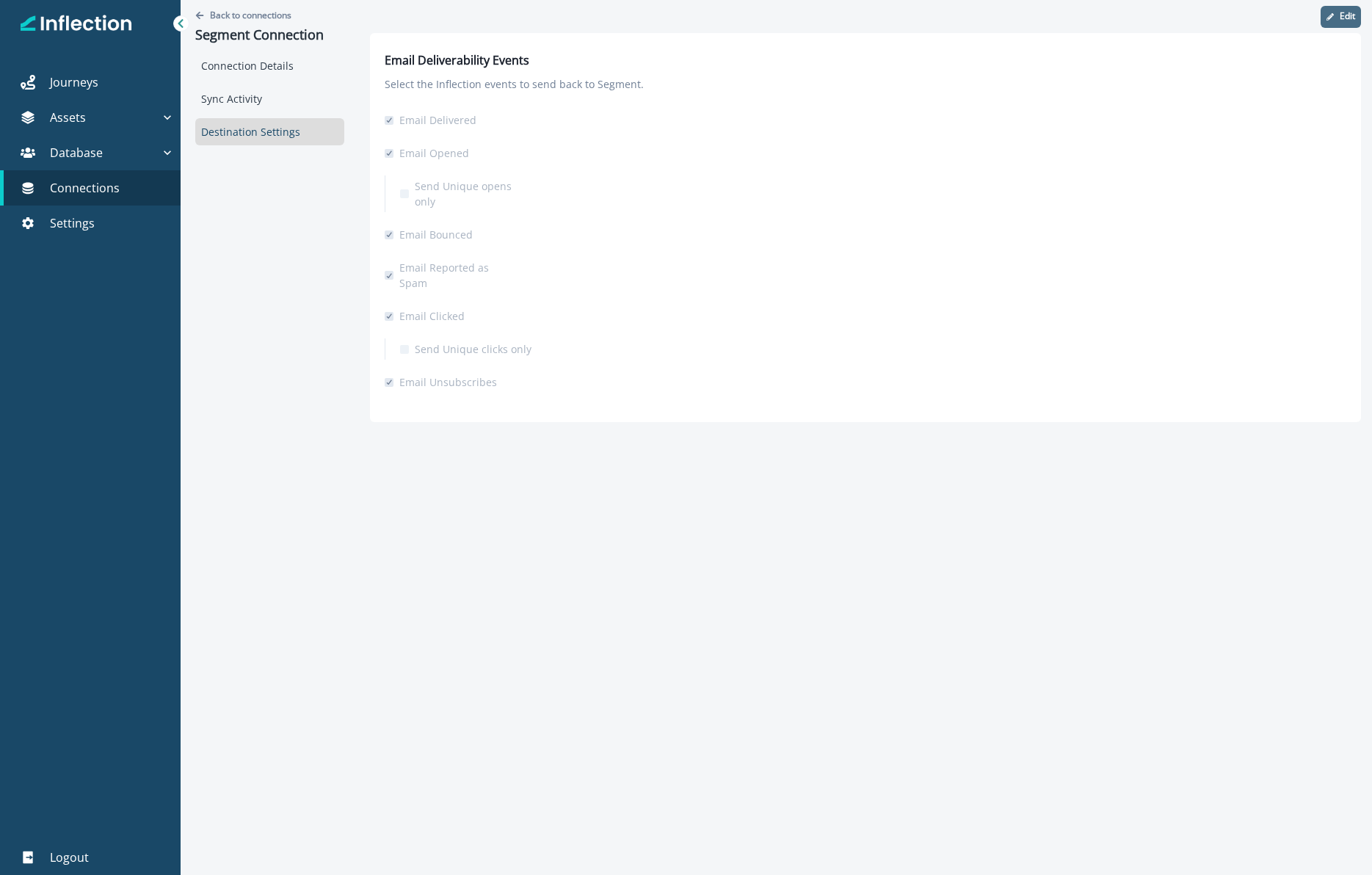
click at [1329, 25] on button "Edit" at bounding box center [1340, 17] width 40 height 22
click at [509, 189] on span "Send Unique opens only" at bounding box center [473, 194] width 116 height 31
click at [462, 342] on span "Send Unique clicks only" at bounding box center [473, 349] width 116 height 15
click at [1347, 12] on p "Save" at bounding box center [1346, 15] width 20 height 10
click at [892, 846] on div "Back to connections Segment Connection Connection Details Sync Activity Destina…" at bounding box center [776, 437] width 1192 height 875
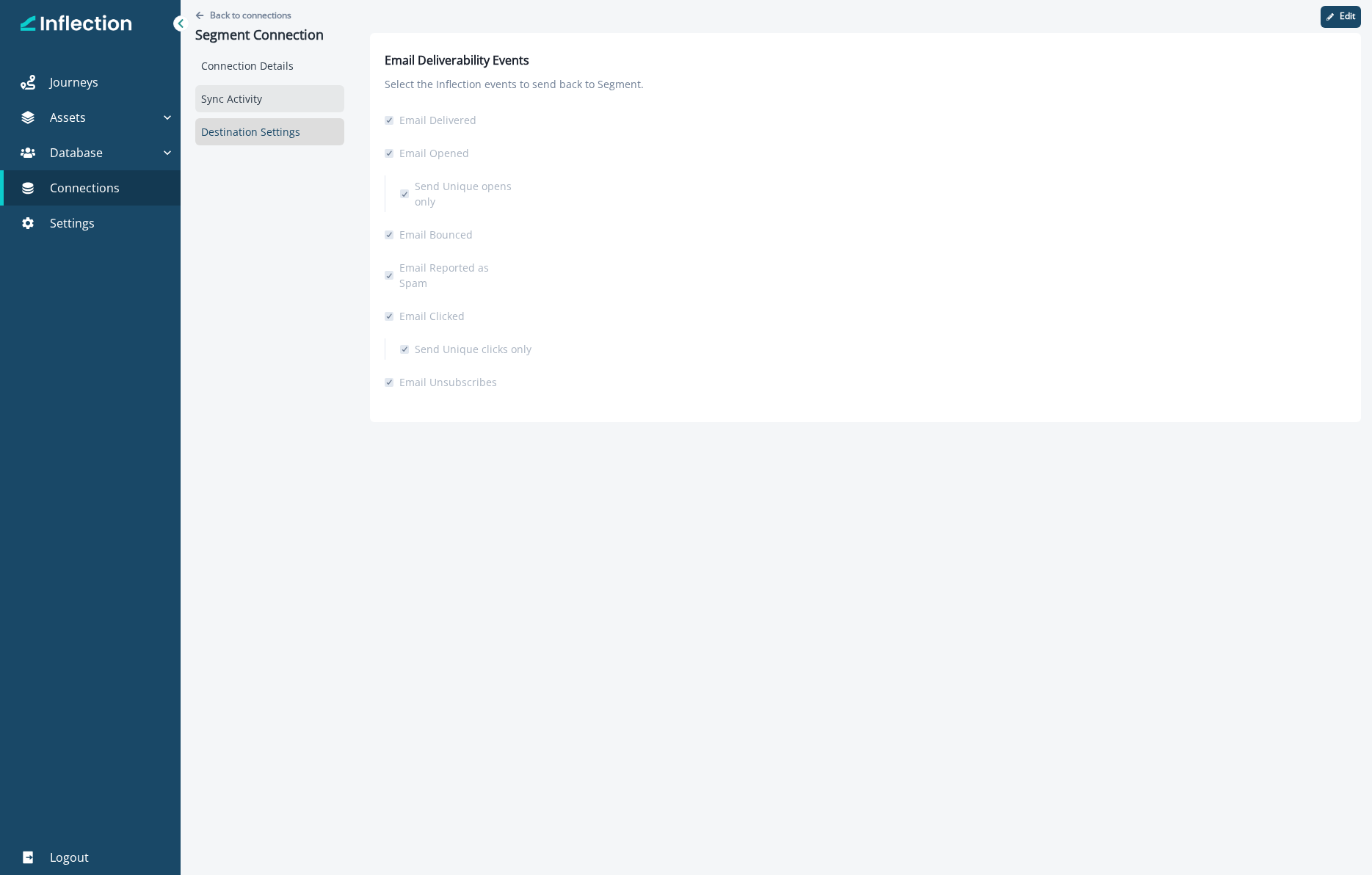
click at [249, 98] on div "Sync Activity" at bounding box center [269, 98] width 149 height 27
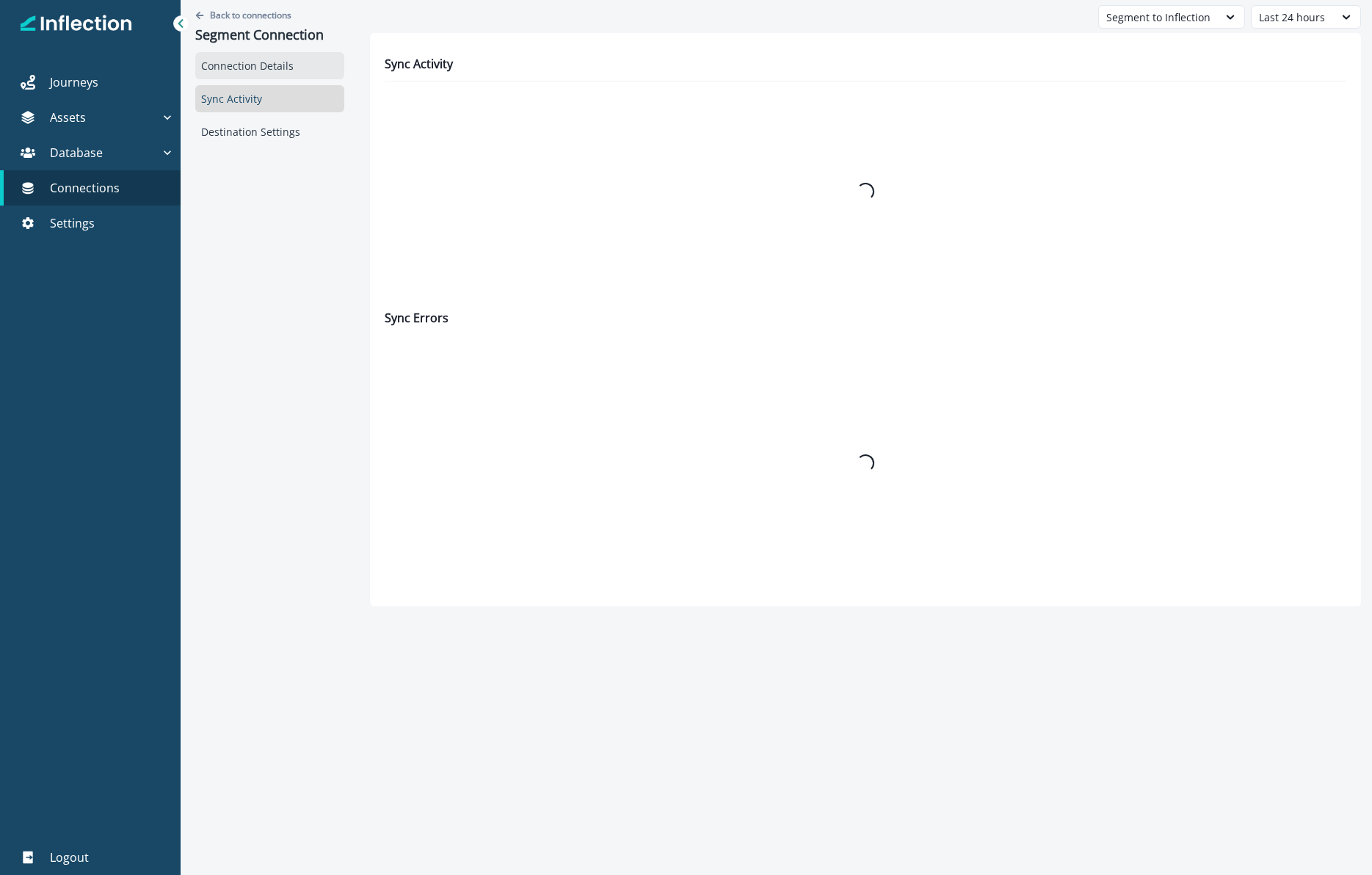
click at [244, 68] on div "Connection Details" at bounding box center [269, 66] width 149 height 27
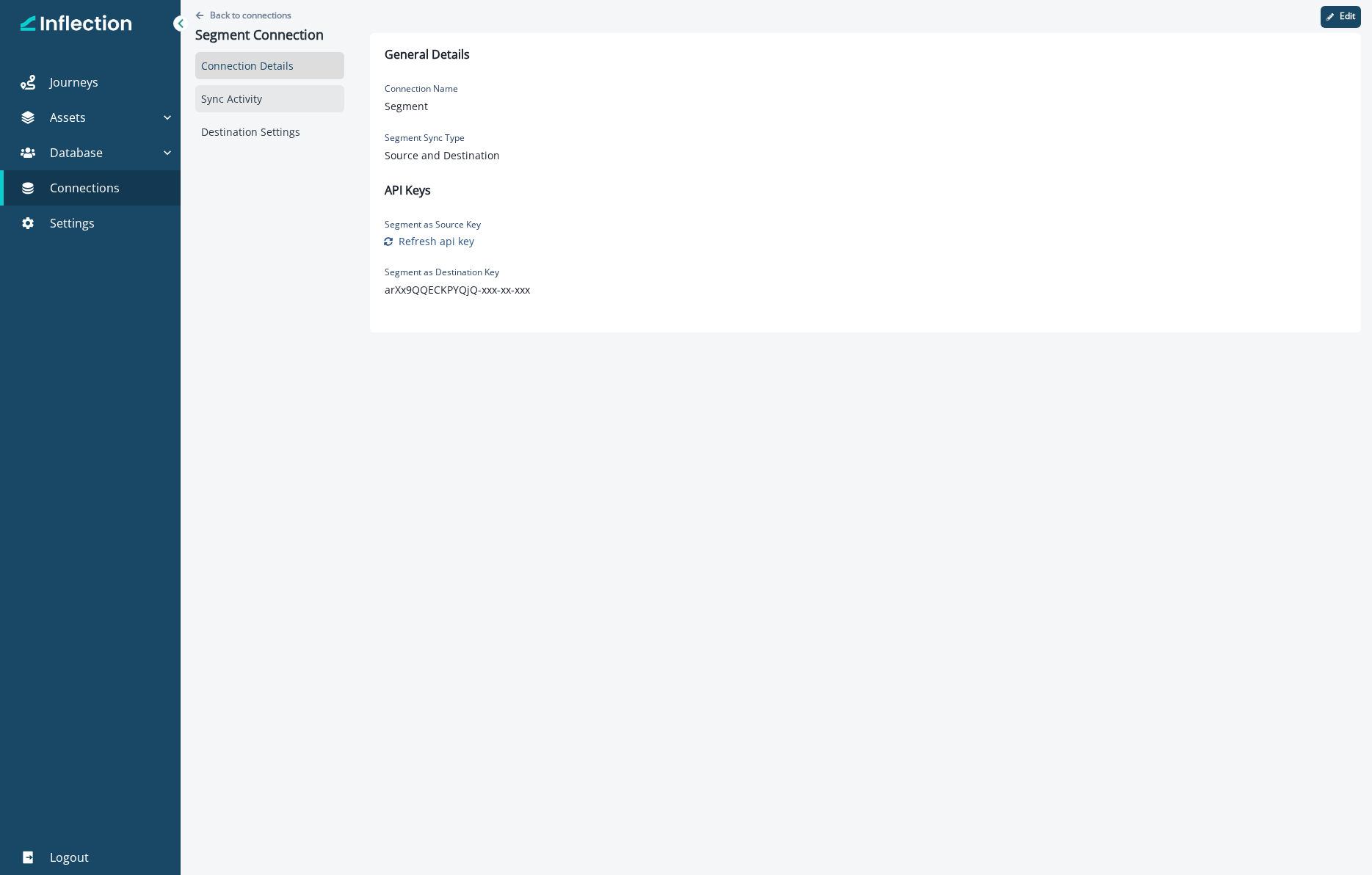
click at [240, 99] on div "Sync Activity" at bounding box center [269, 98] width 149 height 27
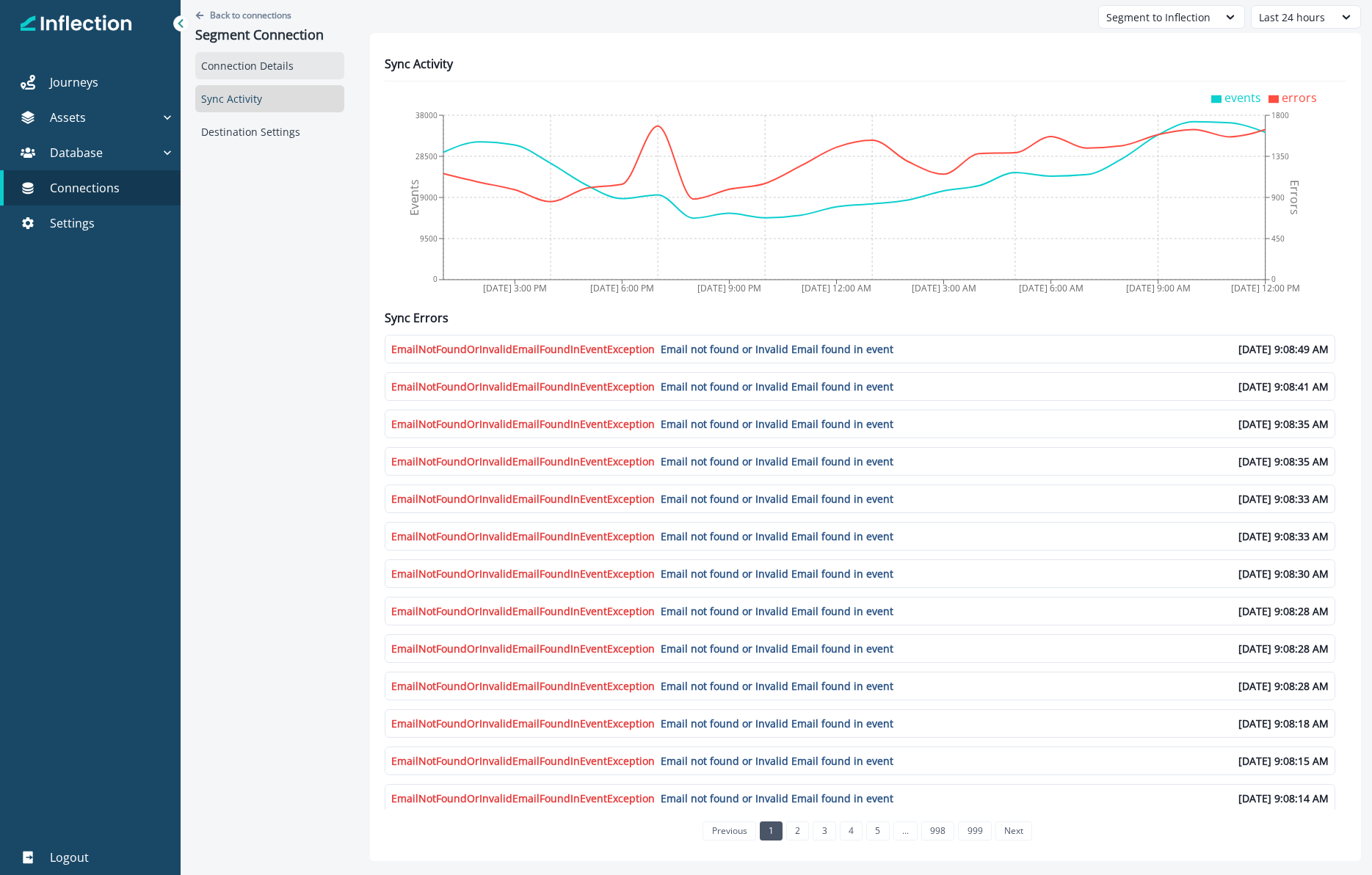
click at [239, 76] on div "Connection Details" at bounding box center [269, 66] width 149 height 27
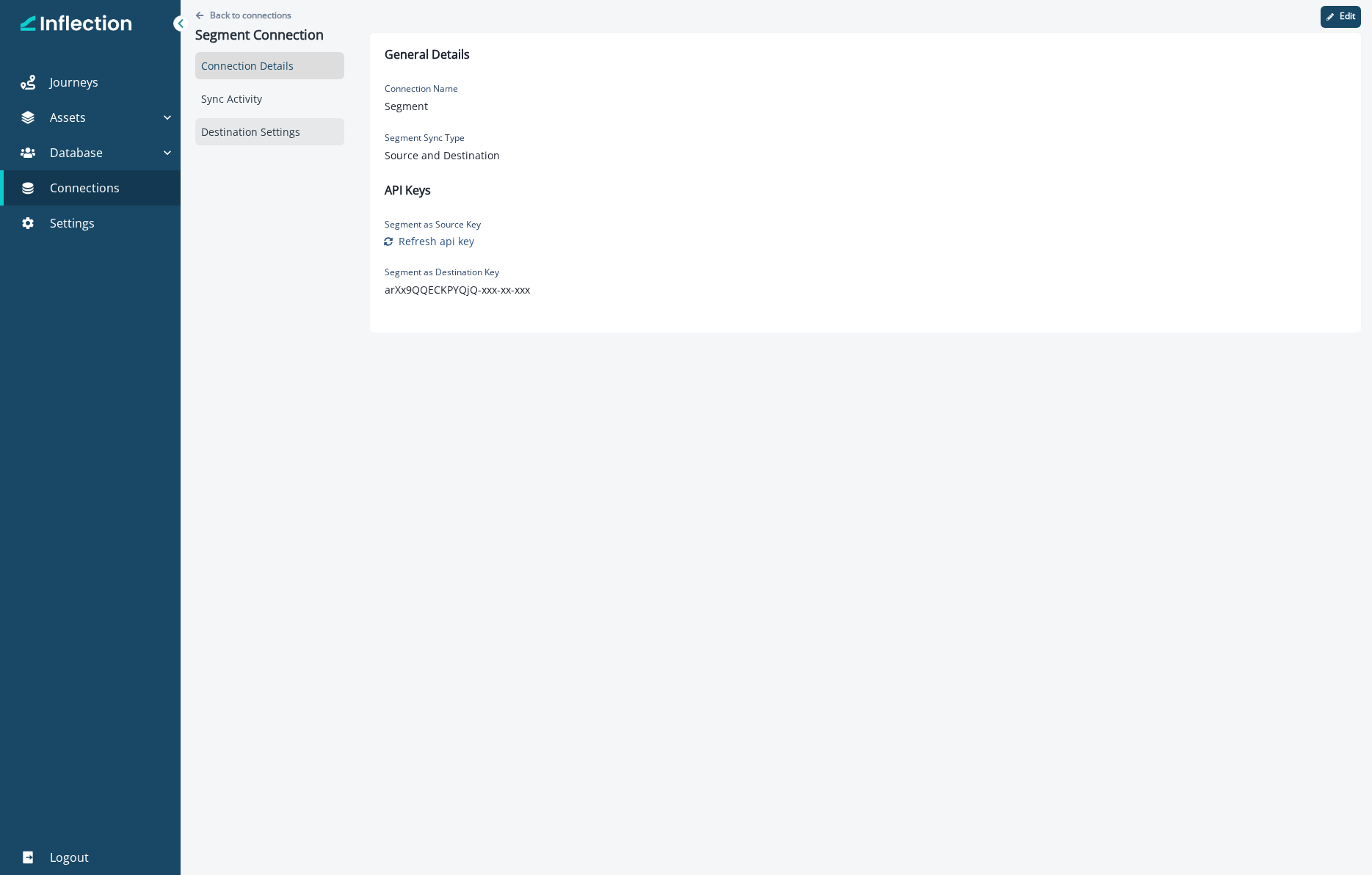
click at [241, 133] on div "Destination Settings" at bounding box center [269, 131] width 149 height 27
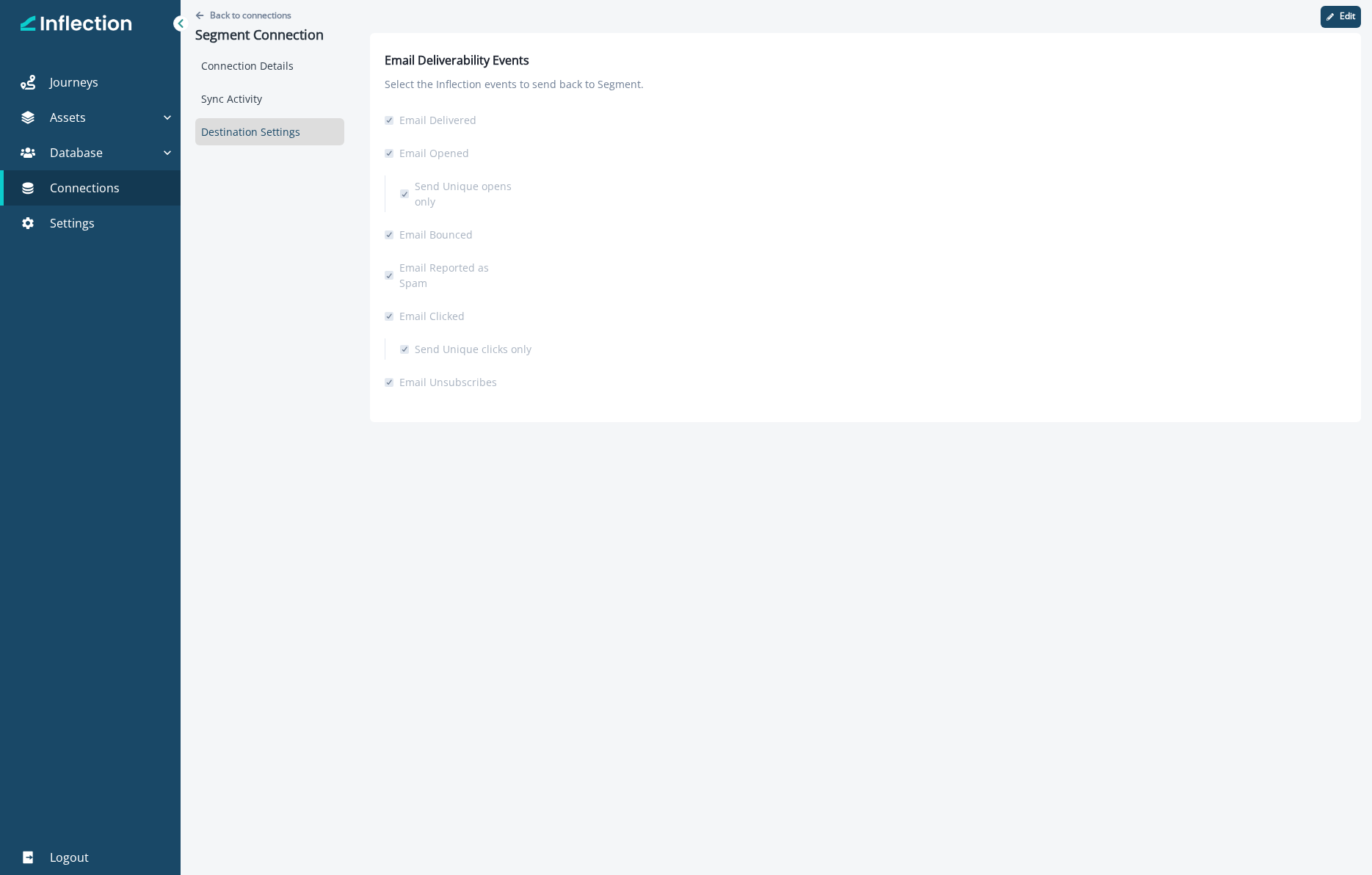
click at [244, 276] on div "Back to connections Segment Connection Connection Details Sync Activity Destina…" at bounding box center [269, 217] width 178 height 433
